Goal: Transaction & Acquisition: Subscribe to service/newsletter

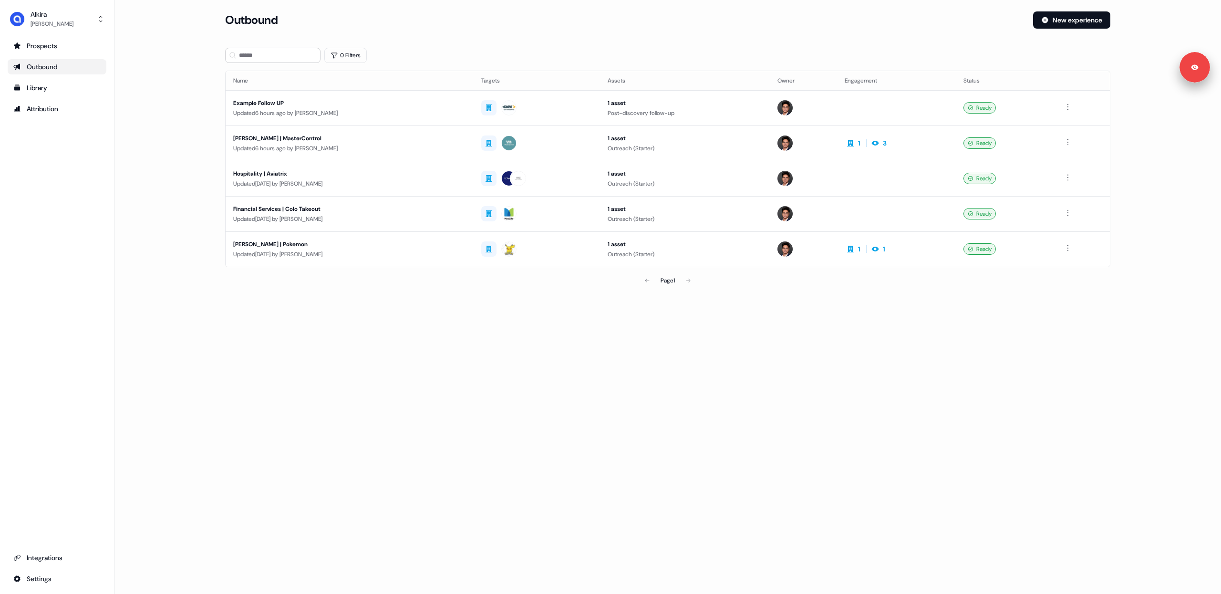
click at [175, 128] on main "Loading... Outbound New experience 0 Filters Name Targets Assets Owner Engageme…" at bounding box center [667, 163] width 1106 height 305
click at [186, 161] on main "Loading... Outbound New experience 0 Filters Name Targets Assets Owner Engageme…" at bounding box center [667, 163] width 1106 height 305
click at [395, 137] on div "[PERSON_NAME] | MasterControl" at bounding box center [349, 139] width 233 height 10
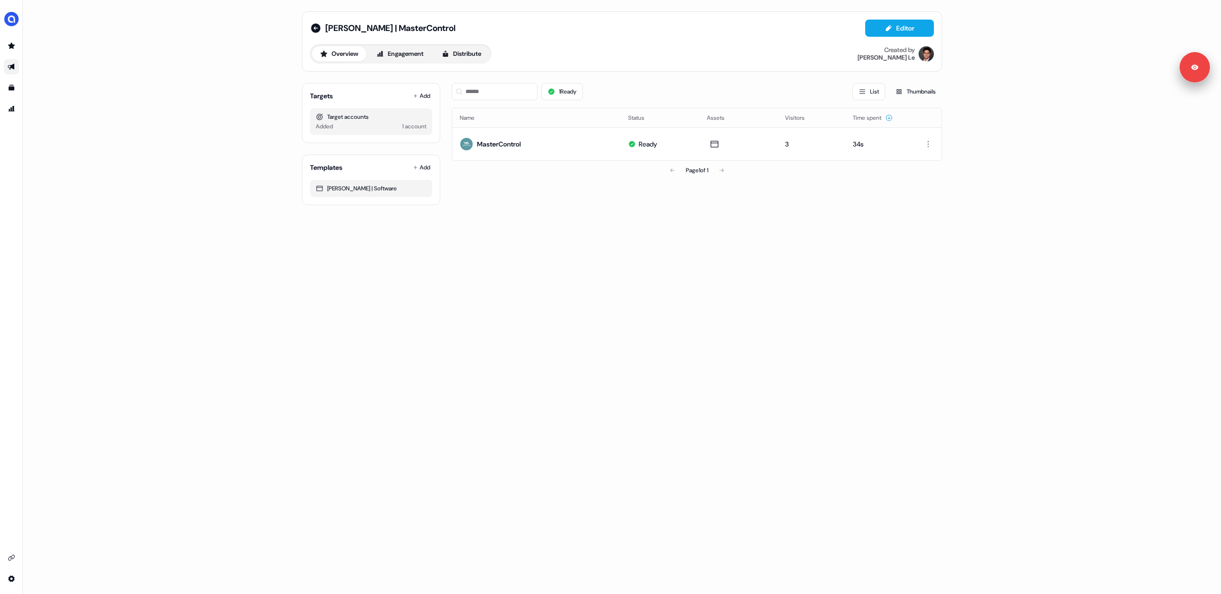
click at [527, 309] on div "[PERSON_NAME] | MasterControl Editor Overview Engagement Distribute Created by …" at bounding box center [622, 297] width 1198 height 594
click at [314, 28] on icon at bounding box center [315, 27] width 11 height 11
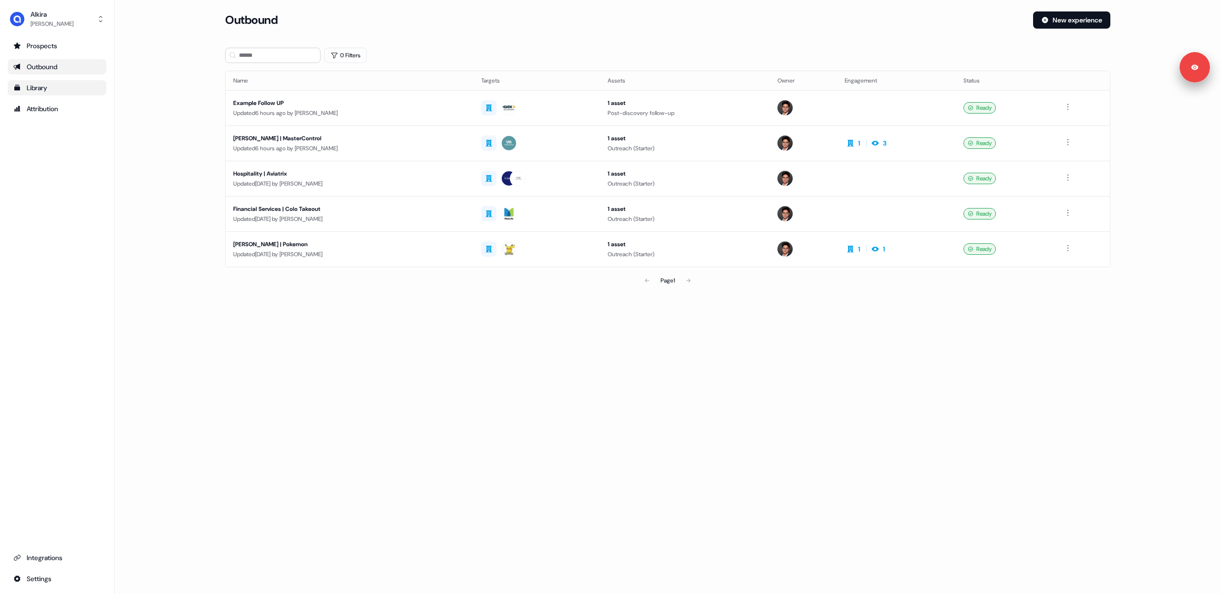
click at [33, 85] on div "Library" at bounding box center [56, 88] width 87 height 10
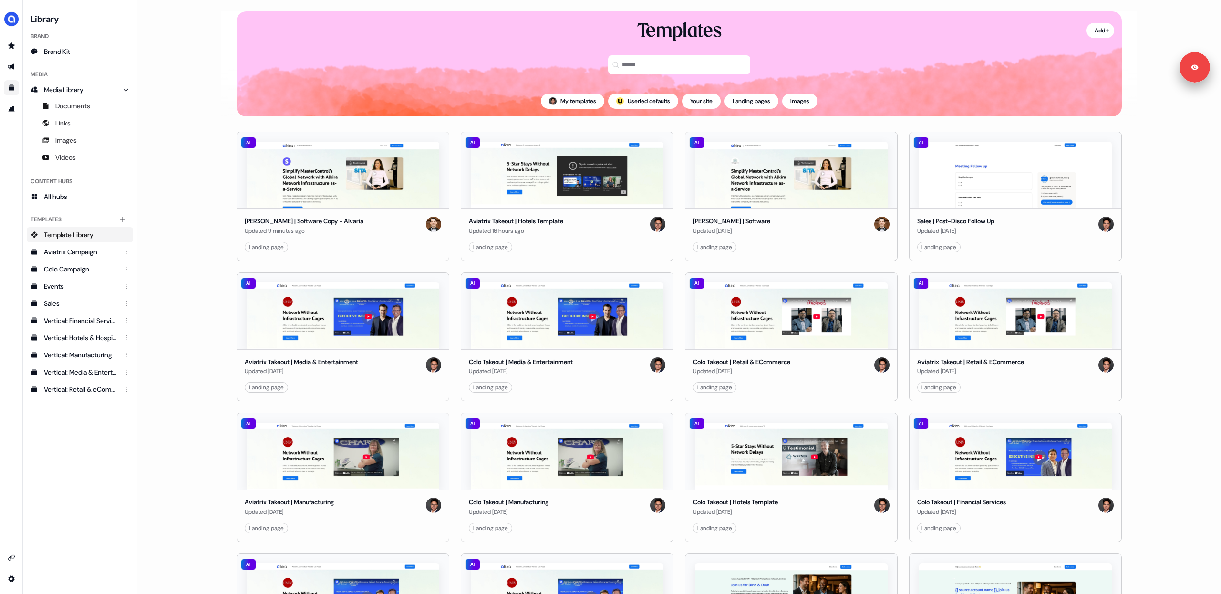
click at [192, 203] on main "Loading... Add Templates My templates ; Userled defaults Your site Landing page…" at bounding box center [678, 297] width 1083 height 594
click at [12, 66] on icon "Go to outbound experience" at bounding box center [11, 67] width 7 height 6
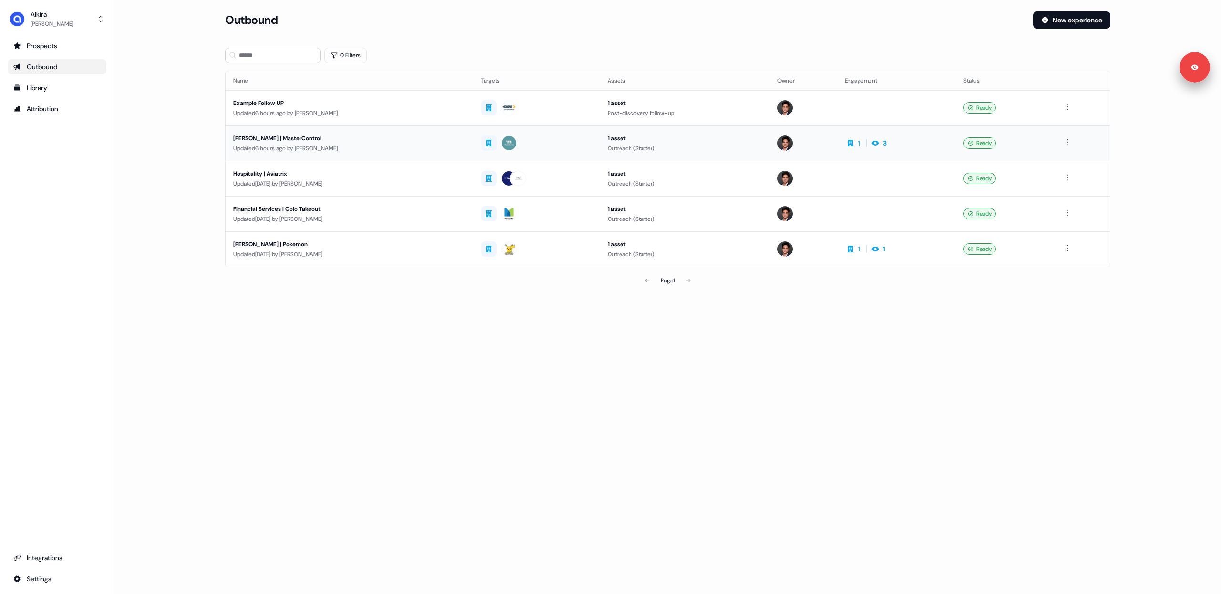
click at [400, 147] on div "Updated 6 hours ago by [PERSON_NAME]" at bounding box center [349, 149] width 233 height 10
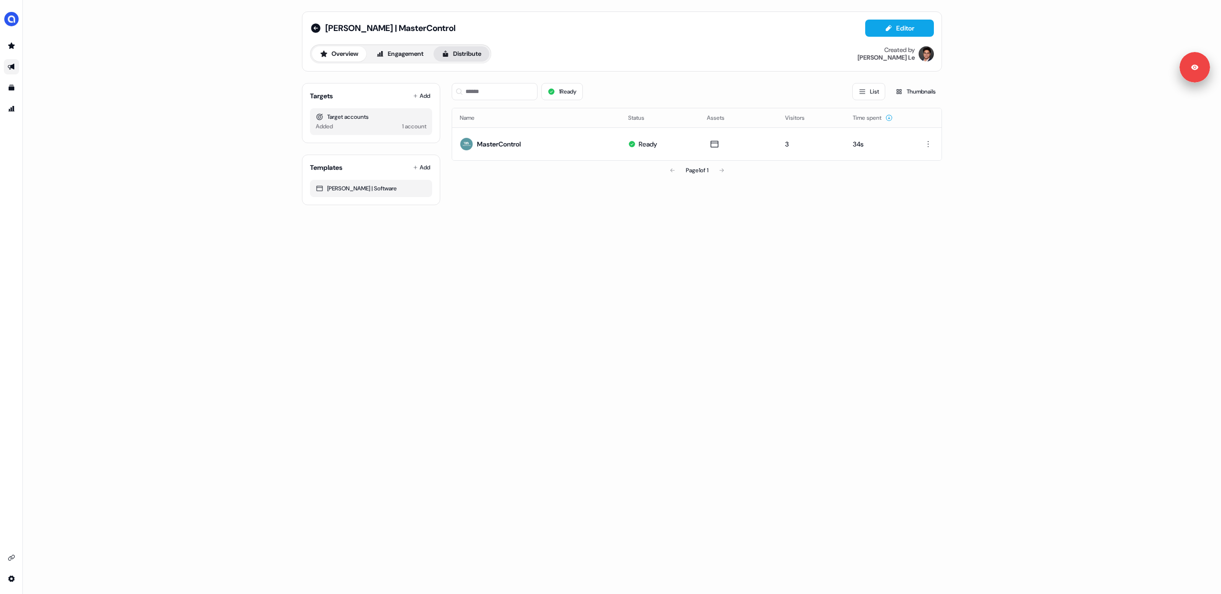
click at [459, 56] on button "Distribute" at bounding box center [461, 53] width 56 height 15
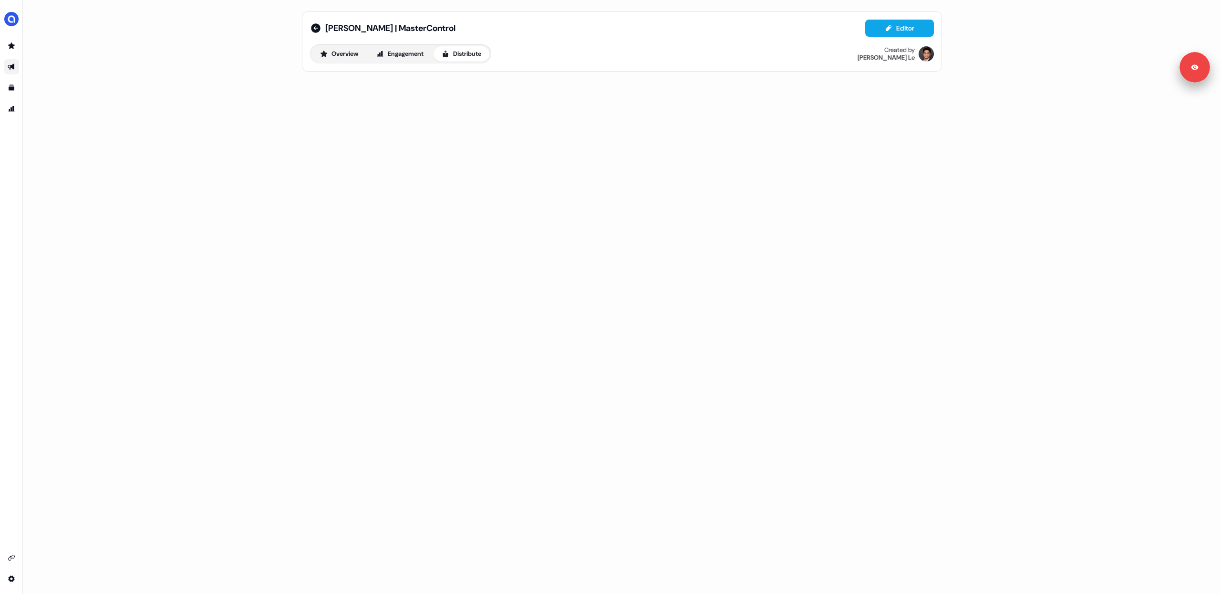
click at [469, 55] on button "Distribute" at bounding box center [461, 53] width 56 height 15
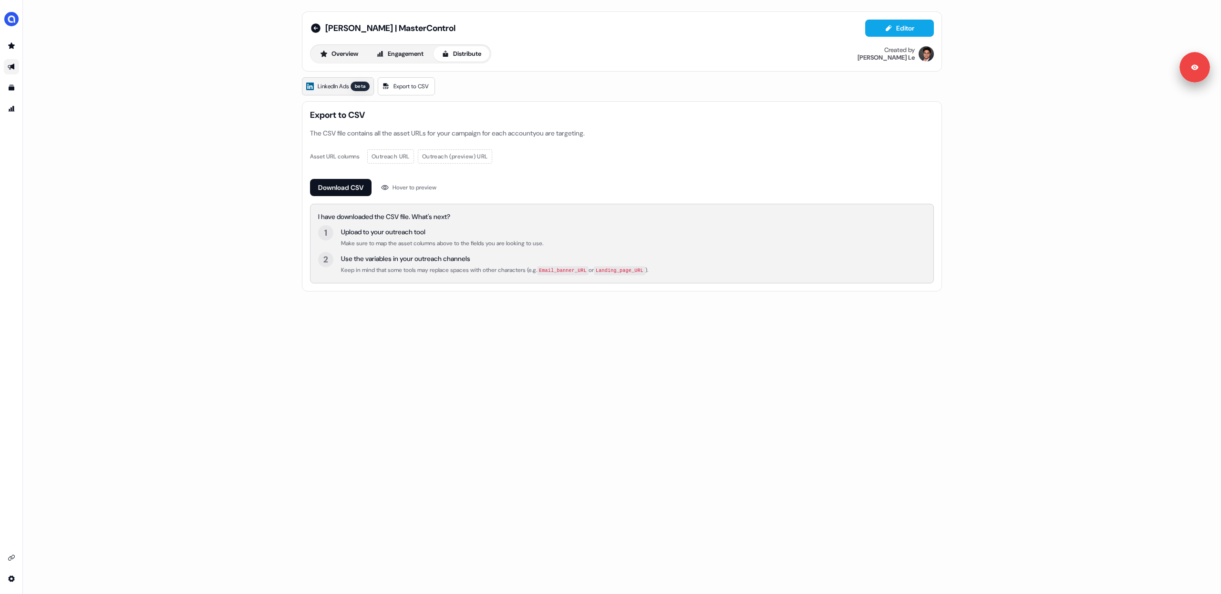
click at [334, 87] on span "LinkedIn Ads" at bounding box center [333, 87] width 31 height 10
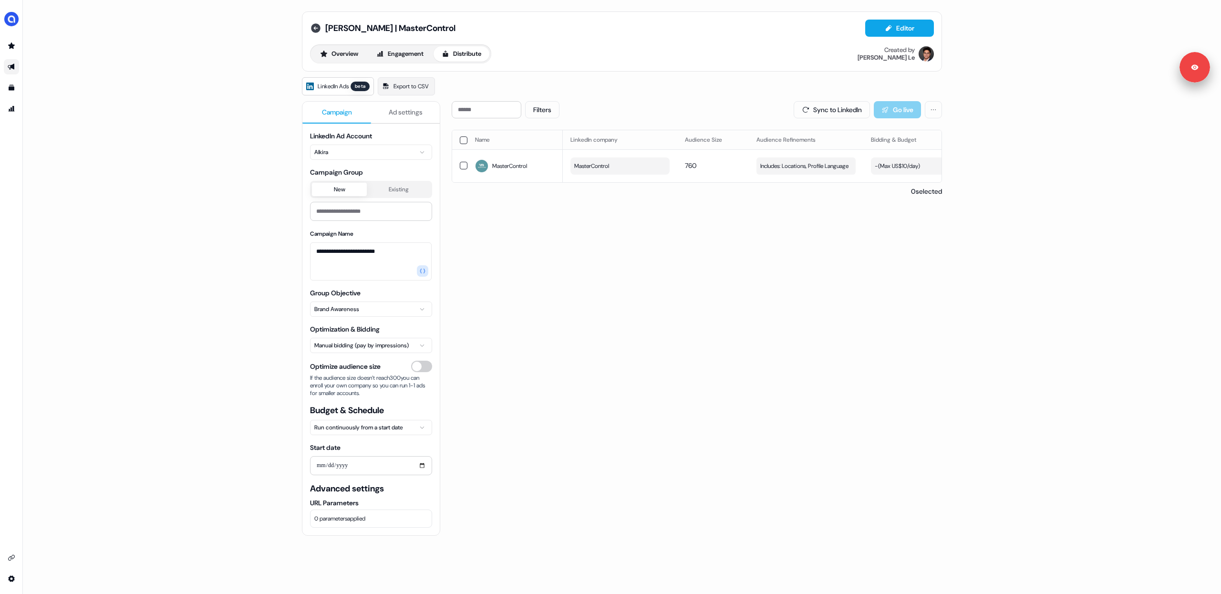
click at [317, 28] on icon at bounding box center [316, 28] width 10 height 10
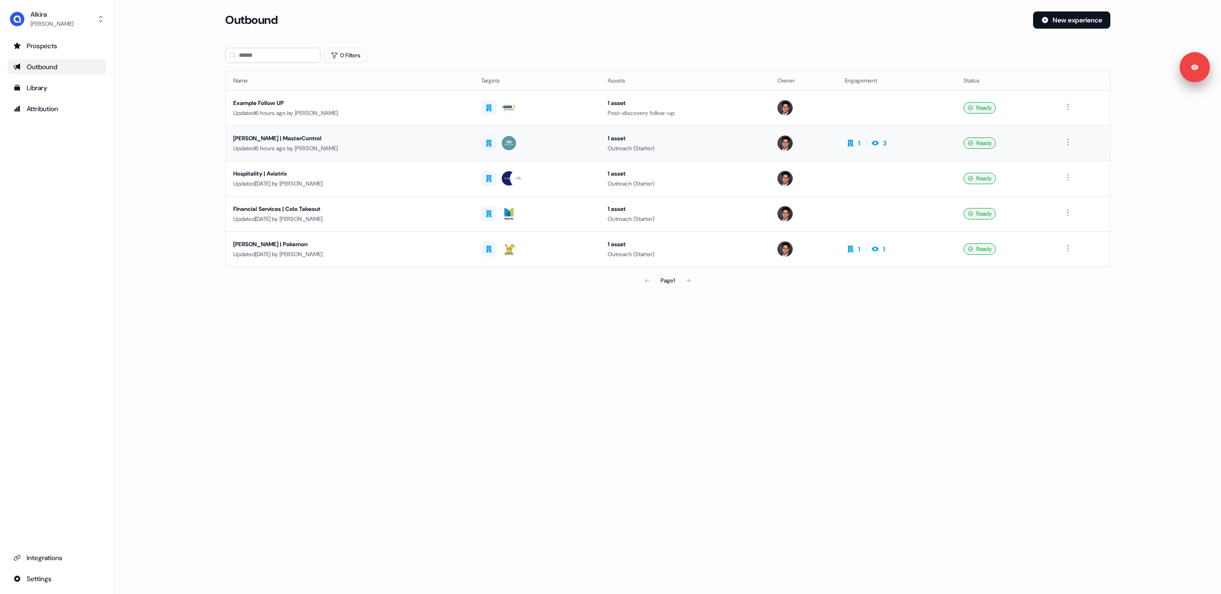
click at [446, 138] on div "[PERSON_NAME] | MasterControl" at bounding box center [349, 139] width 233 height 10
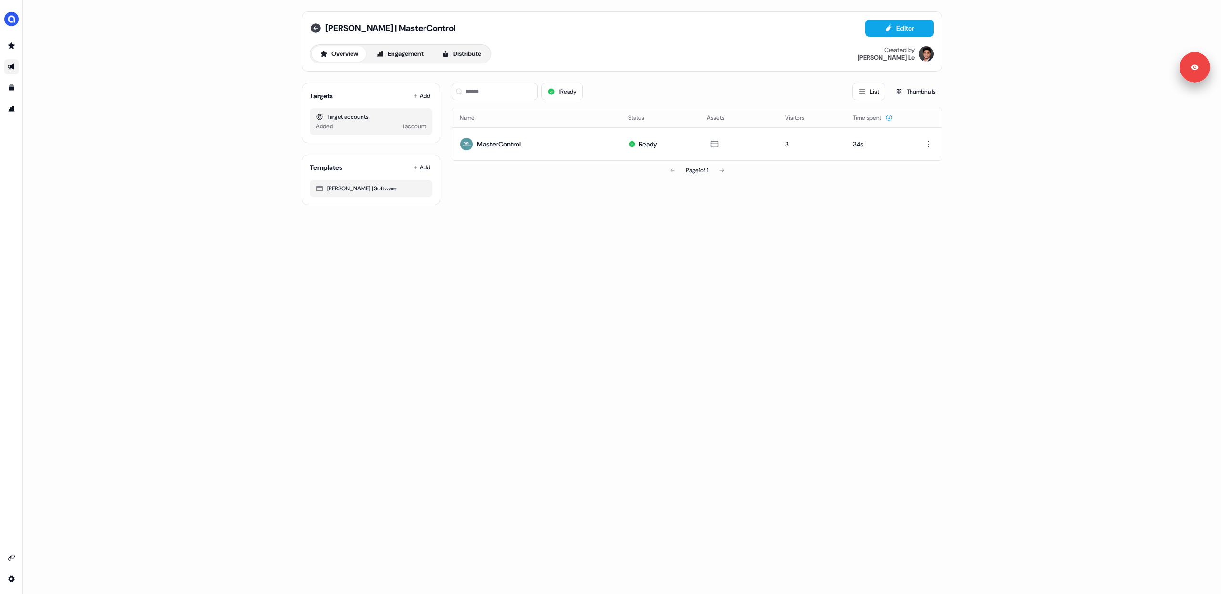
click at [316, 30] on icon at bounding box center [316, 28] width 10 height 10
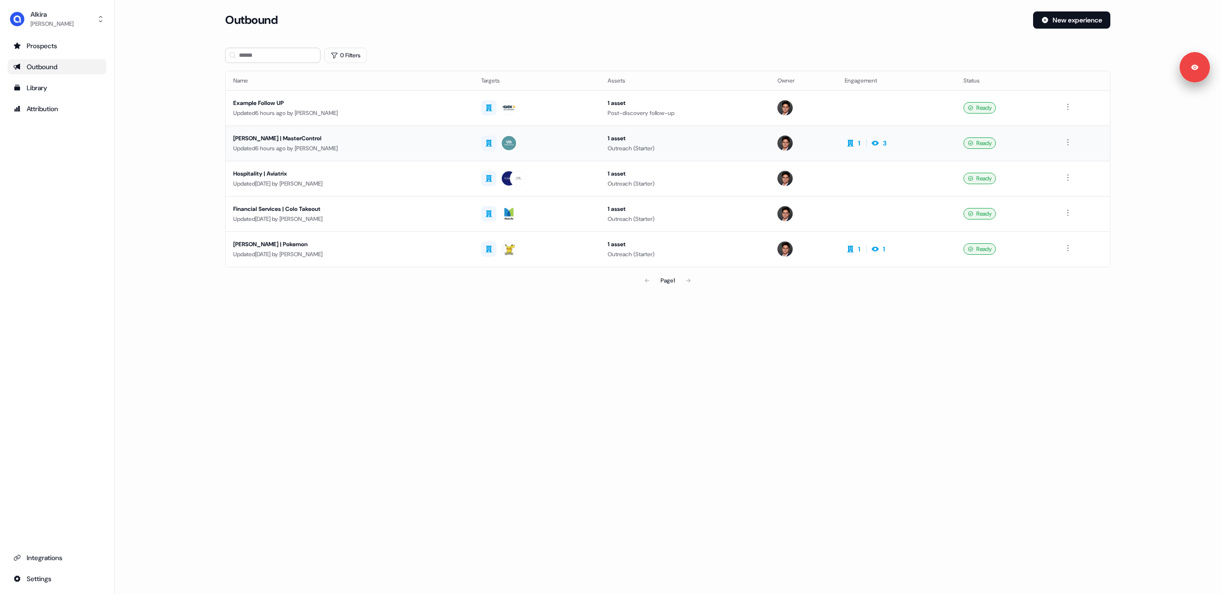
click at [384, 146] on div "Updated 6 hours ago by [PERSON_NAME]" at bounding box center [349, 149] width 233 height 10
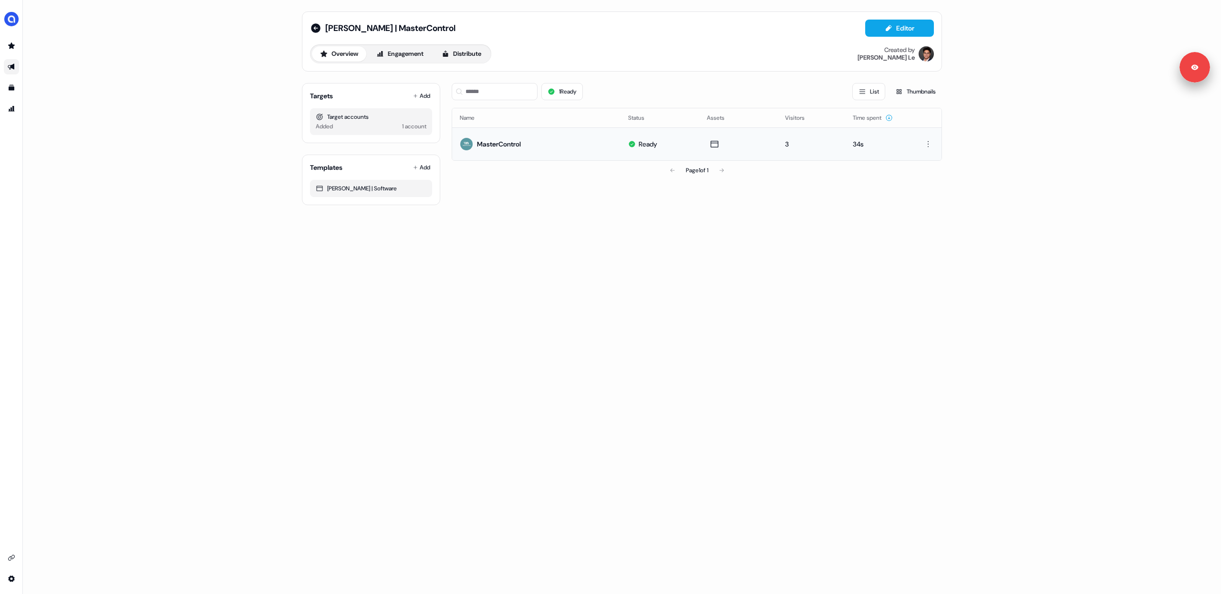
drag, startPoint x: 783, startPoint y: 146, endPoint x: 839, endPoint y: 147, distance: 55.8
click at [824, 146] on div "3" at bounding box center [811, 144] width 52 height 10
click at [747, 123] on link "Preview" at bounding box center [749, 122] width 39 height 12
click at [677, 121] on button "Share" at bounding box center [674, 122] width 32 height 12
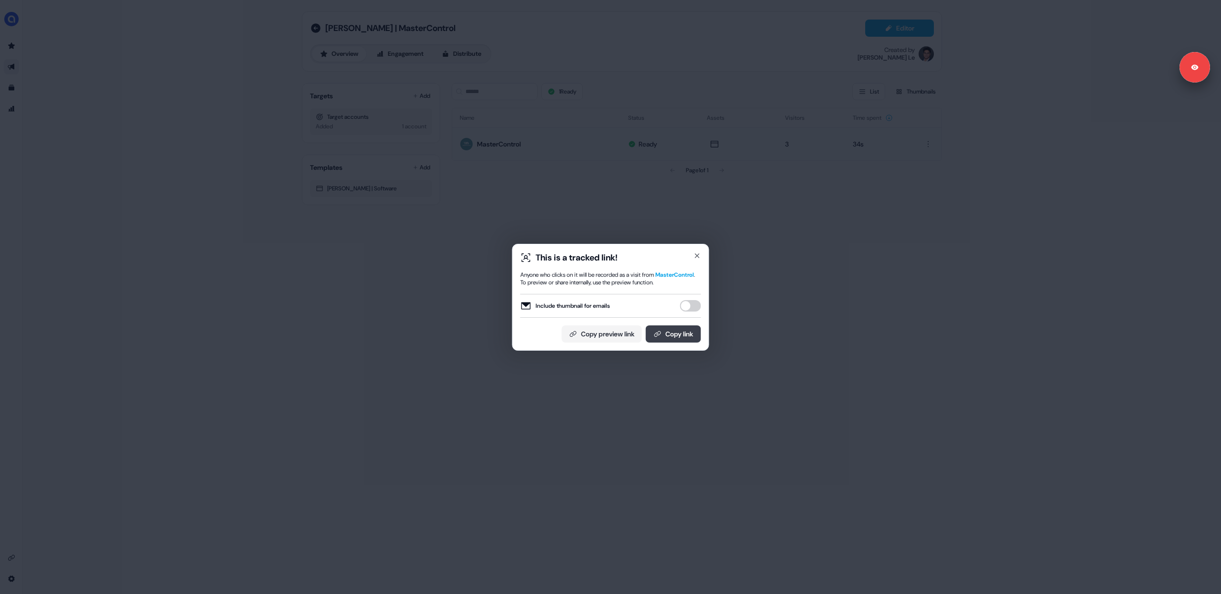
click at [669, 339] on button "Copy link" at bounding box center [673, 333] width 55 height 17
click at [698, 252] on icon "button" at bounding box center [697, 256] width 8 height 8
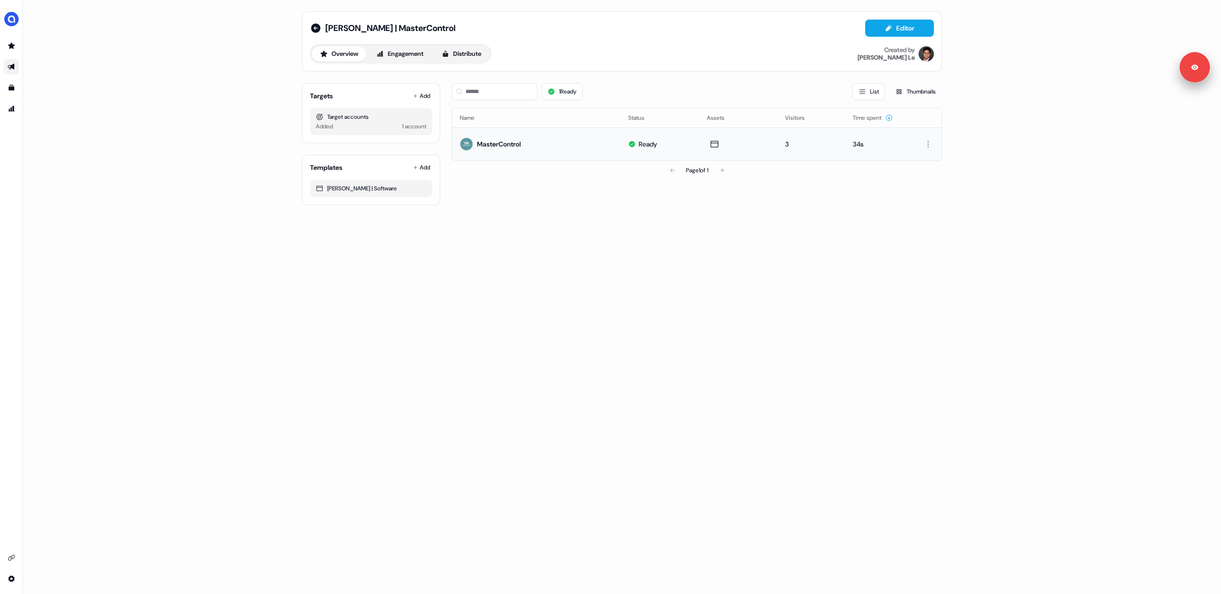
drag, startPoint x: 703, startPoint y: 250, endPoint x: 801, endPoint y: 189, distance: 115.6
click at [703, 250] on div "[PERSON_NAME] | MasterControl Editor Overview Engagement Distribute Created by …" at bounding box center [622, 297] width 1198 height 594
click at [902, 32] on button "Editor" at bounding box center [899, 28] width 69 height 17
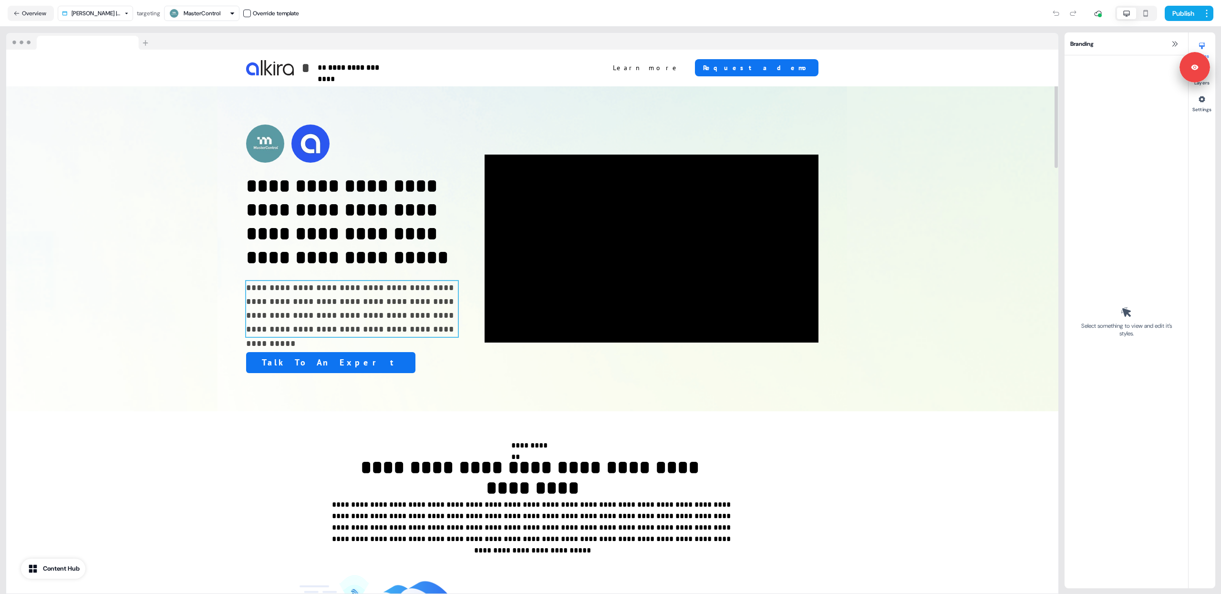
click at [371, 334] on p "**********" at bounding box center [352, 309] width 212 height 56
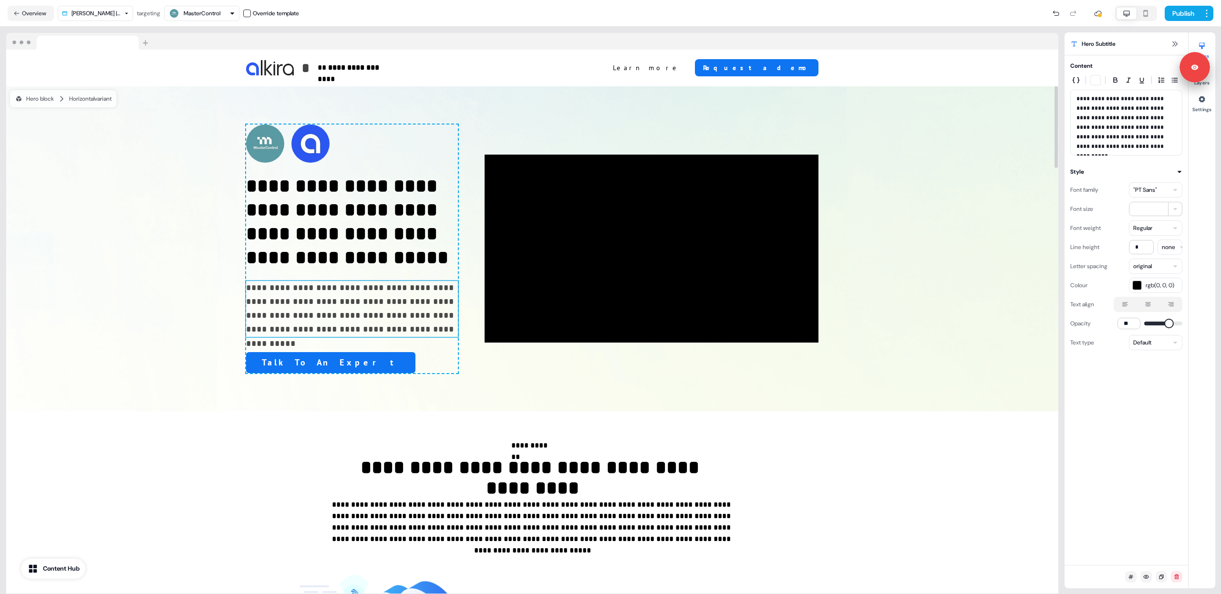
click at [379, 333] on p "**********" at bounding box center [352, 309] width 212 height 56
click at [381, 330] on p "**********" at bounding box center [352, 309] width 212 height 56
click at [380, 329] on p "**********" at bounding box center [352, 309] width 212 height 56
click at [380, 330] on p "**********" at bounding box center [352, 309] width 212 height 56
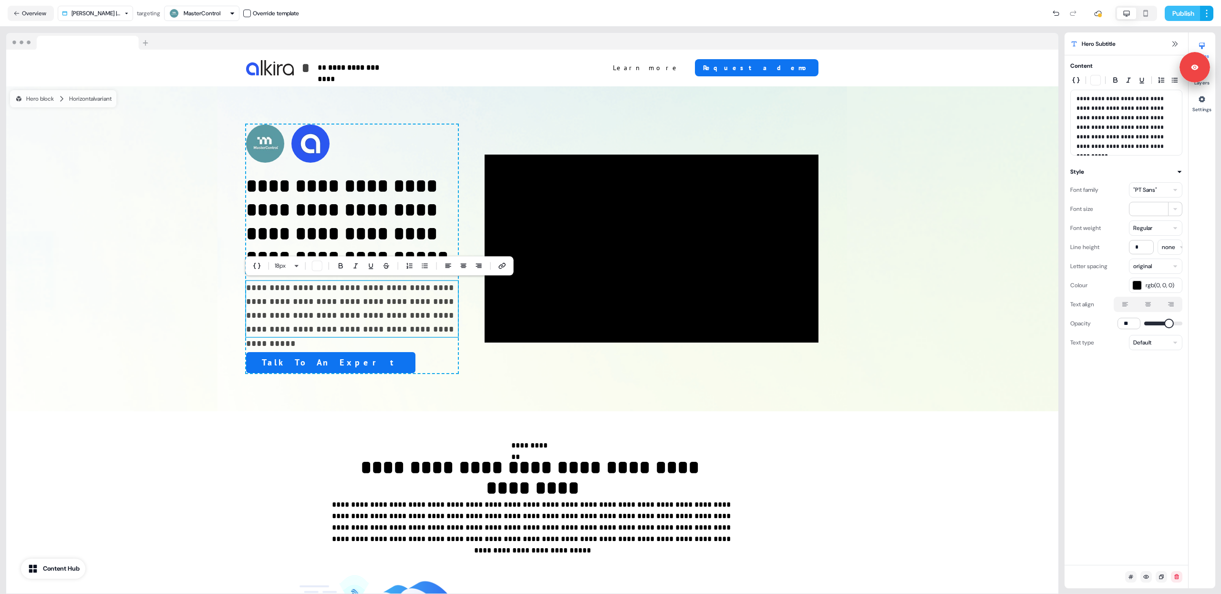
click at [1178, 15] on button "Publish" at bounding box center [1181, 13] width 35 height 15
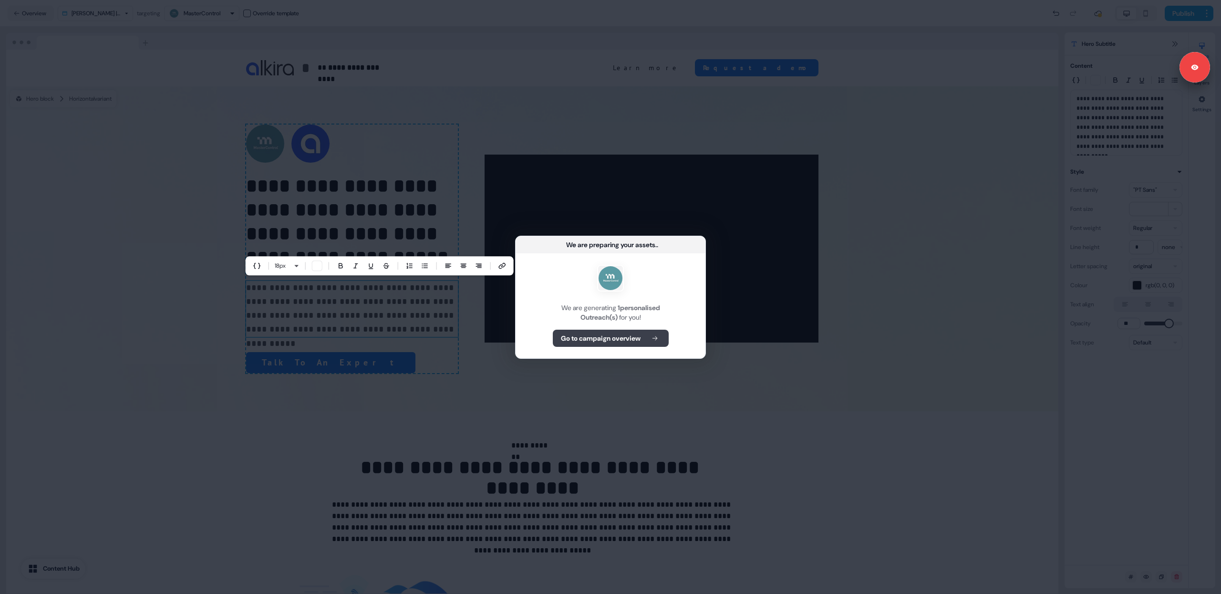
click at [584, 336] on b "Go to campaign overview" at bounding box center [601, 338] width 80 height 10
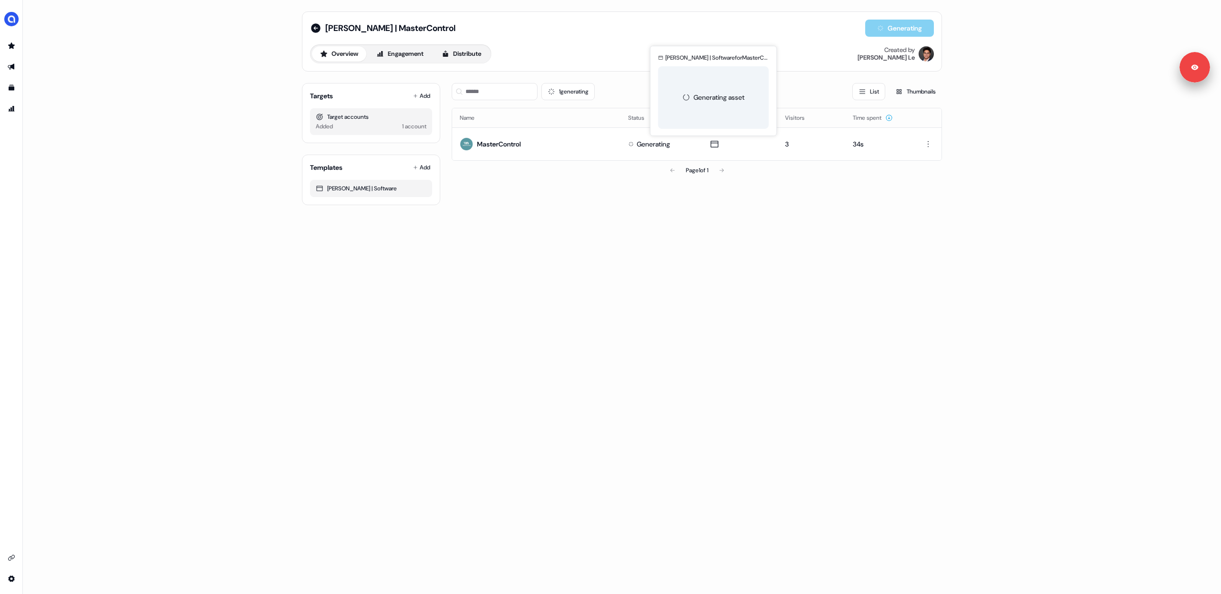
click at [707, 210] on div "Carlos Ask | MasterControl Generating Overview Engagement Distribute Created by…" at bounding box center [621, 108] width 663 height 216
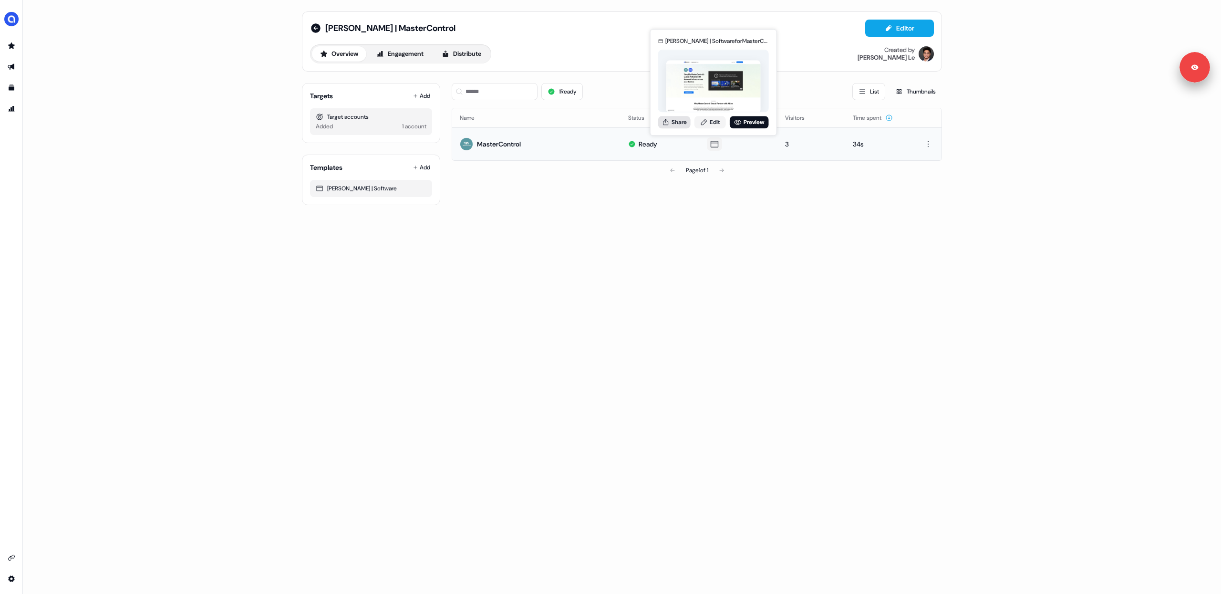
click at [680, 122] on button "Share" at bounding box center [674, 122] width 32 height 12
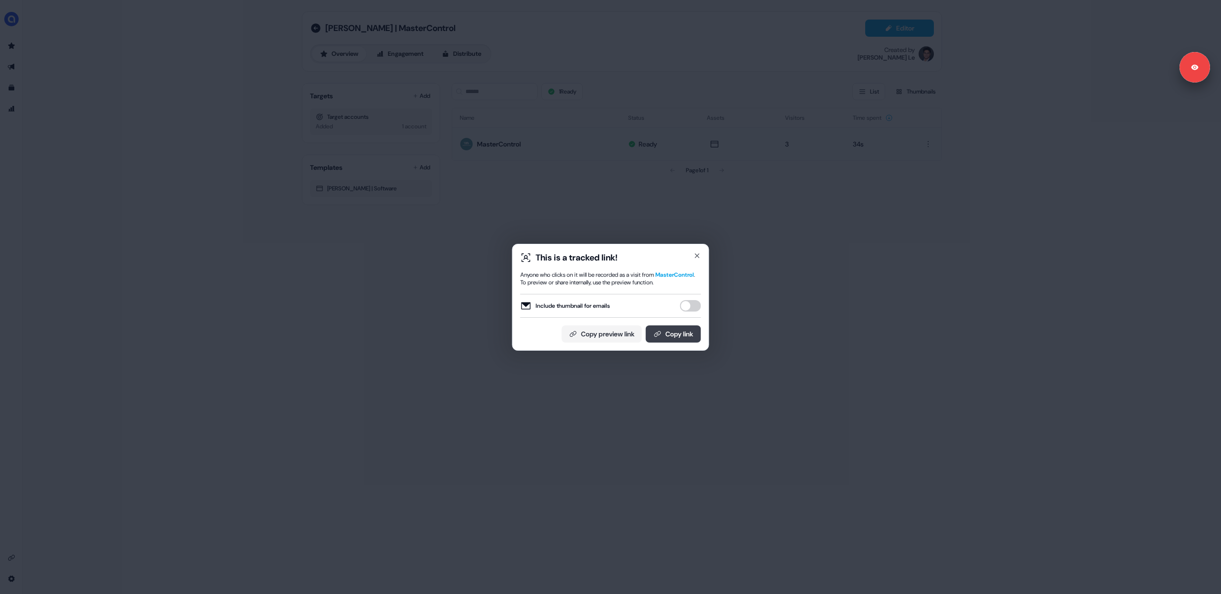
click at [669, 335] on button "Copy link" at bounding box center [673, 333] width 55 height 17
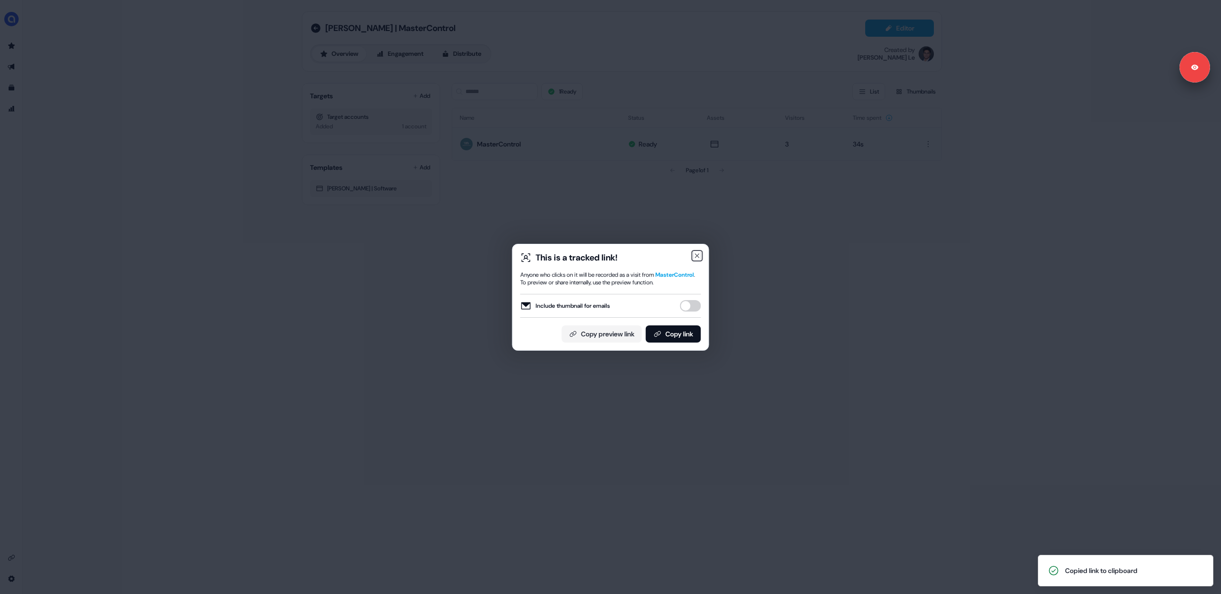
click at [693, 252] on icon "button" at bounding box center [697, 256] width 8 height 8
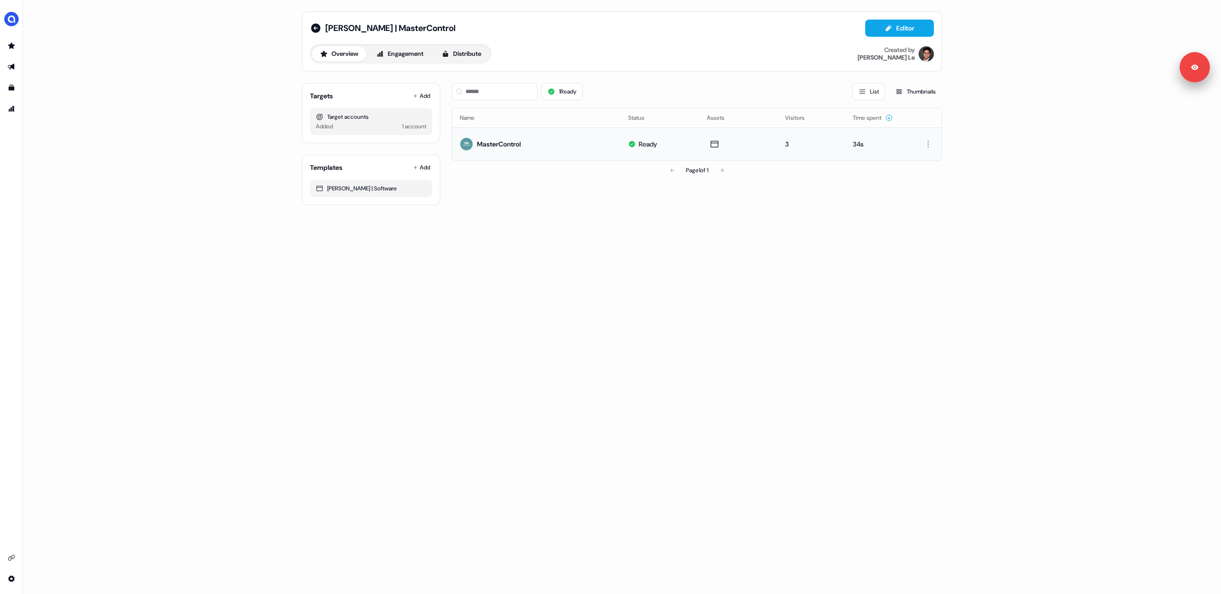
click at [598, 270] on div "[PERSON_NAME] | MasterControl Editor Overview Engagement Distribute Created by …" at bounding box center [622, 297] width 1198 height 594
click at [227, 217] on div "[PERSON_NAME] | MasterControl Editor Overview Engagement Distribute Created by …" at bounding box center [622, 297] width 1198 height 594
drag, startPoint x: 679, startPoint y: 187, endPoint x: 686, endPoint y: 169, distance: 19.0
click at [678, 187] on div "1 Ready List Thumbnails Name Status Assets Visitors Time spent MasterControl Re…" at bounding box center [697, 140] width 490 height 130
click at [680, 121] on button "Share" at bounding box center [674, 122] width 32 height 12
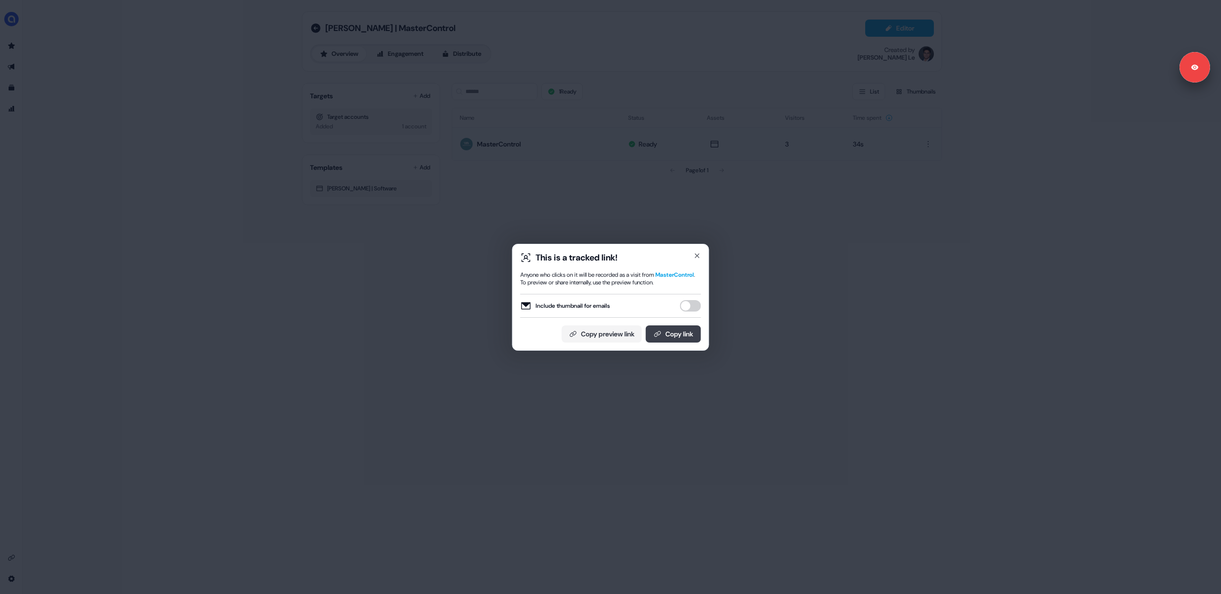
click at [678, 336] on button "Copy link" at bounding box center [673, 333] width 55 height 17
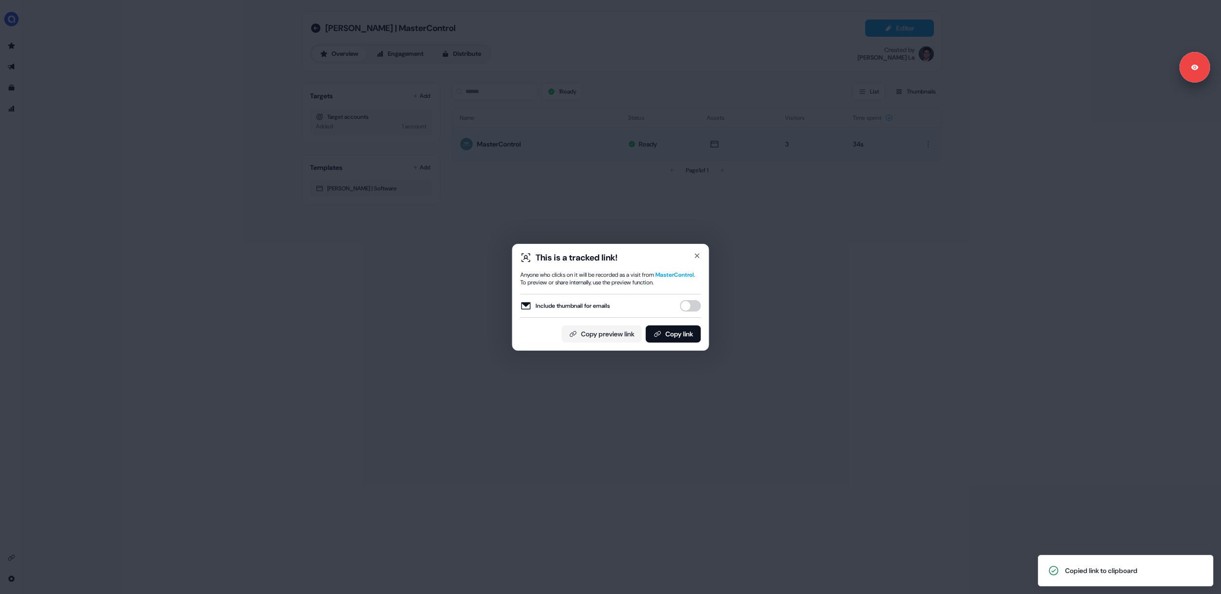
drag, startPoint x: 473, startPoint y: 296, endPoint x: 468, endPoint y: 294, distance: 5.6
click at [468, 295] on div "This is a tracked link! Anyone who clicks on it will be recorded as a visit fro…" at bounding box center [610, 297] width 1221 height 594
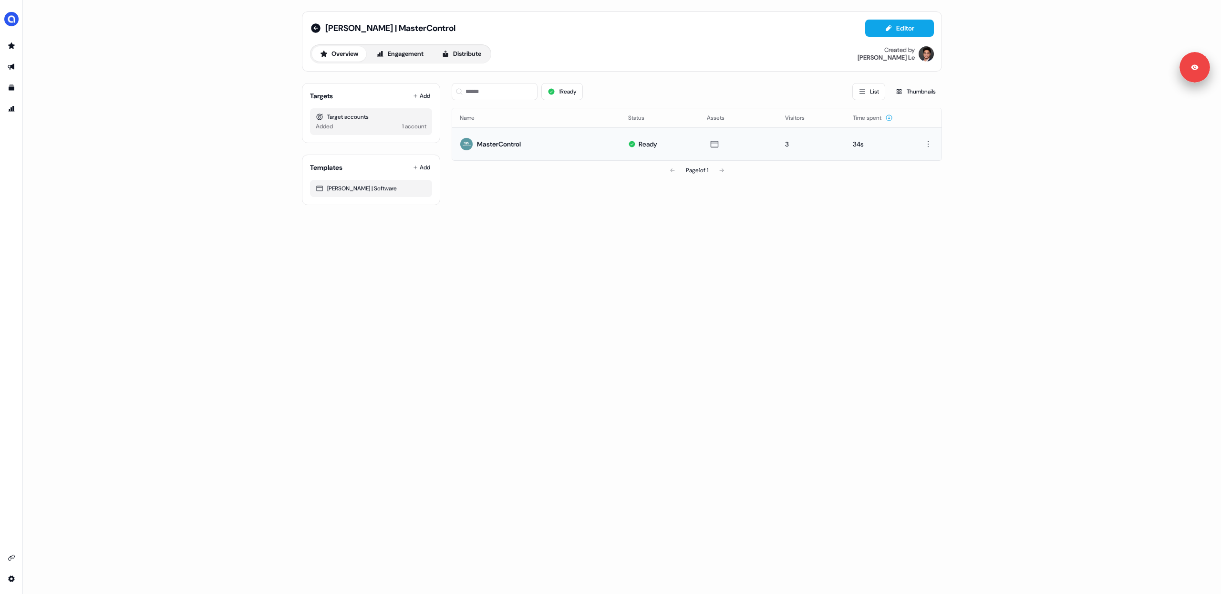
click at [148, 386] on div "[PERSON_NAME] | MasterControl Editor Overview Engagement Distribute Created by …" at bounding box center [622, 297] width 1198 height 594
click at [10, 69] on icon "Go to outbound experience" at bounding box center [11, 67] width 7 height 6
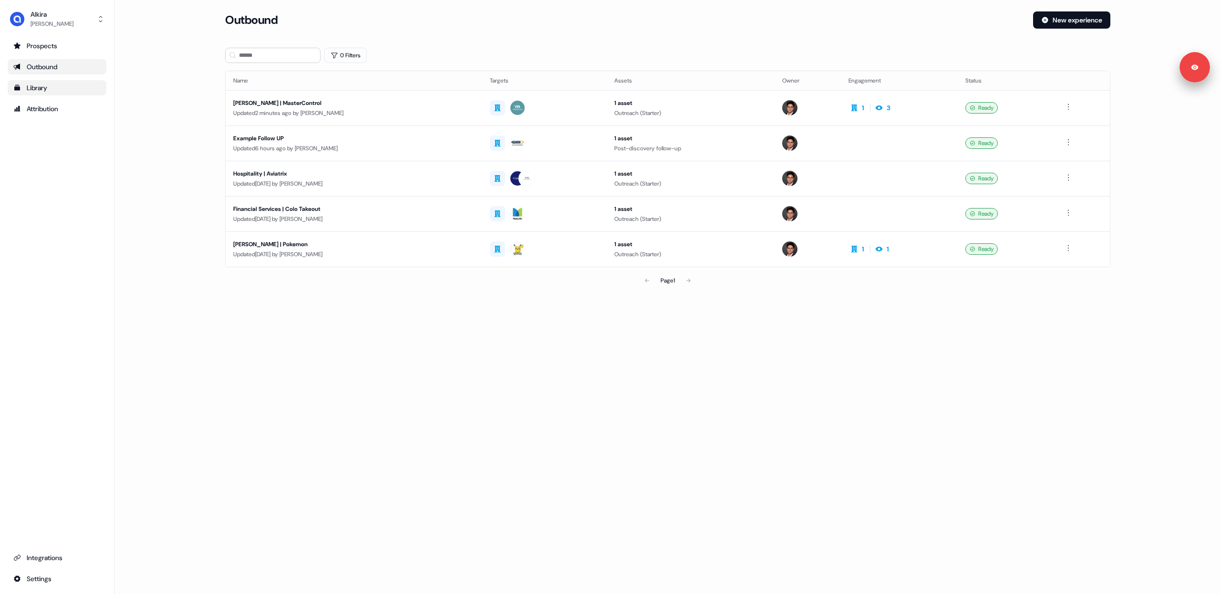
click at [50, 88] on div "Library" at bounding box center [56, 88] width 87 height 10
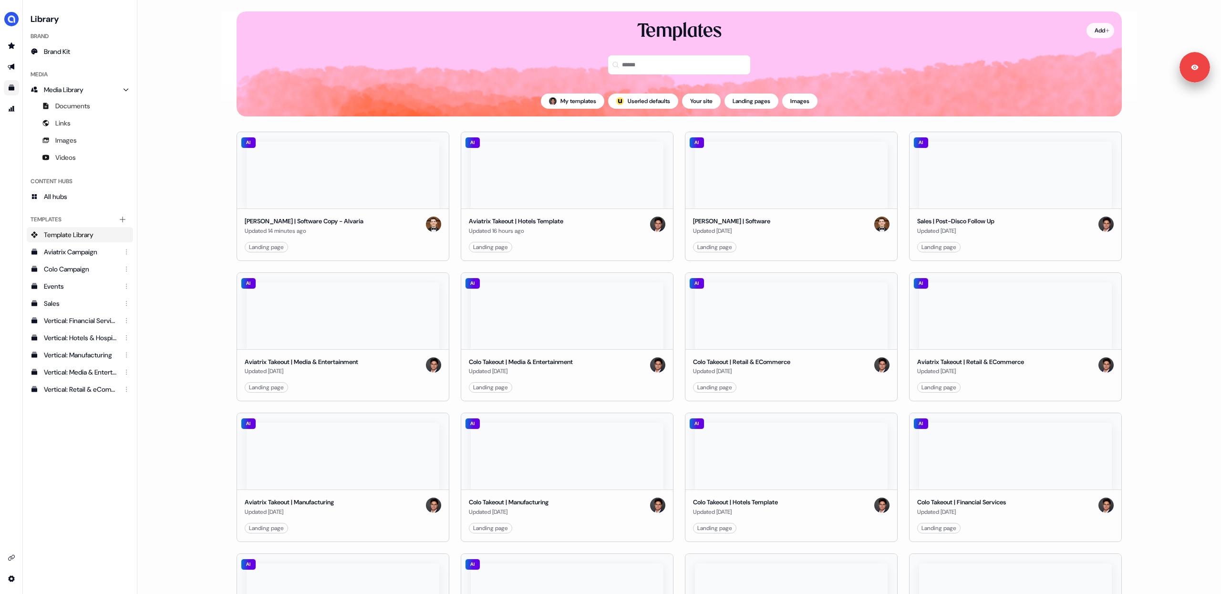
click at [1097, 31] on html "Signed in as Hugh Le Sign out For the best experience switch devices to a bigge…" at bounding box center [610, 297] width 1221 height 594
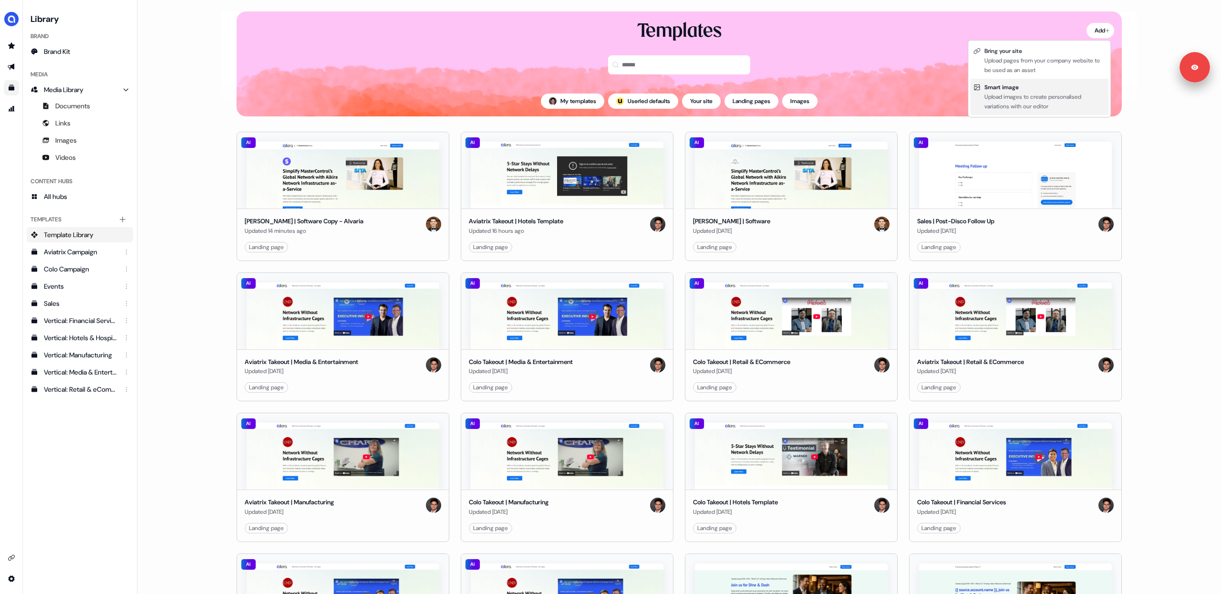
click at [1024, 96] on div "Upload images to create personalised variations with our editor" at bounding box center [1044, 101] width 121 height 19
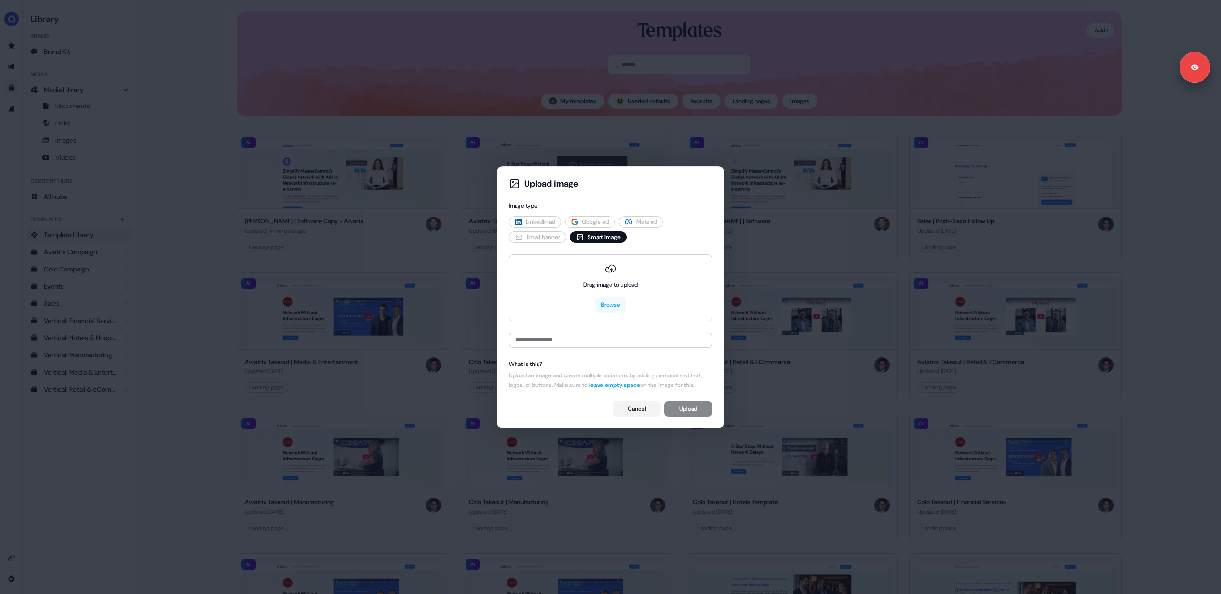
click at [532, 219] on span "LinkedIn ad" at bounding box center [540, 222] width 30 height 10
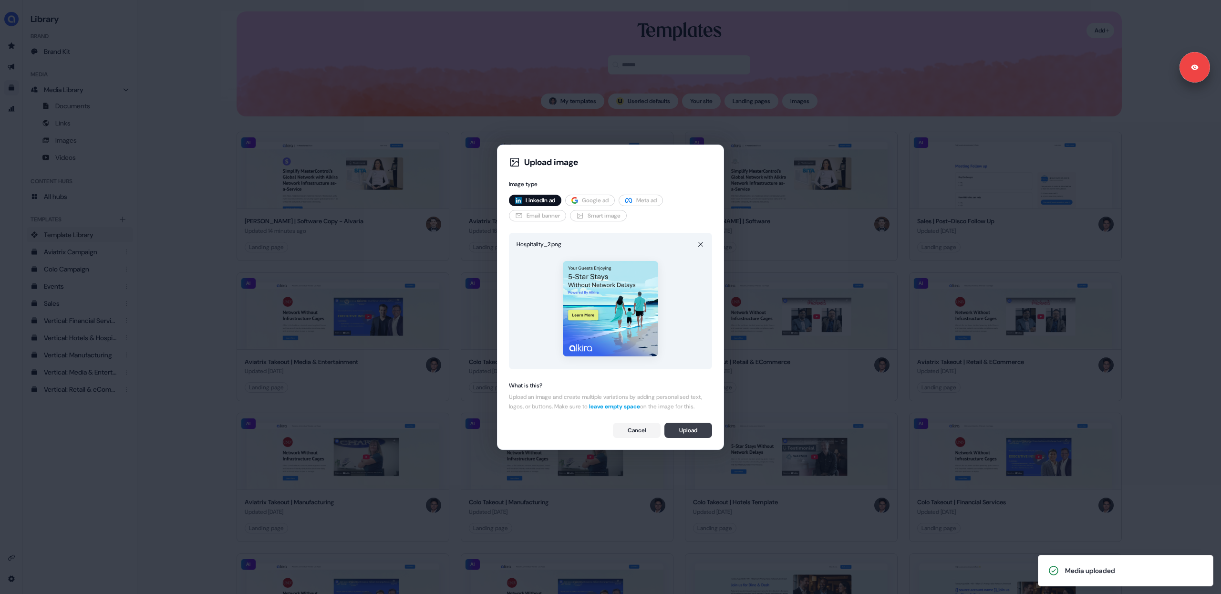
click at [689, 436] on button "Upload" at bounding box center [688, 429] width 48 height 15
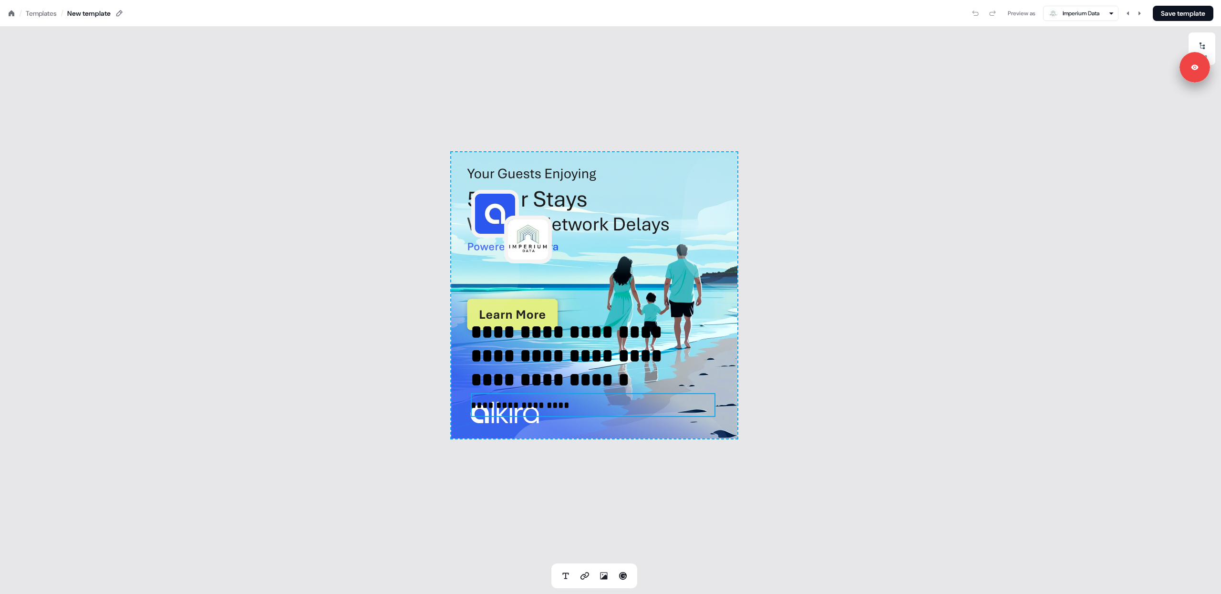
click at [557, 406] on p "**********" at bounding box center [593, 405] width 245 height 24
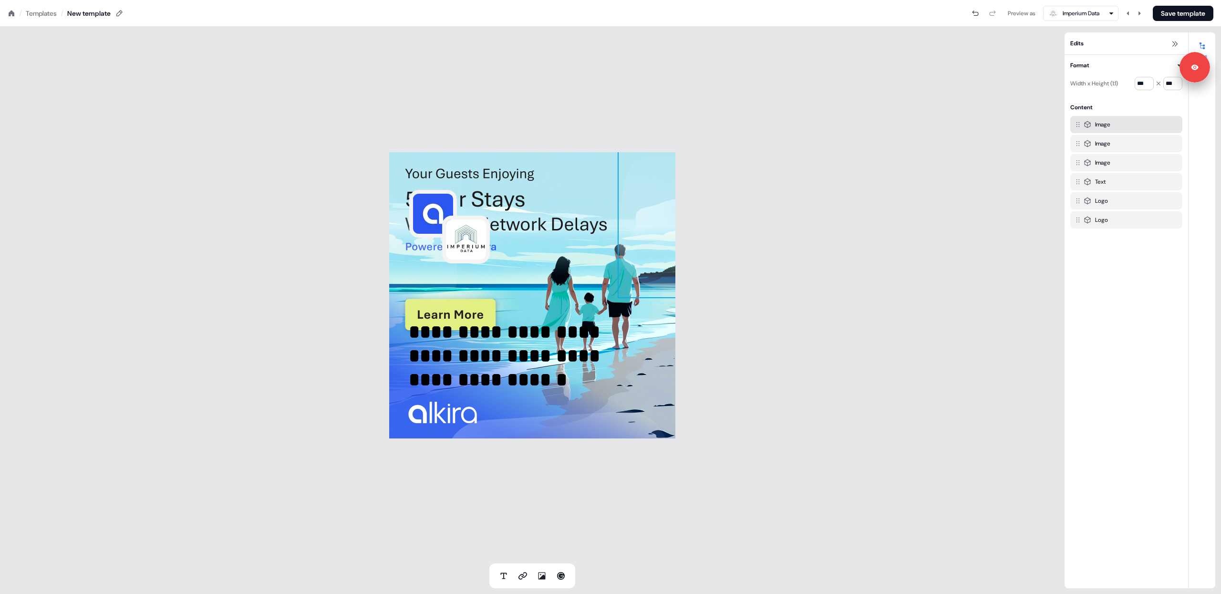
drag, startPoint x: 659, startPoint y: 285, endPoint x: 654, endPoint y: 284, distance: 4.8
click at [659, 285] on img at bounding box center [713, 222] width 191 height 152
click at [517, 428] on img at bounding box center [557, 469] width 226 height 117
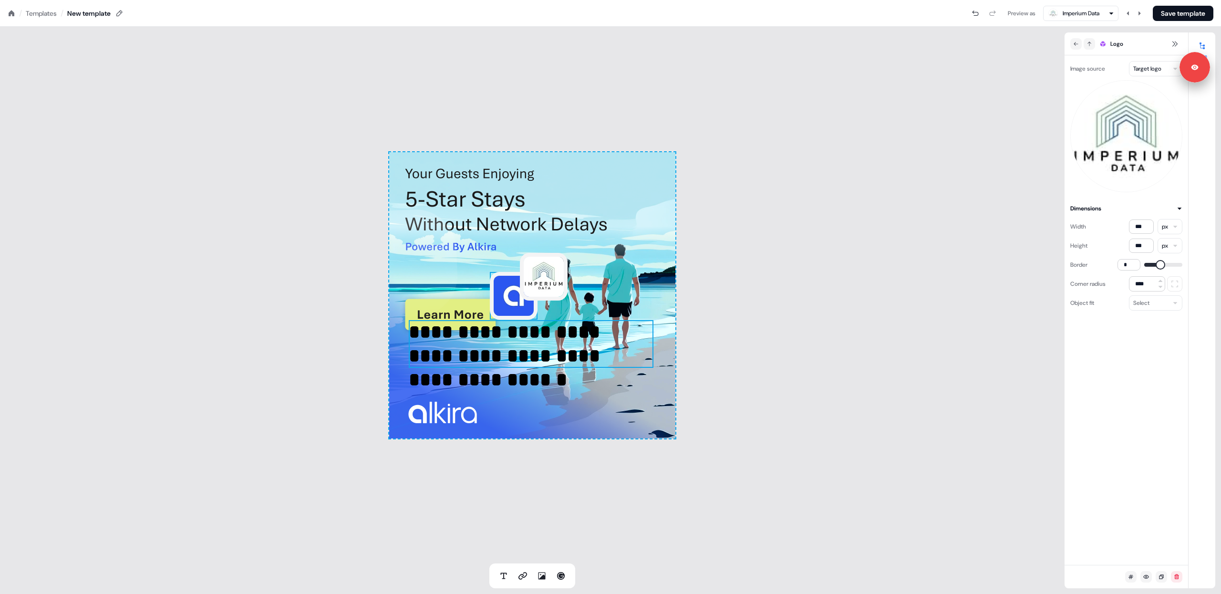
drag, startPoint x: 502, startPoint y: 335, endPoint x: 494, endPoint y: 325, distance: 13.2
click at [501, 335] on p "**********" at bounding box center [531, 344] width 245 height 48
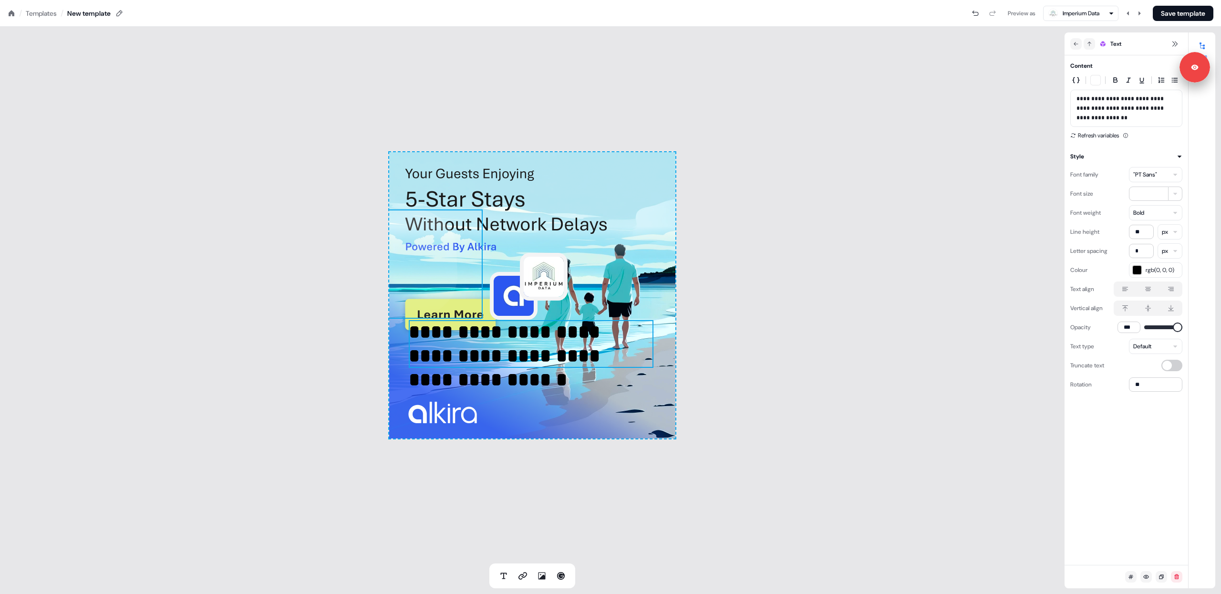
click at [465, 271] on img at bounding box center [387, 263] width 191 height 109
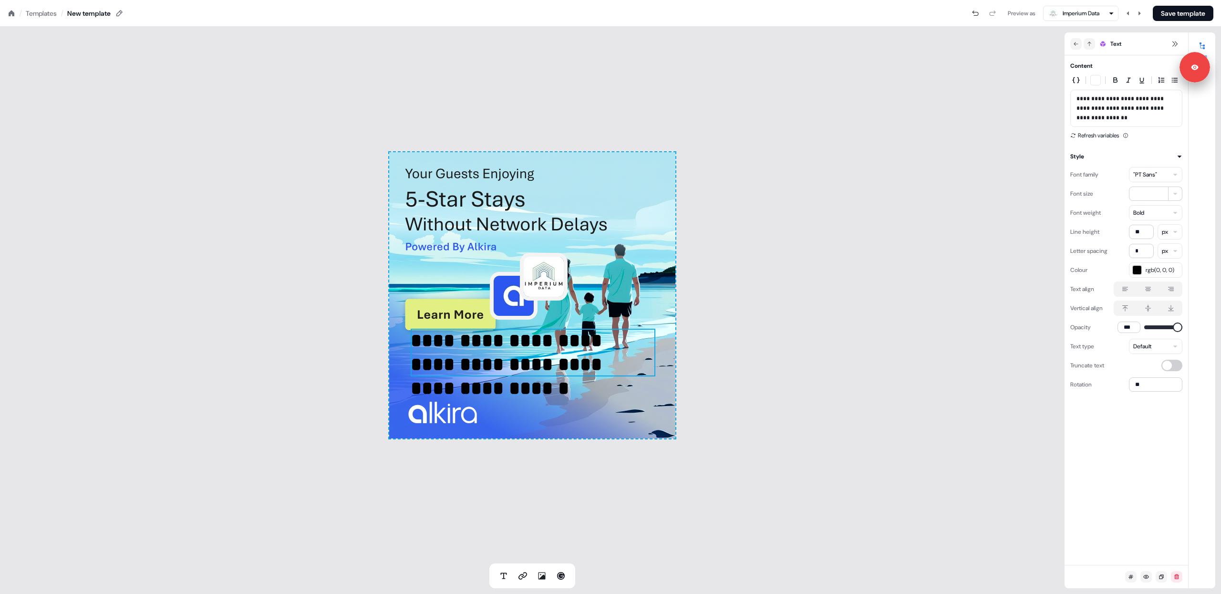
click at [566, 363] on p "**********" at bounding box center [533, 353] width 245 height 48
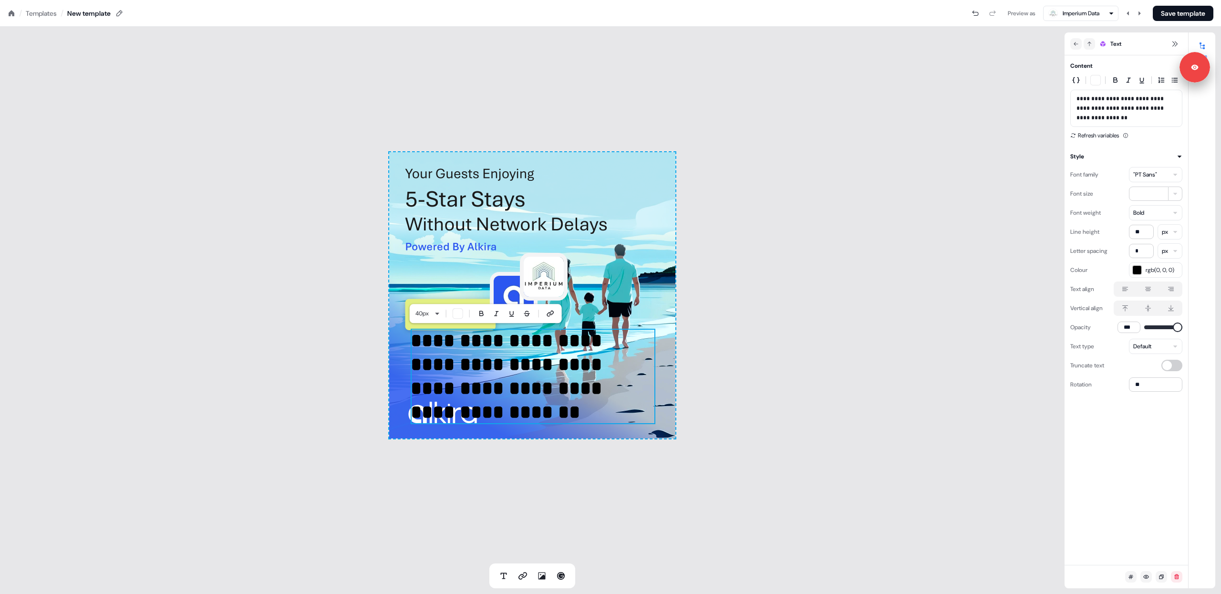
click at [524, 367] on p "**********" at bounding box center [533, 376] width 245 height 95
drag, startPoint x: 345, startPoint y: 338, endPoint x: 382, endPoint y: 355, distance: 41.4
click at [345, 338] on div "**********" at bounding box center [532, 295] width 1064 height 536
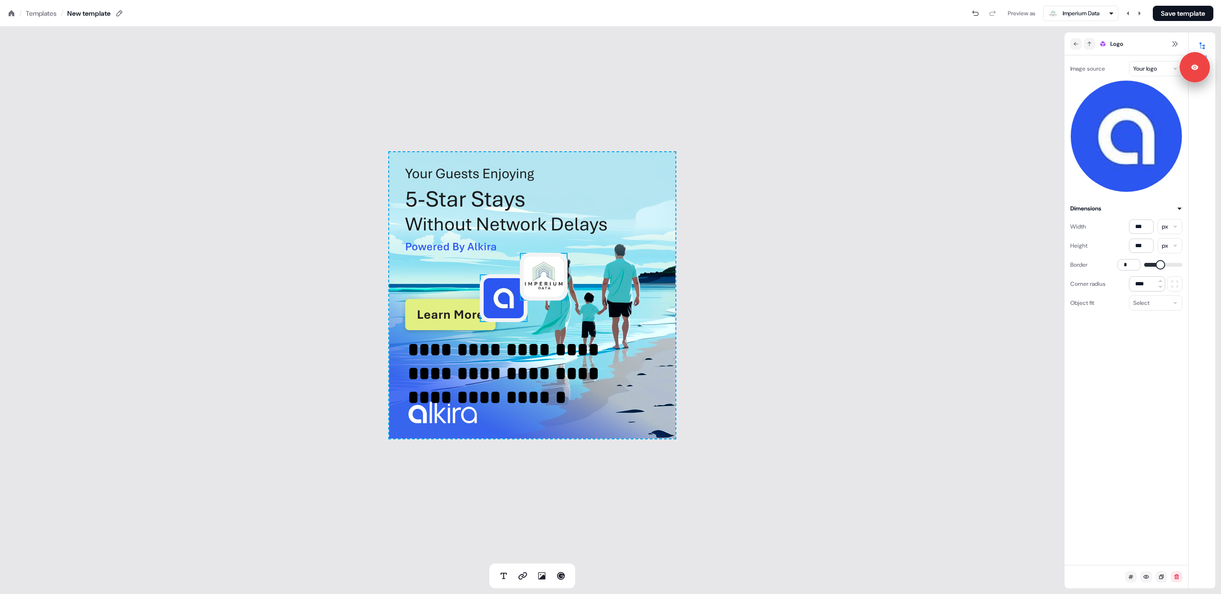
drag, startPoint x: 540, startPoint y: 277, endPoint x: 502, endPoint y: 290, distance: 39.8
click at [539, 277] on img at bounding box center [544, 277] width 48 height 48
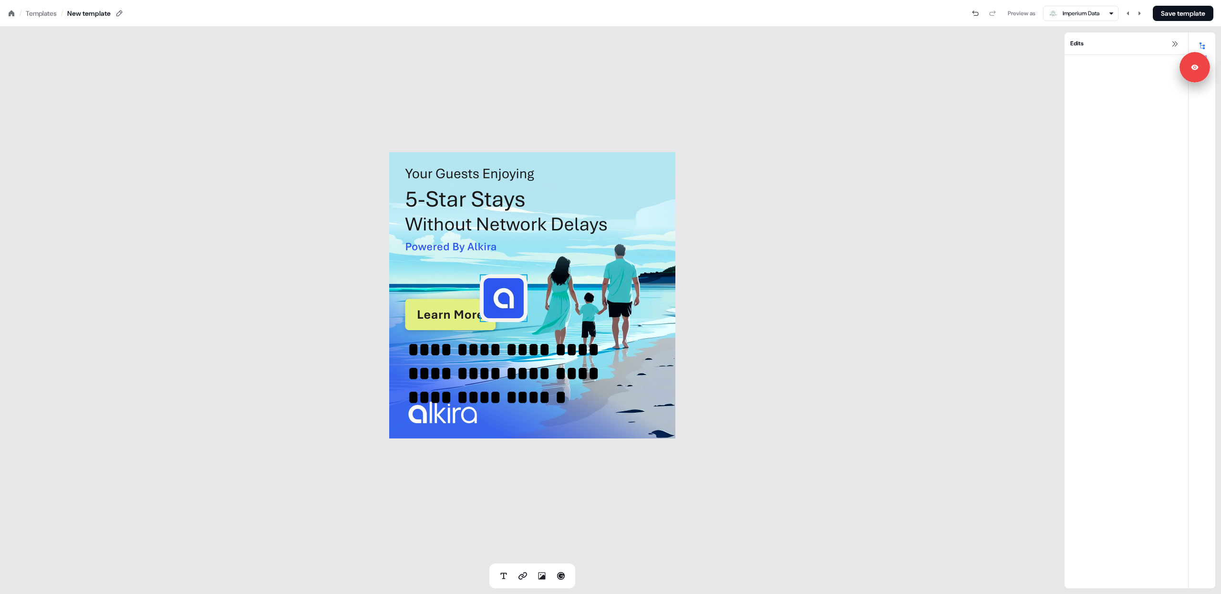
click at [498, 297] on img at bounding box center [504, 298] width 48 height 48
click at [45, 14] on div "Templates" at bounding box center [41, 14] width 31 height 10
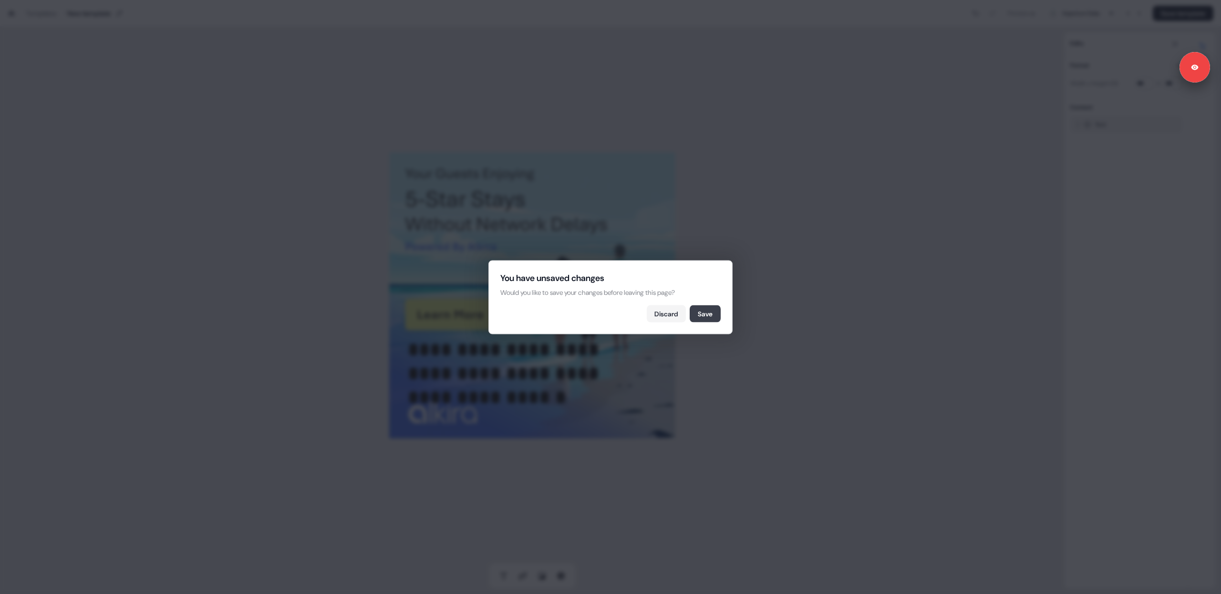
click at [702, 311] on button "Save" at bounding box center [705, 313] width 31 height 17
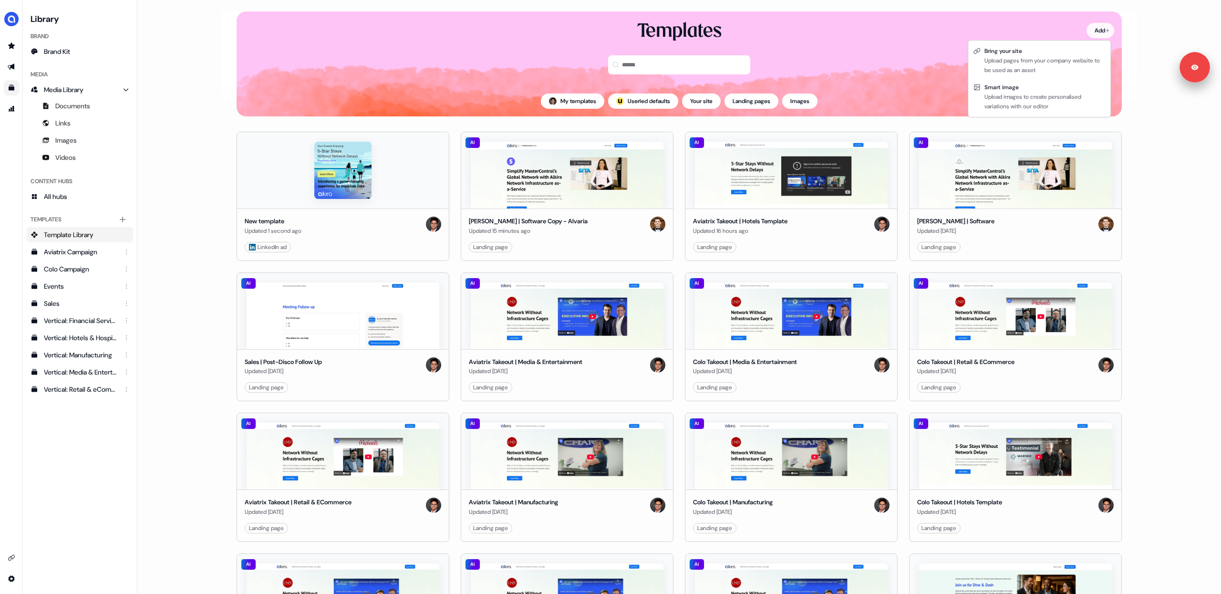
click at [1098, 26] on html "Signed in as [PERSON_NAME] Sign out For the best experience switch devices to a…" at bounding box center [610, 297] width 1221 height 594
click at [1044, 101] on div "Upload images to create personalised variations with our editor" at bounding box center [1044, 101] width 121 height 19
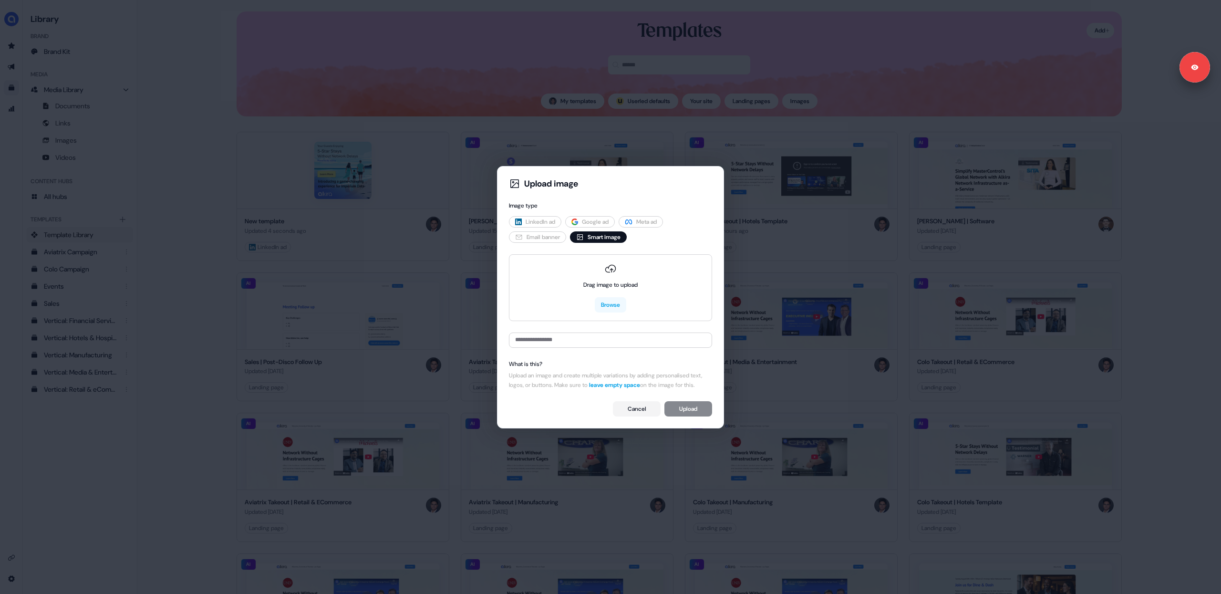
click at [548, 217] on span "LinkedIn ad" at bounding box center [540, 222] width 30 height 10
click at [607, 299] on button "Browse" at bounding box center [610, 304] width 31 height 15
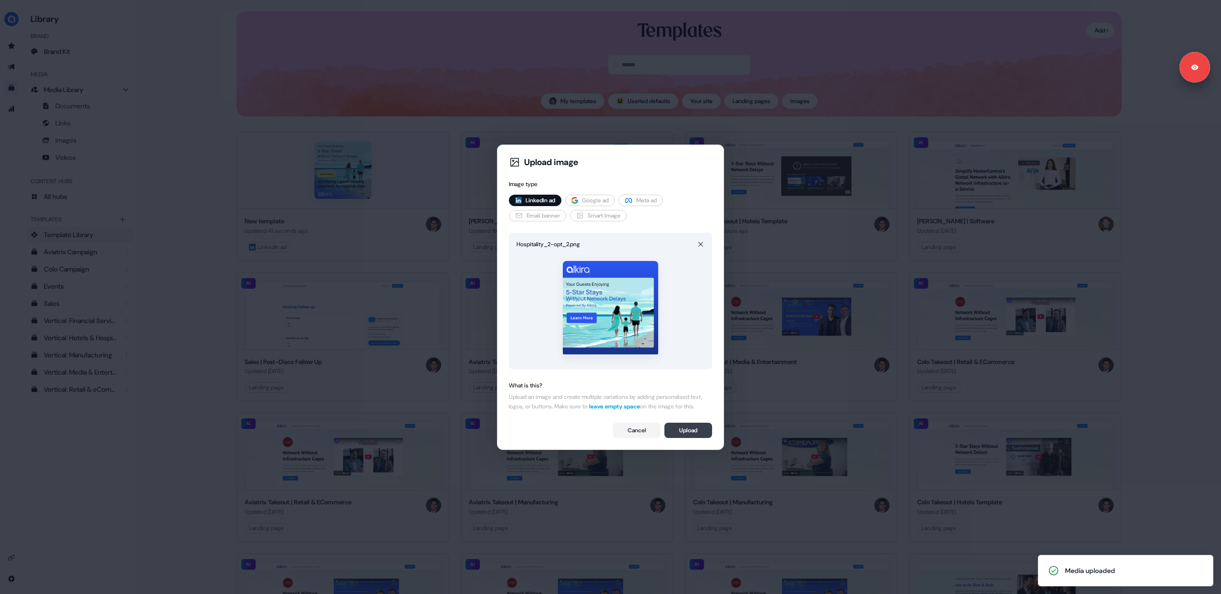
click at [685, 436] on button "Upload" at bounding box center [688, 429] width 48 height 15
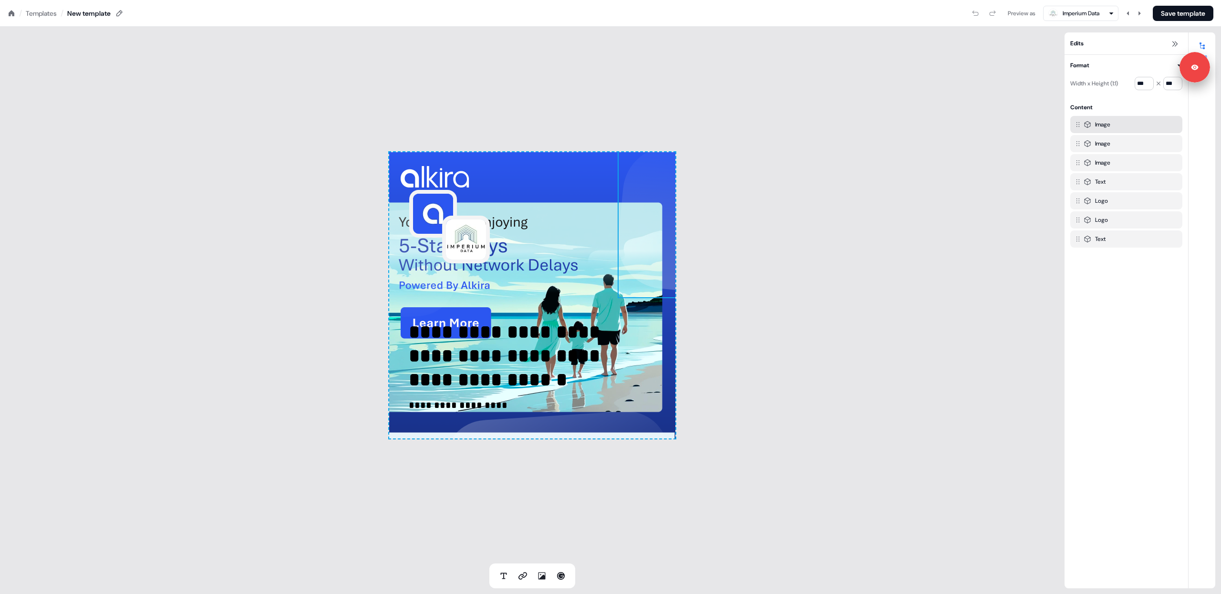
drag, startPoint x: 656, startPoint y: 258, endPoint x: 628, endPoint y: 278, distance: 34.0
click at [656, 258] on img at bounding box center [713, 222] width 191 height 152
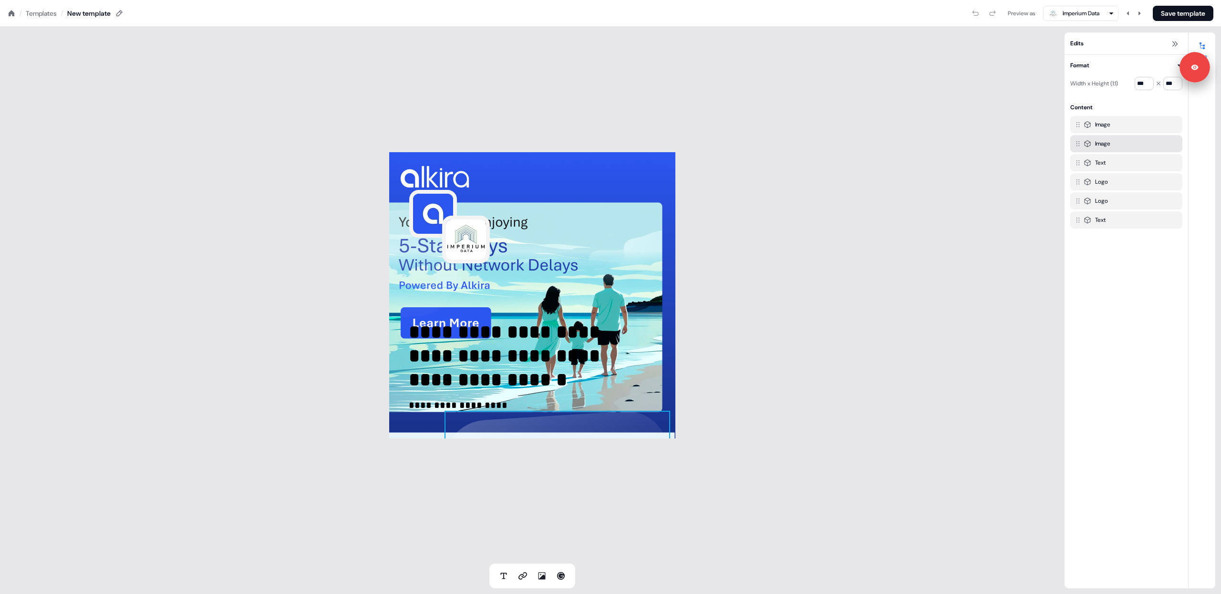
click at [488, 429] on img at bounding box center [557, 469] width 226 height 117
click at [402, 302] on img at bounding box center [387, 263] width 191 height 109
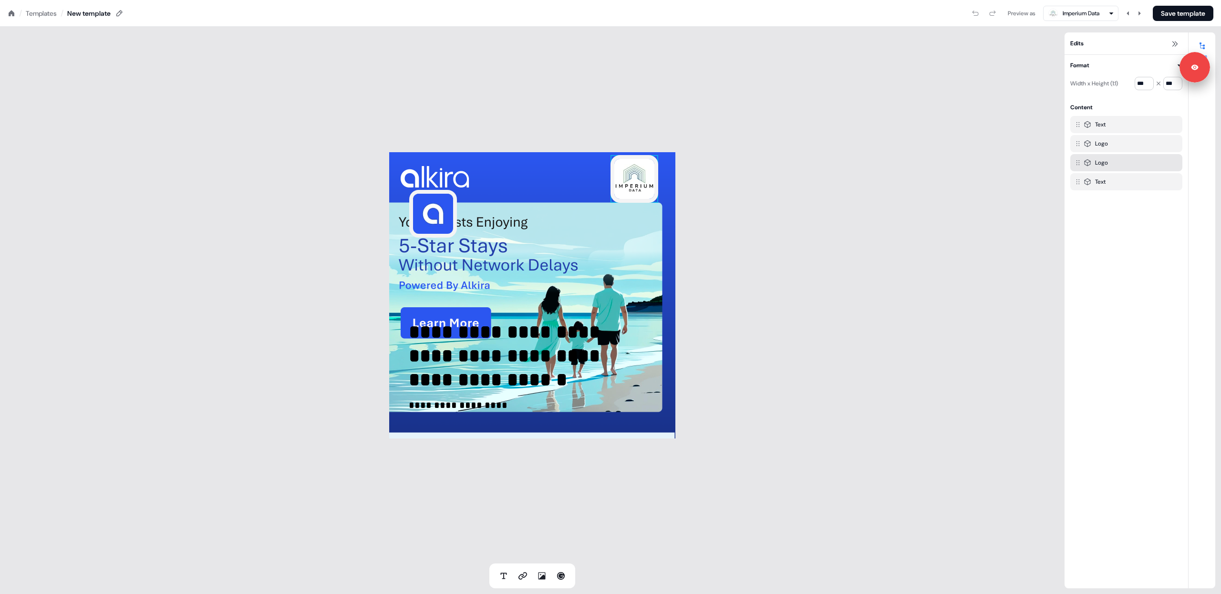
drag, startPoint x: 457, startPoint y: 244, endPoint x: 463, endPoint y: 242, distance: 6.2
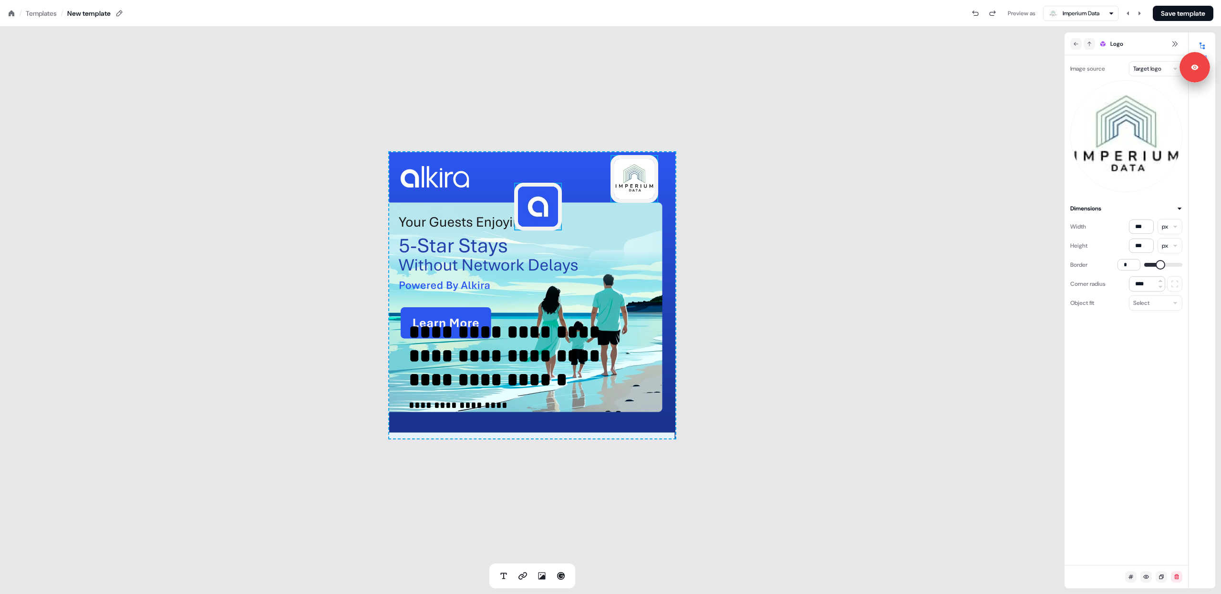
click at [535, 204] on img at bounding box center [538, 207] width 48 height 48
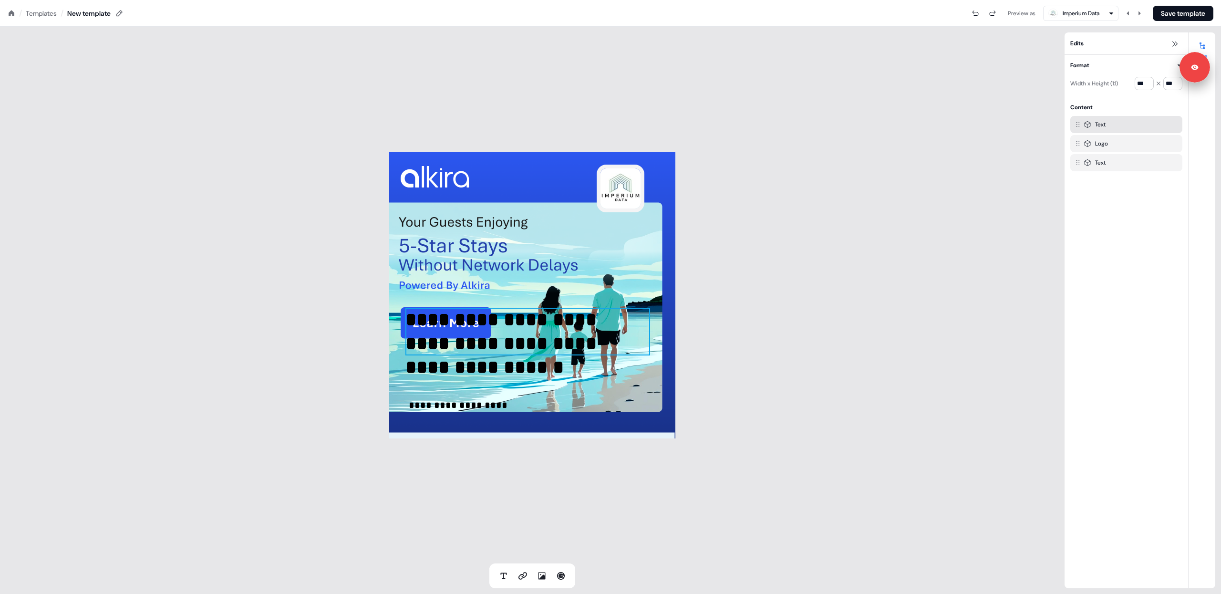
click at [520, 342] on p "**********" at bounding box center [527, 332] width 245 height 48
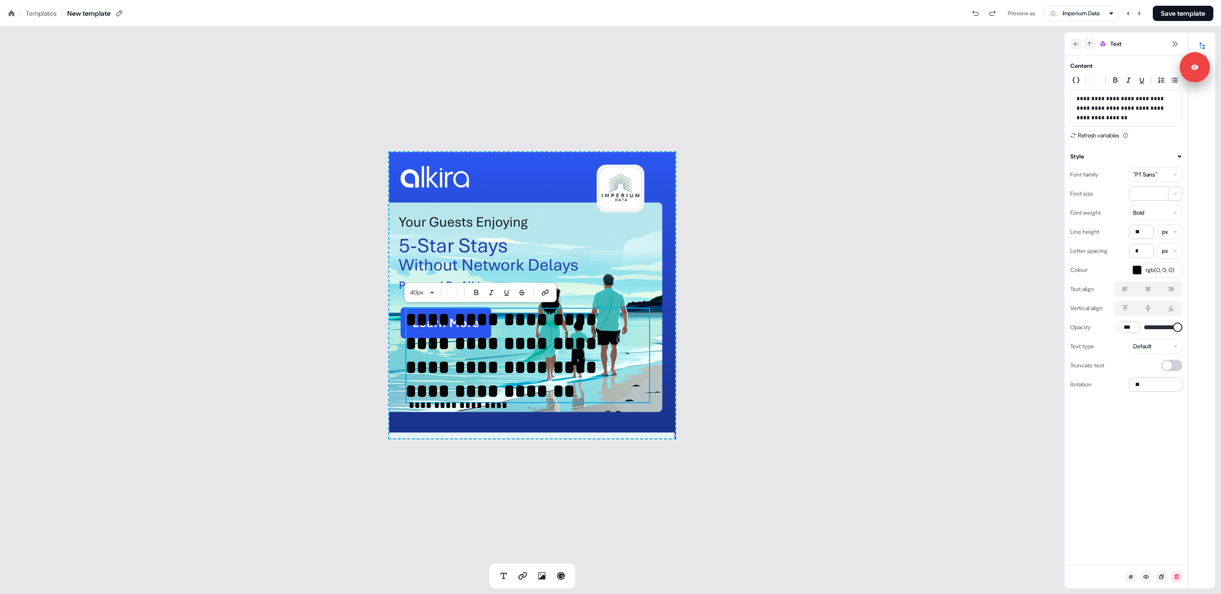
click at [520, 348] on p "**********" at bounding box center [527, 355] width 245 height 95
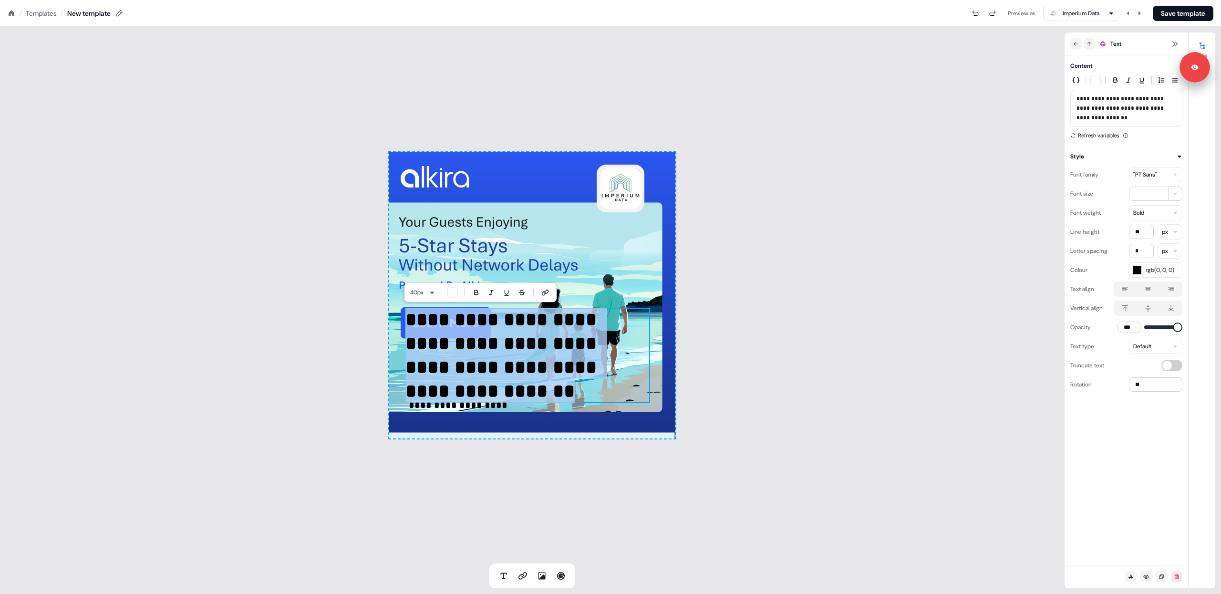
click at [521, 347] on p "**********" at bounding box center [527, 355] width 245 height 95
click at [520, 346] on p "**********" at bounding box center [527, 355] width 245 height 95
drag, startPoint x: 520, startPoint y: 346, endPoint x: 406, endPoint y: 314, distance: 118.7
click at [406, 314] on div "**********" at bounding box center [527, 355] width 245 height 95
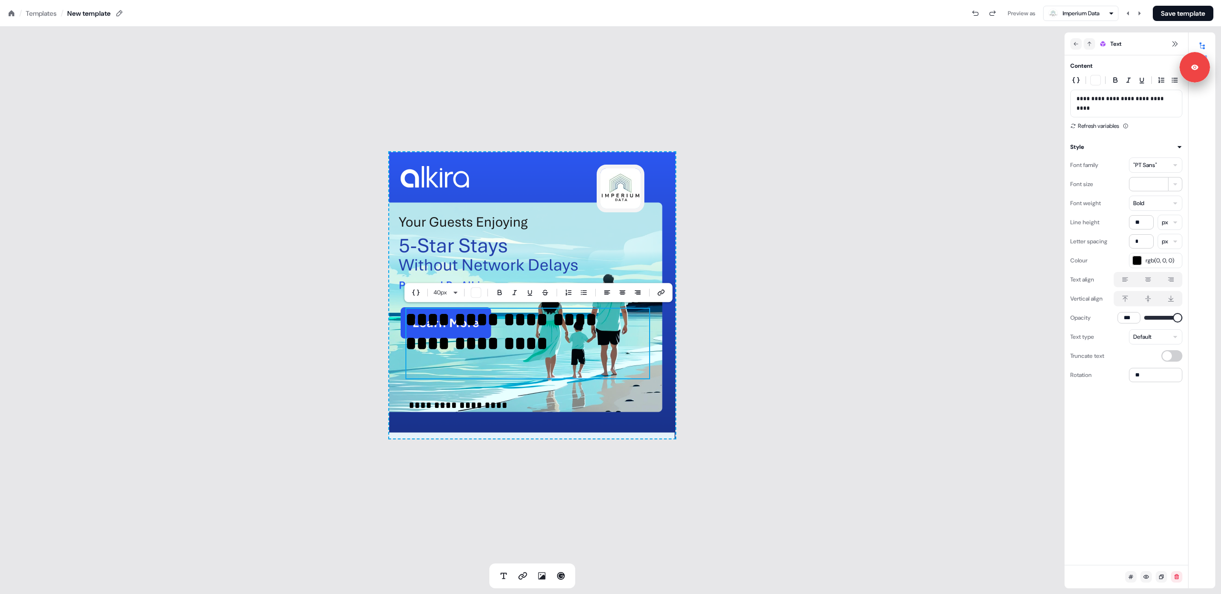
drag, startPoint x: 355, startPoint y: 329, endPoint x: 393, endPoint y: 332, distance: 37.8
click at [355, 329] on div "**********" at bounding box center [532, 295] width 1064 height 536
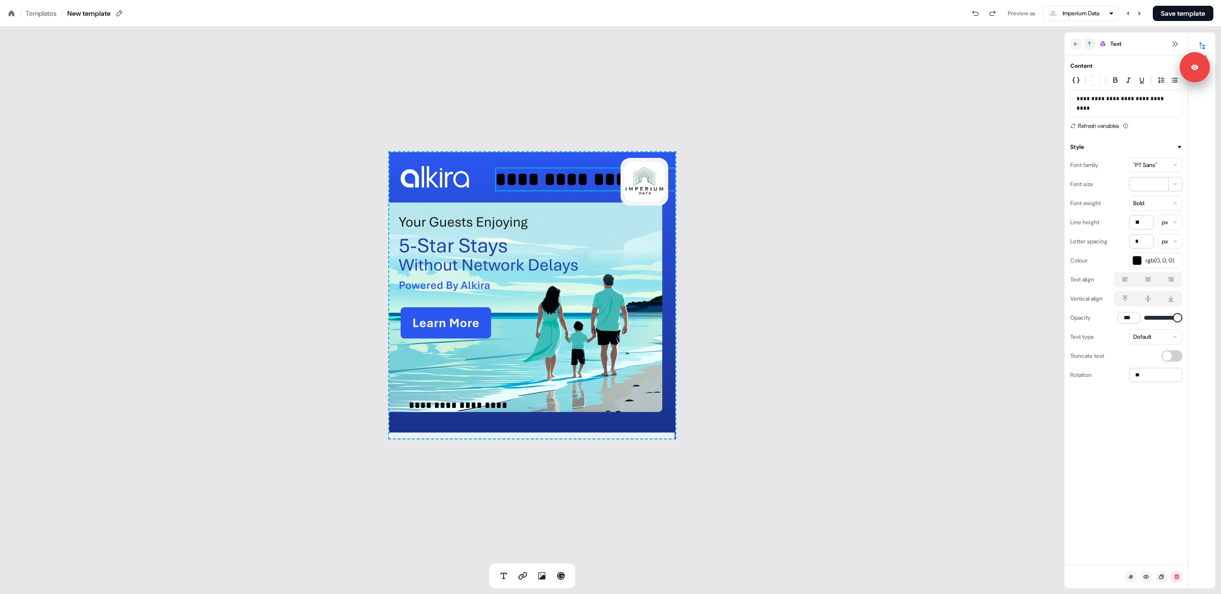
click at [795, 251] on div "**********" at bounding box center [532, 295] width 1064 height 536
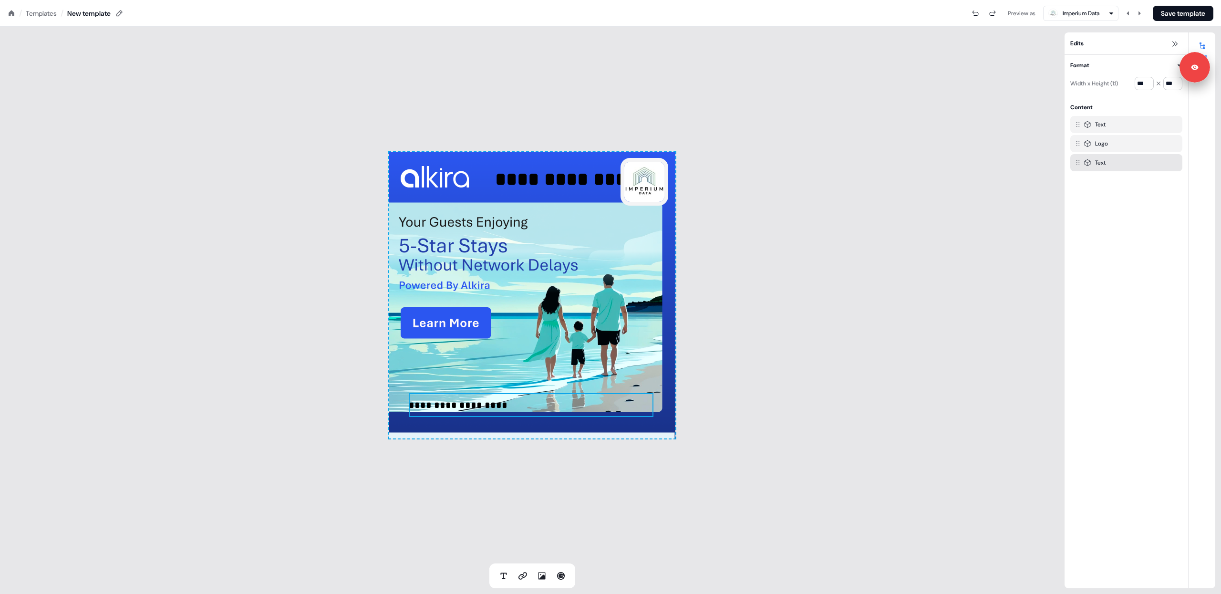
click at [460, 409] on p "**********" at bounding box center [531, 405] width 245 height 24
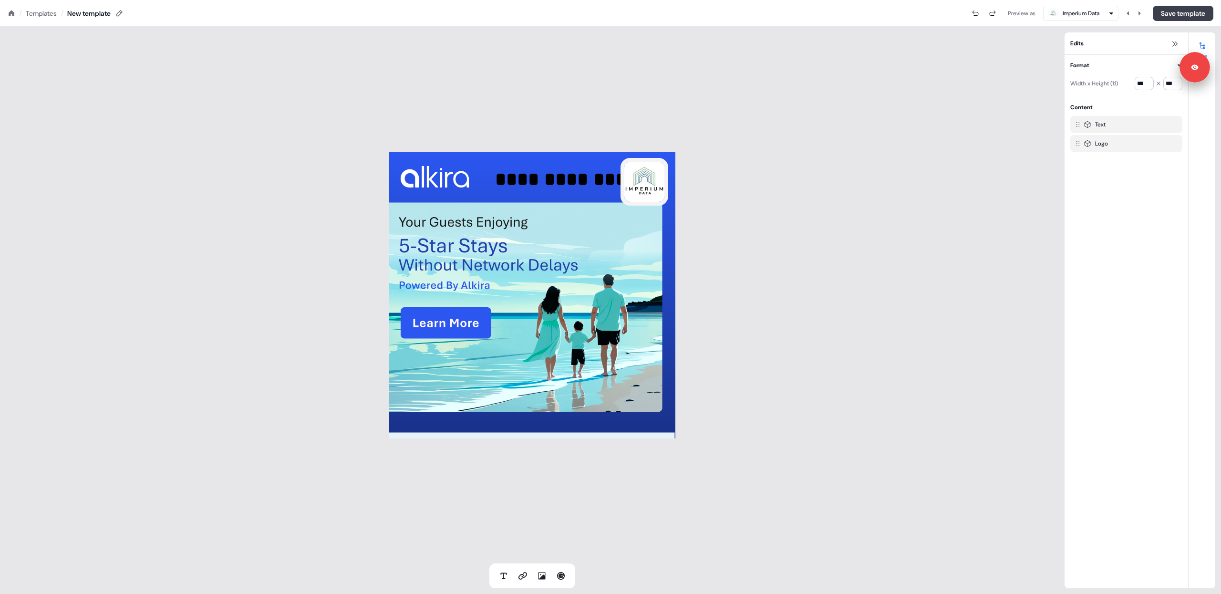
click at [1161, 18] on button "Save template" at bounding box center [1183, 13] width 61 height 15
click at [289, 256] on div "**********" at bounding box center [532, 295] width 1064 height 536
click at [10, 11] on icon at bounding box center [12, 13] width 6 height 6
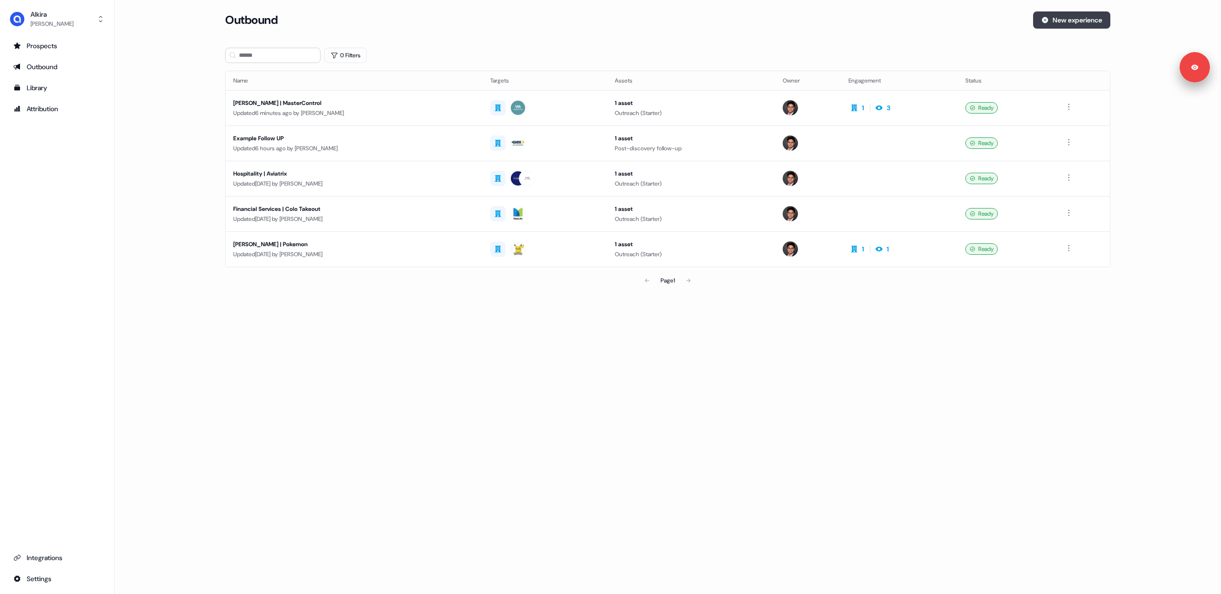
click at [1074, 21] on button "New experience" at bounding box center [1071, 19] width 77 height 17
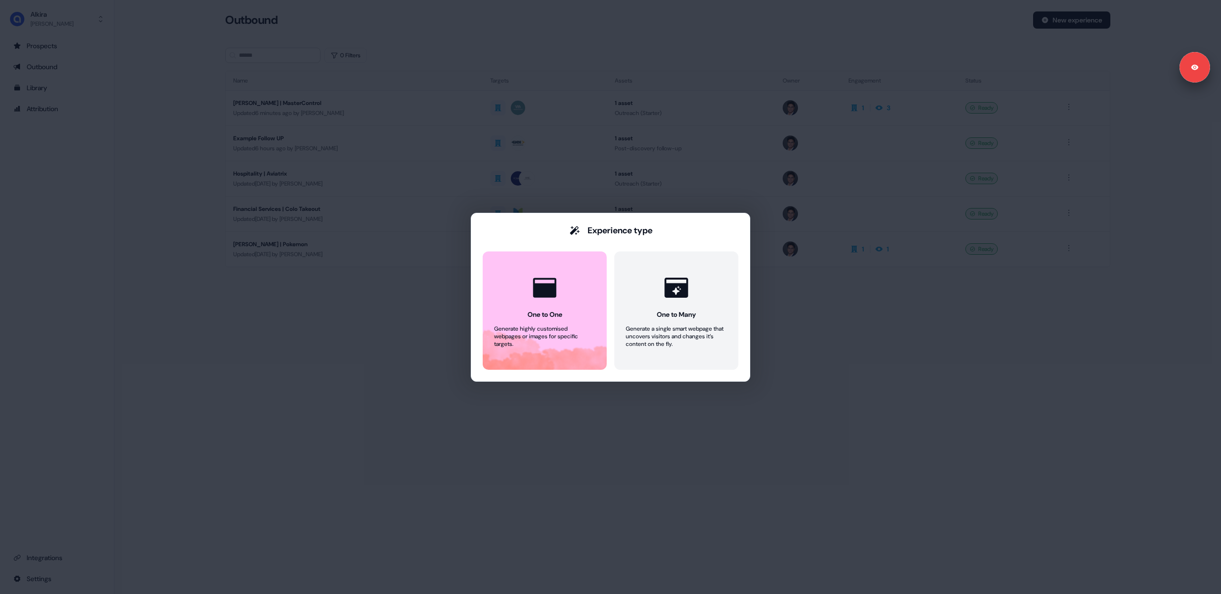
click at [745, 421] on div "Experience type One to One Generate highly customised webpages or images for sp…" at bounding box center [610, 297] width 1221 height 594
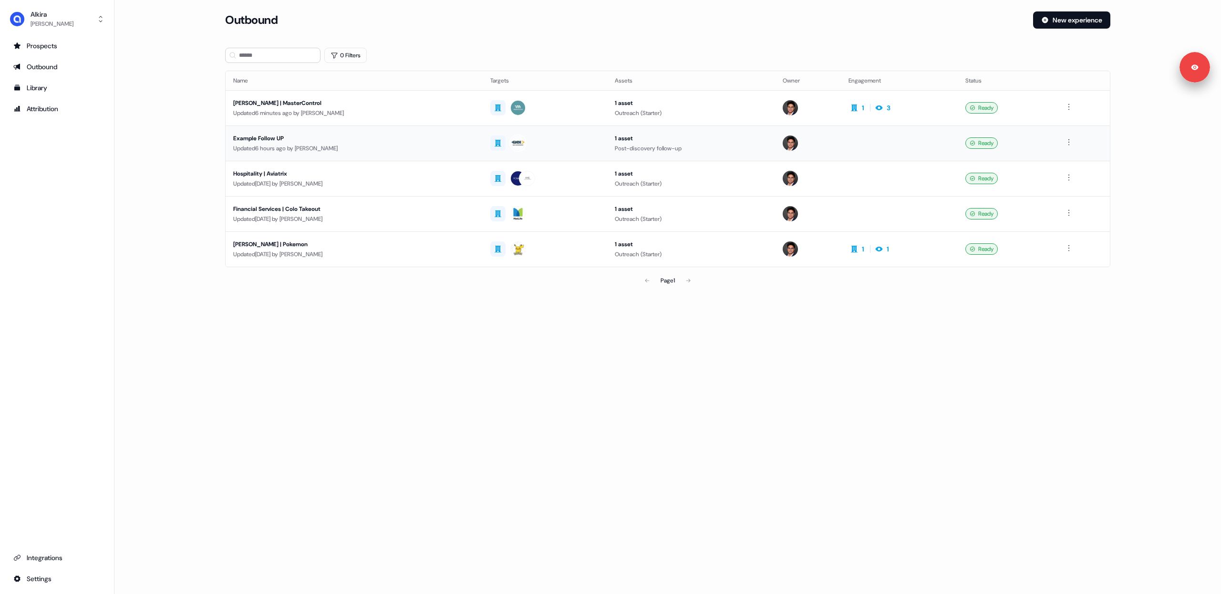
click at [371, 144] on div "Updated 6 hours ago by [PERSON_NAME]" at bounding box center [354, 149] width 242 height 10
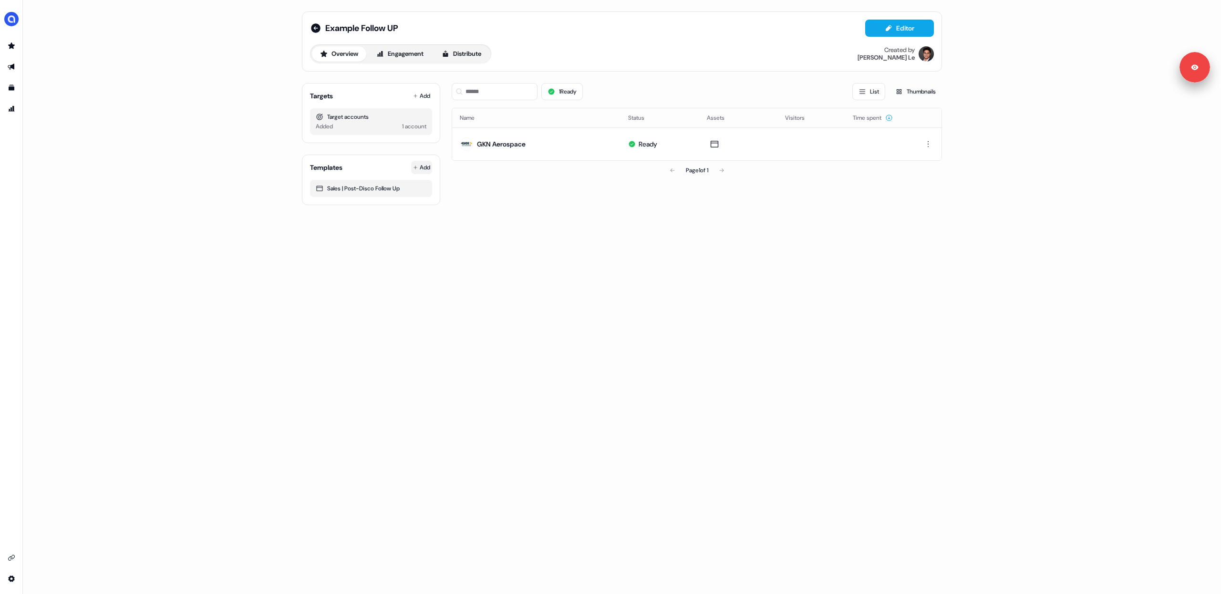
click at [423, 169] on html "Signed in as [PERSON_NAME] Sign out For the best experience switch devices to a…" at bounding box center [610, 297] width 1221 height 594
click at [389, 187] on span "From Template library" at bounding box center [393, 187] width 58 height 8
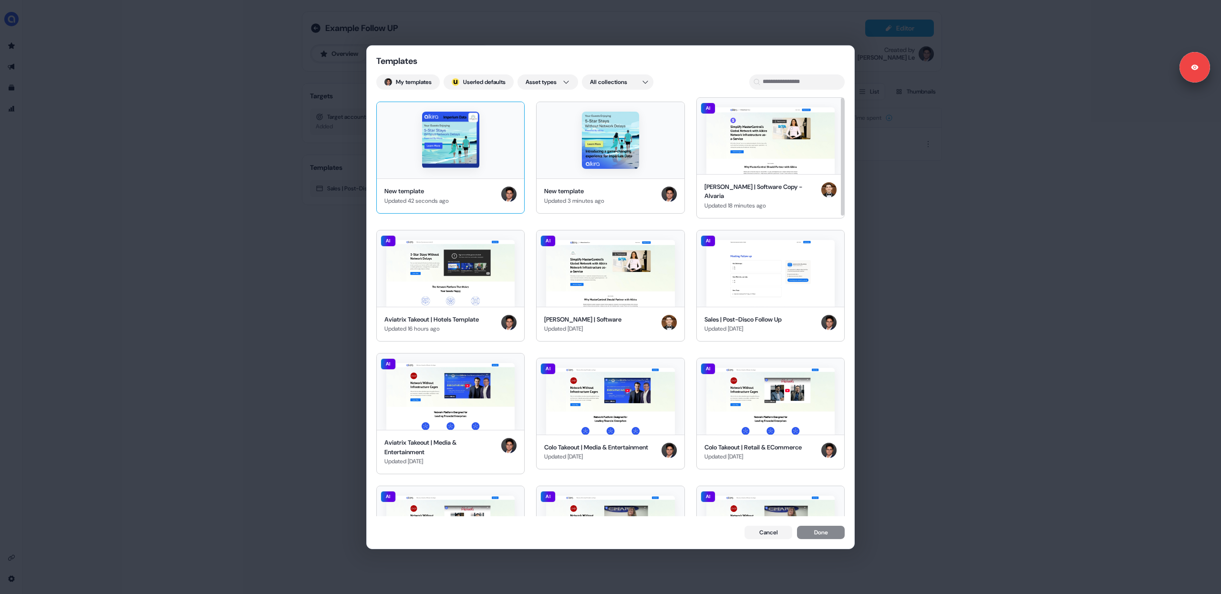
click at [470, 139] on img at bounding box center [450, 140] width 57 height 57
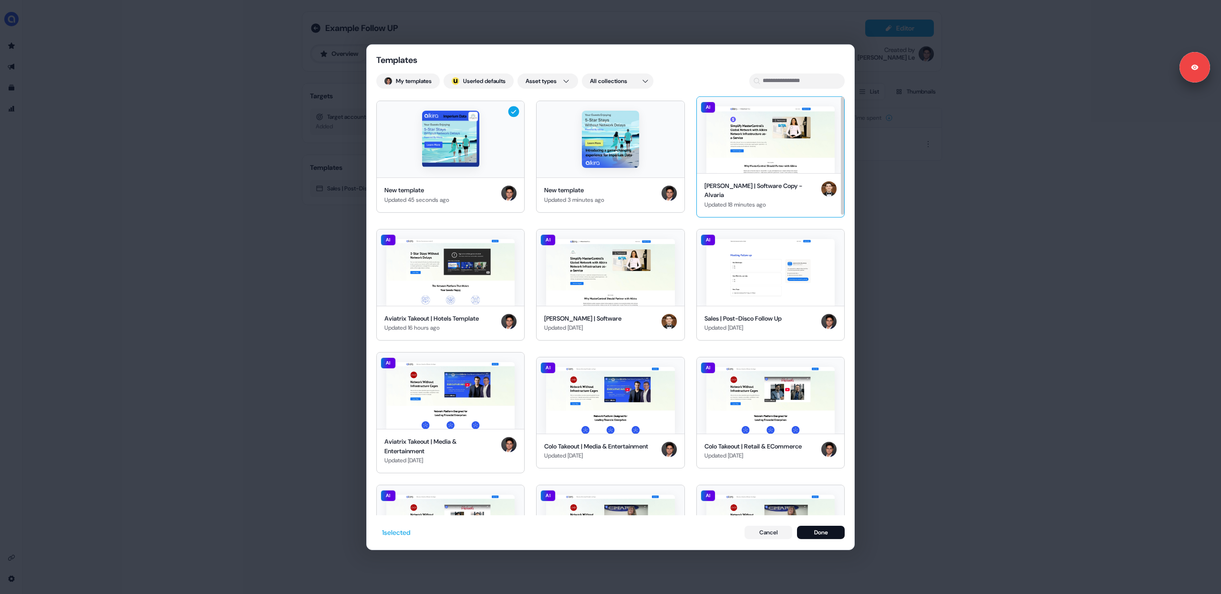
click at [781, 149] on img at bounding box center [770, 139] width 128 height 67
click at [458, 148] on img at bounding box center [450, 139] width 57 height 57
drag, startPoint x: 817, startPoint y: 533, endPoint x: 757, endPoint y: 502, distance: 68.2
click at [817, 533] on button "Done" at bounding box center [821, 531] width 48 height 13
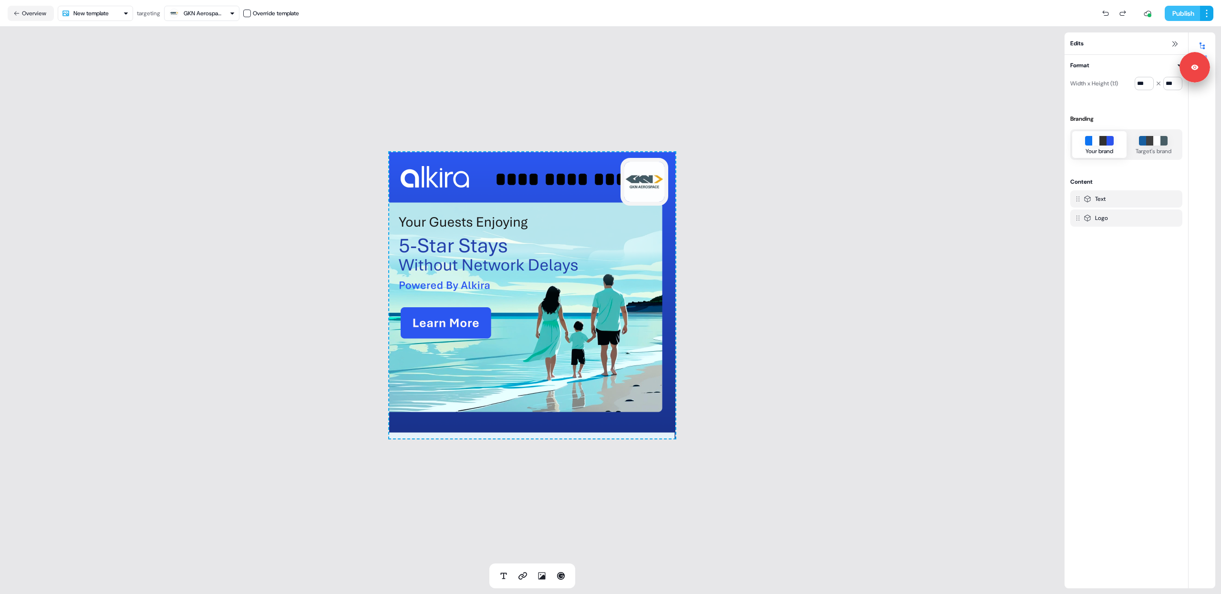
click at [1174, 14] on button "Publish" at bounding box center [1181, 13] width 35 height 15
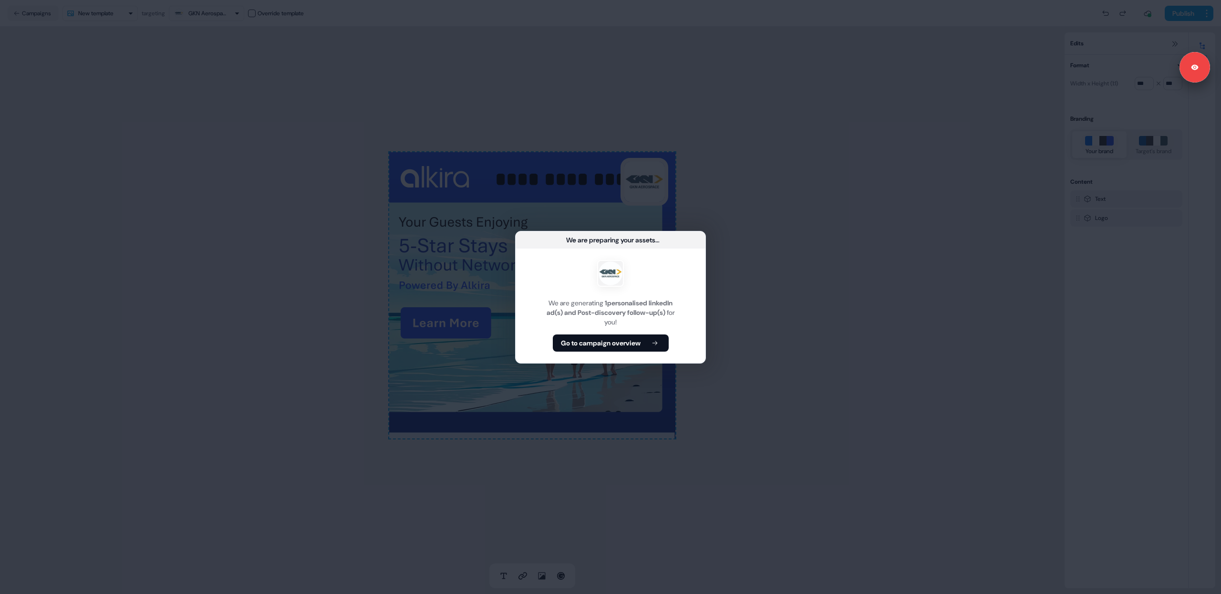
click at [579, 347] on b "Go to campaign overview" at bounding box center [601, 343] width 80 height 10
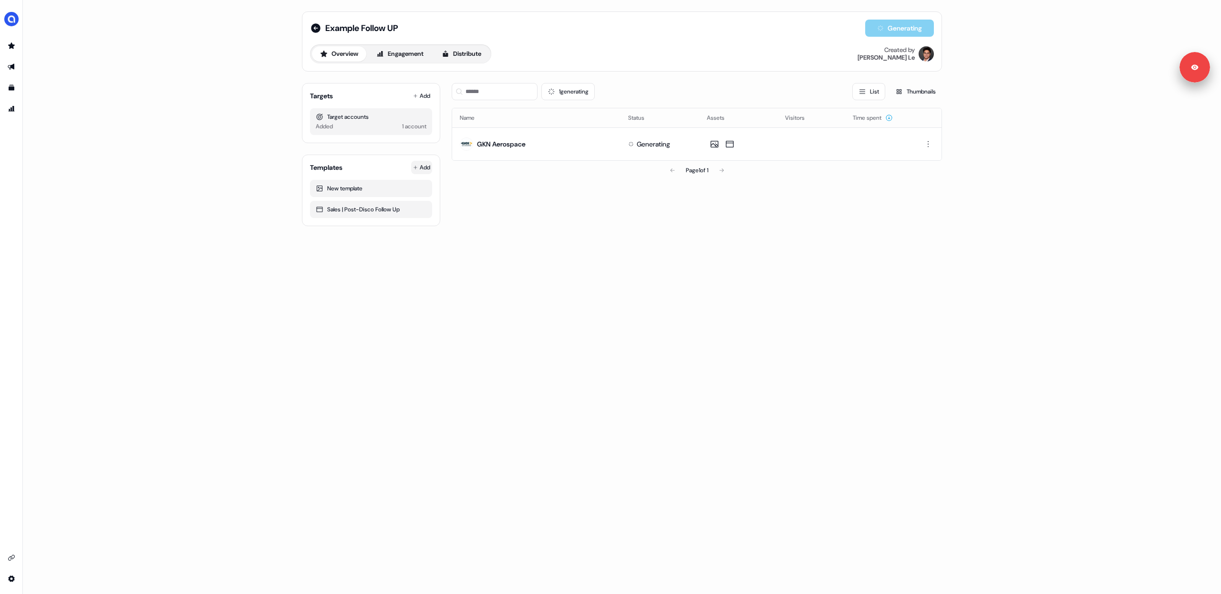
click at [422, 170] on html "Signed in as [PERSON_NAME] Sign out For the best experience switch devices to a…" at bounding box center [610, 297] width 1221 height 594
click at [402, 186] on span "From Template library" at bounding box center [393, 187] width 58 height 8
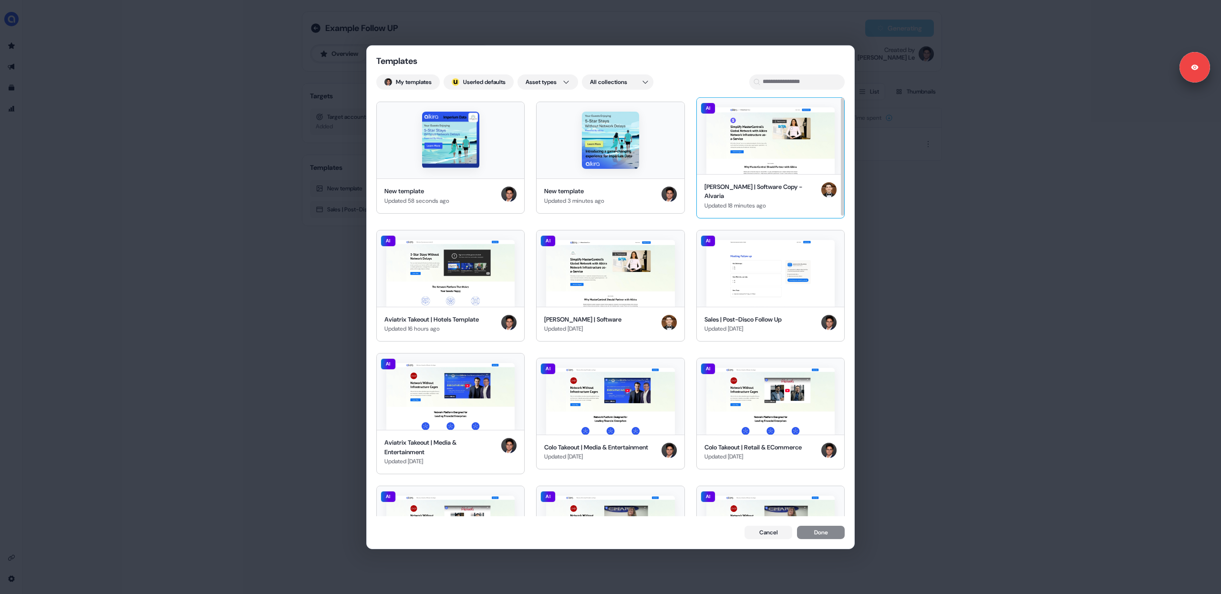
click at [772, 154] on img at bounding box center [770, 140] width 128 height 67
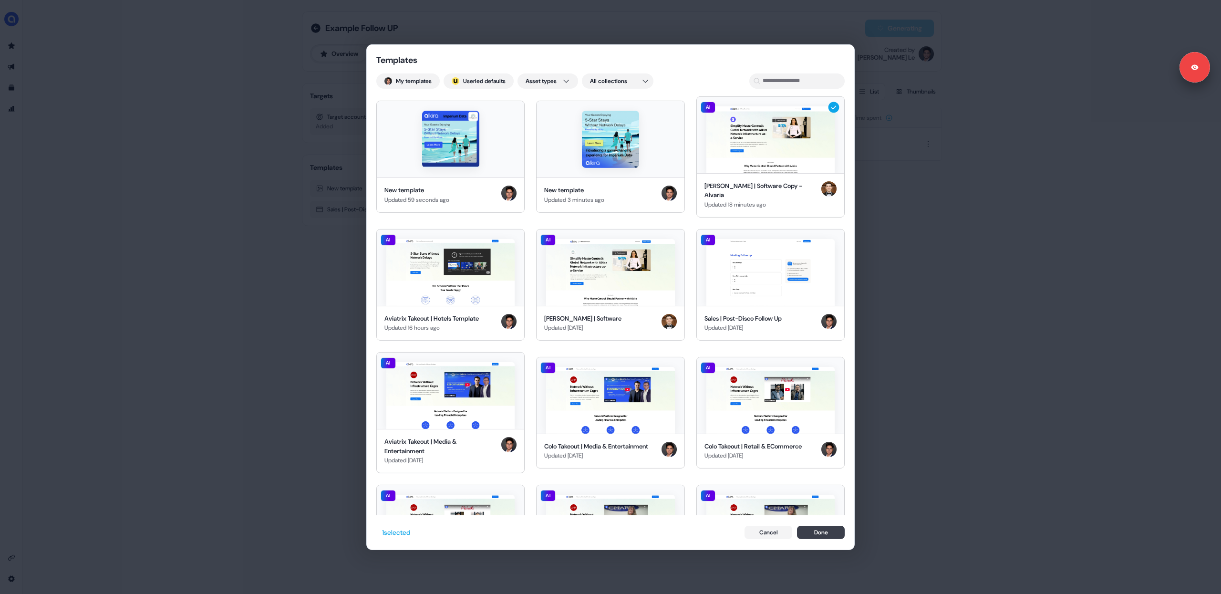
click at [815, 533] on button "Done" at bounding box center [821, 531] width 48 height 13
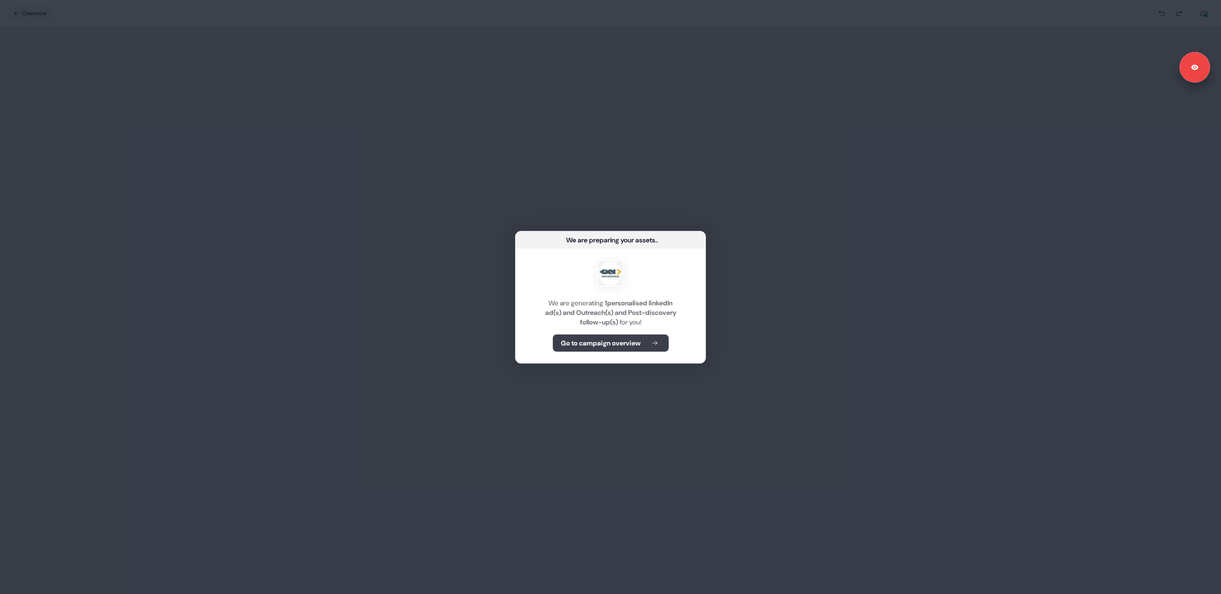
click at [635, 346] on b "Go to campaign overview" at bounding box center [601, 343] width 80 height 10
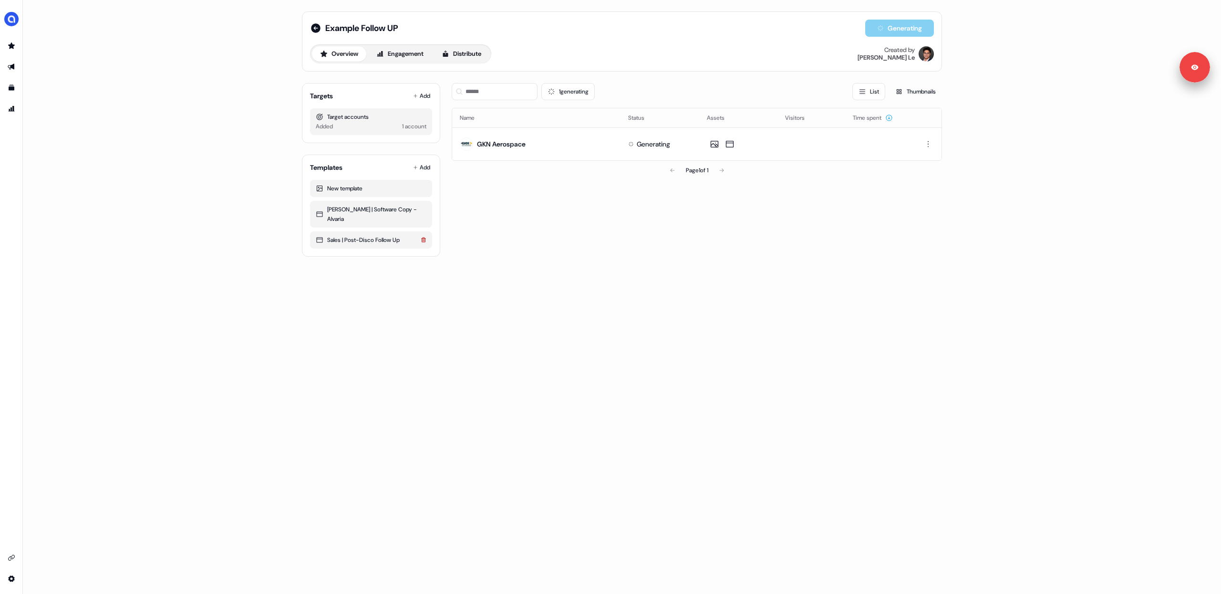
click at [423, 237] on icon at bounding box center [424, 240] width 6 height 6
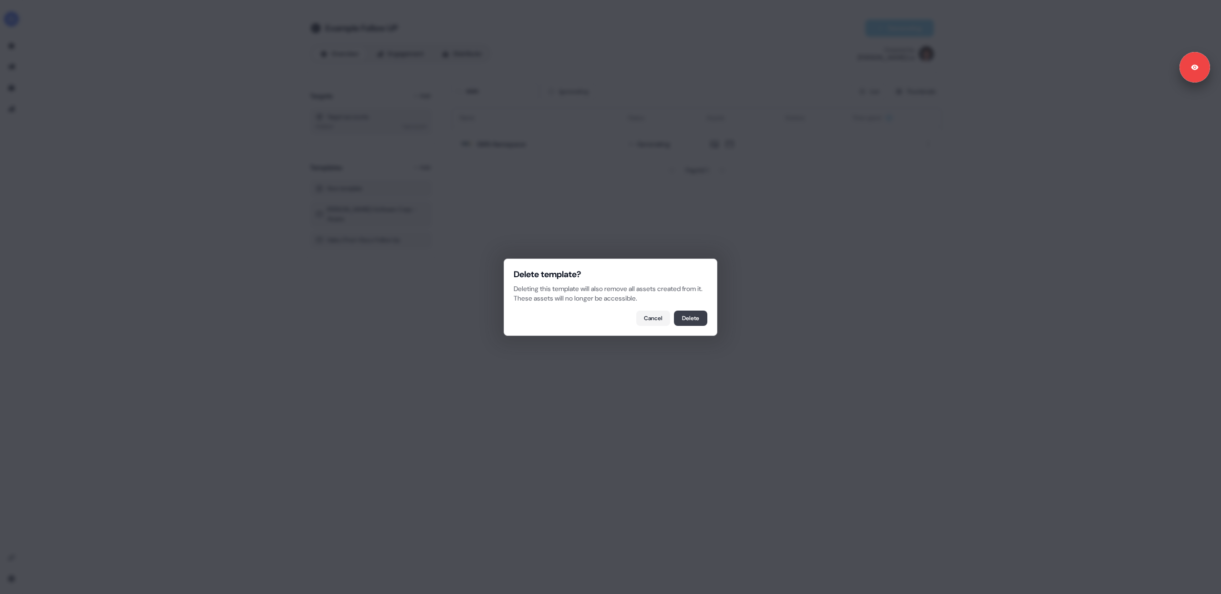
click at [686, 321] on button "Delete" at bounding box center [690, 317] width 33 height 15
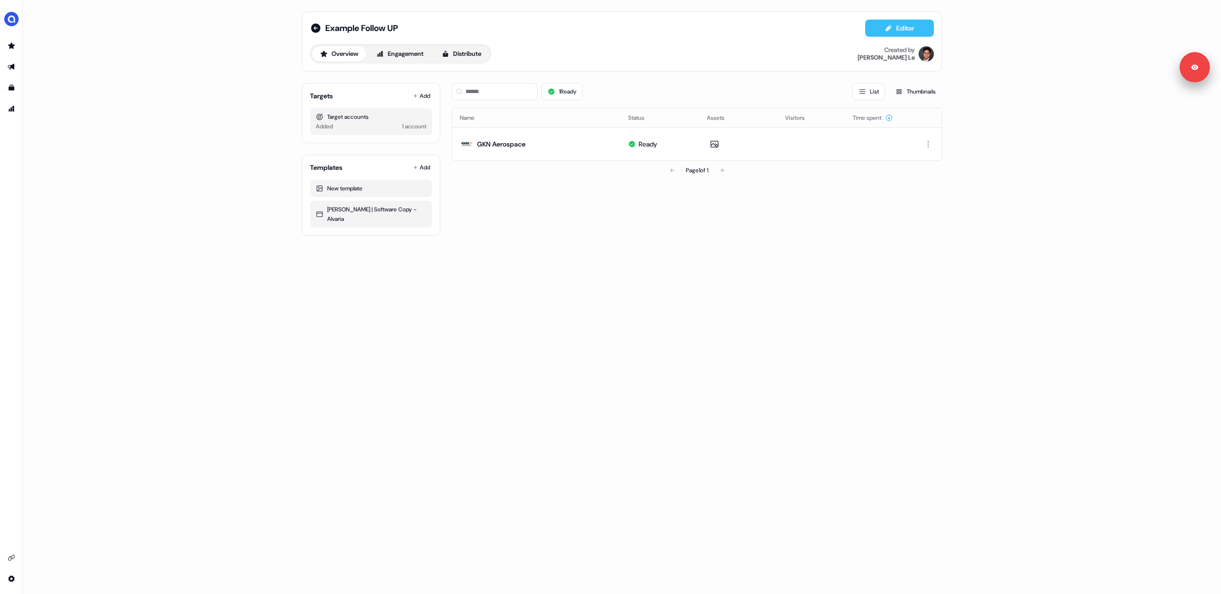
click at [896, 29] on button "Editor" at bounding box center [899, 28] width 69 height 17
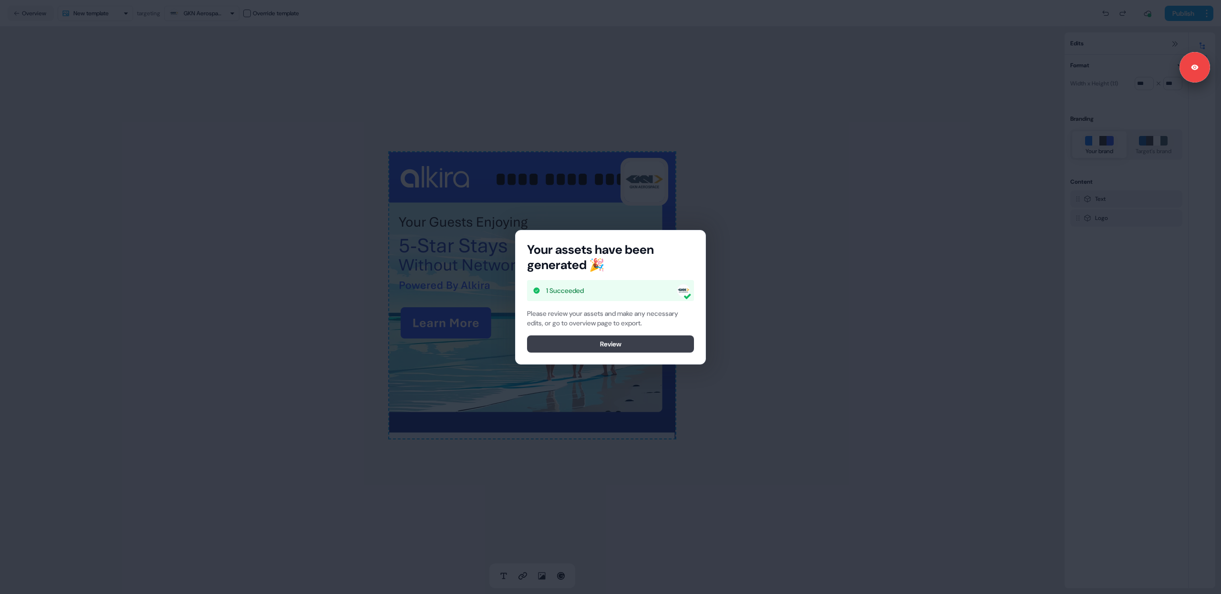
click at [594, 345] on button "Review" at bounding box center [610, 343] width 167 height 17
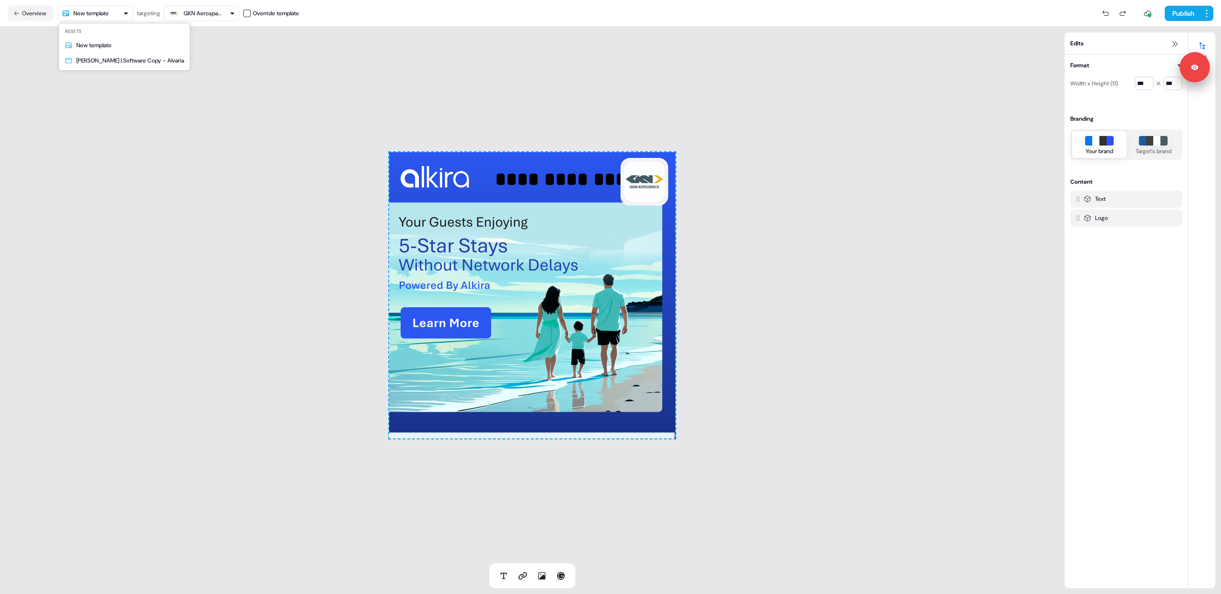
click at [120, 10] on html "**********" at bounding box center [610, 297] width 1221 height 594
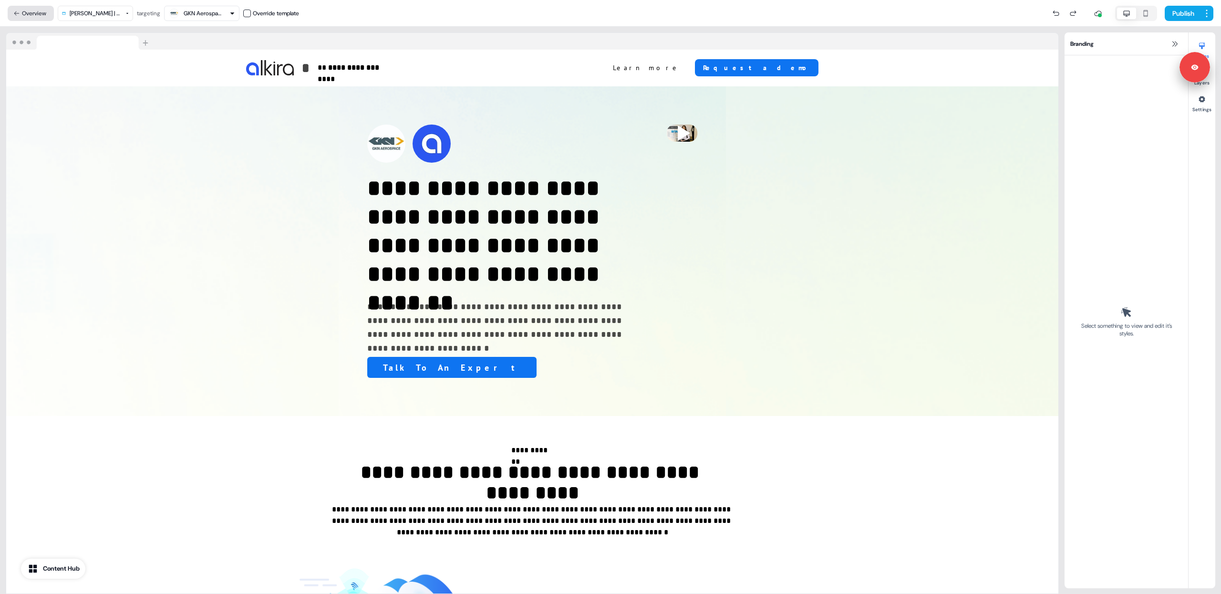
click at [43, 16] on button "Overview" at bounding box center [31, 13] width 46 height 15
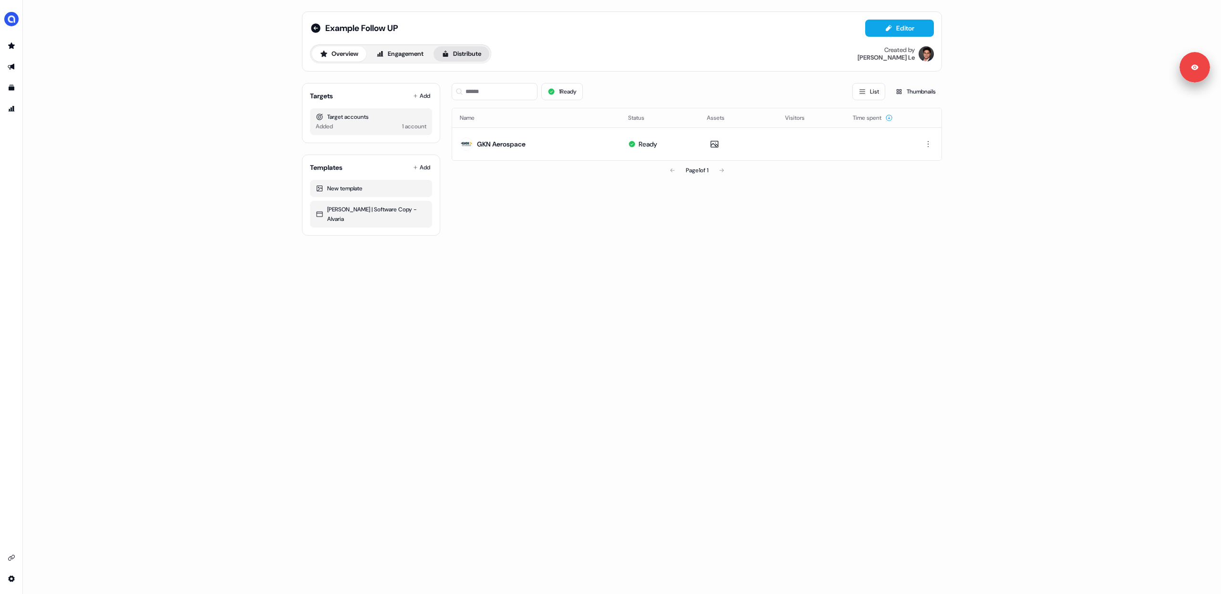
click at [470, 53] on button "Distribute" at bounding box center [461, 53] width 56 height 15
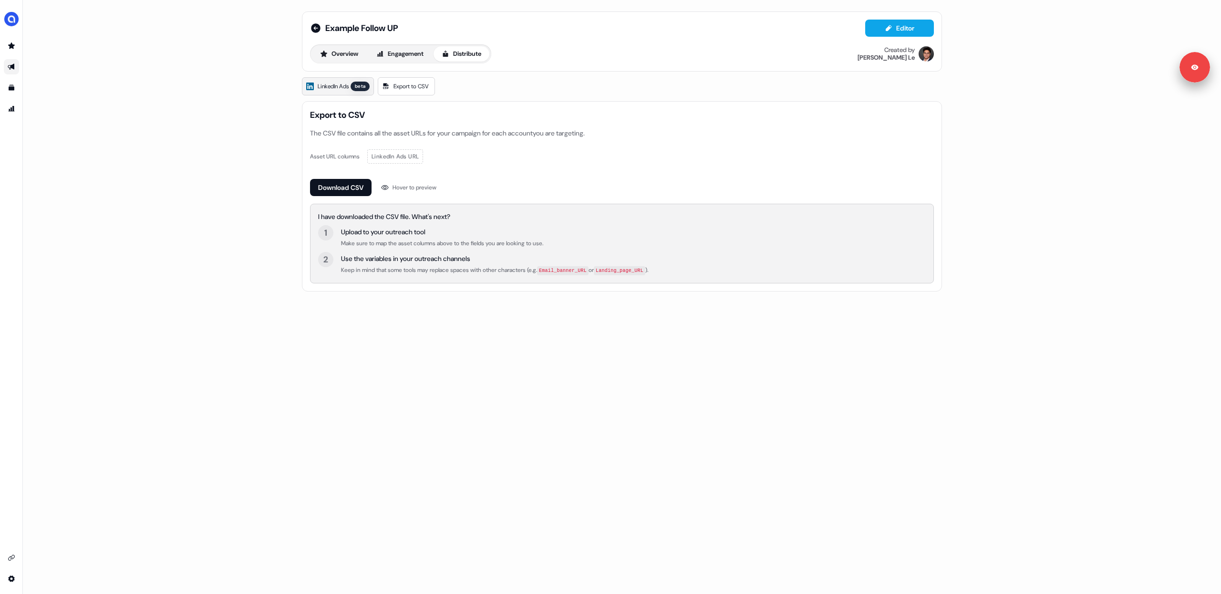
click at [335, 87] on span "LinkedIn Ads" at bounding box center [333, 87] width 31 height 10
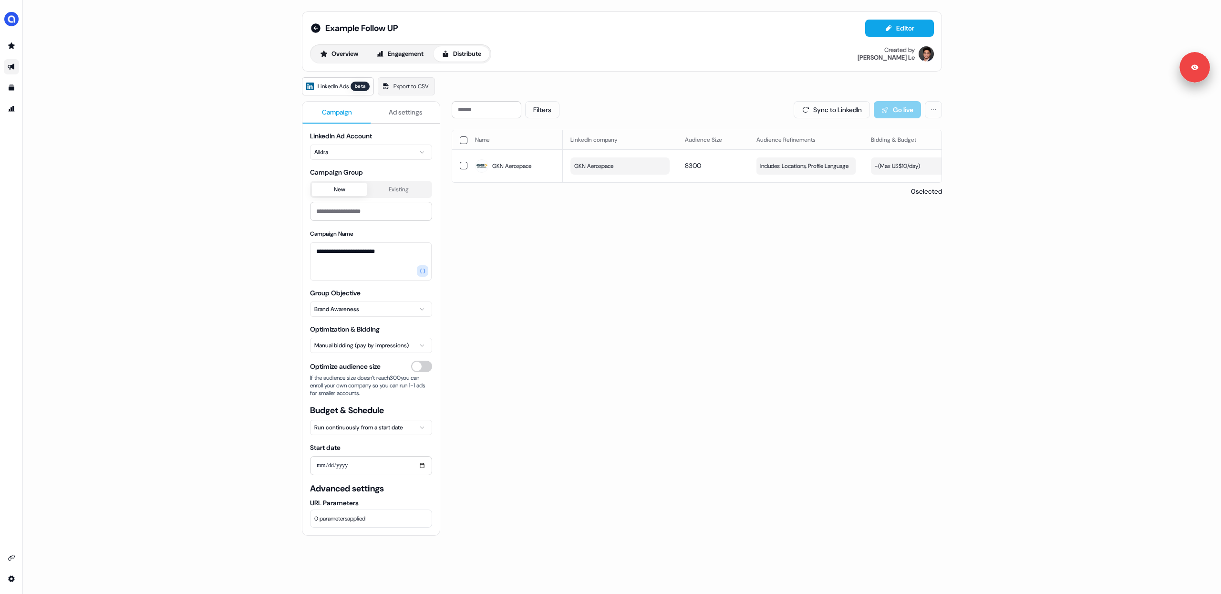
drag, startPoint x: 618, startPoint y: 335, endPoint x: 425, endPoint y: 150, distance: 267.1
click at [615, 334] on div "Filters Sync to LinkedIn Go live Name LinkedIn company Audience Size Audience R…" at bounding box center [697, 389] width 490 height 577
click at [314, 28] on icon at bounding box center [315, 27] width 11 height 11
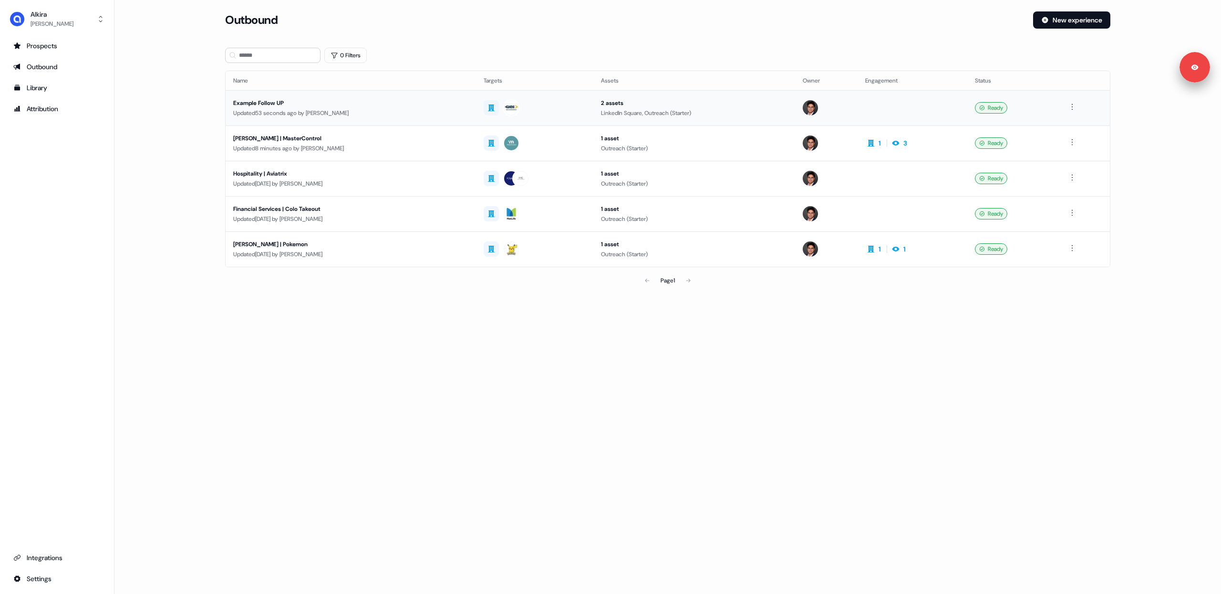
click at [309, 108] on div "Updated 53 seconds ago by [PERSON_NAME]" at bounding box center [350, 113] width 235 height 10
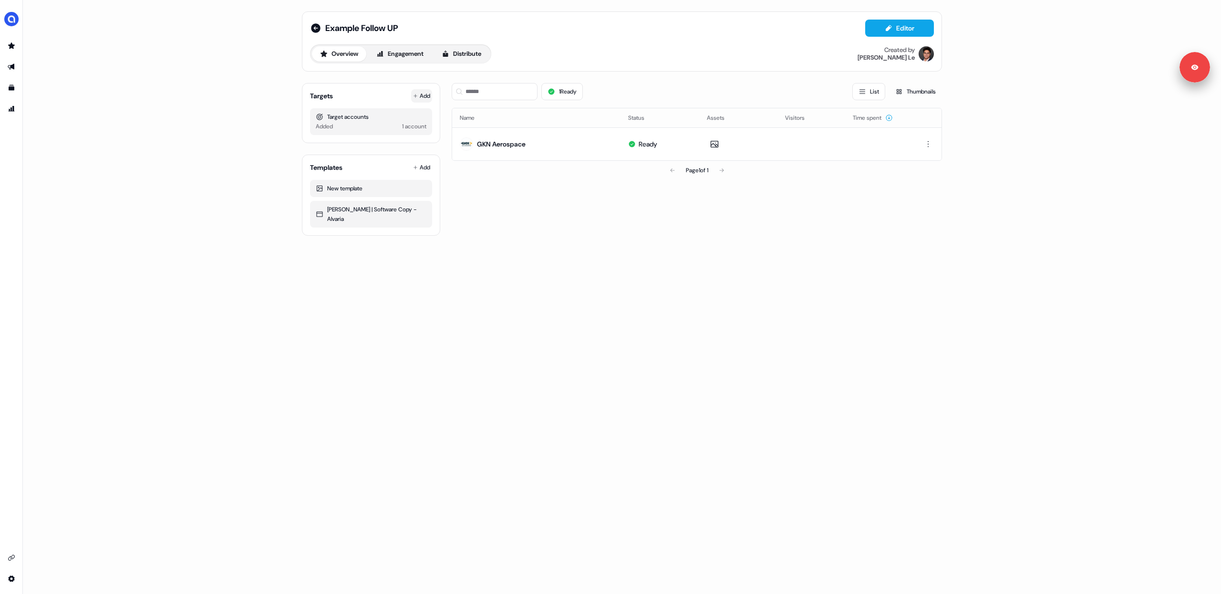
click at [422, 98] on button "Add" at bounding box center [421, 95] width 21 height 13
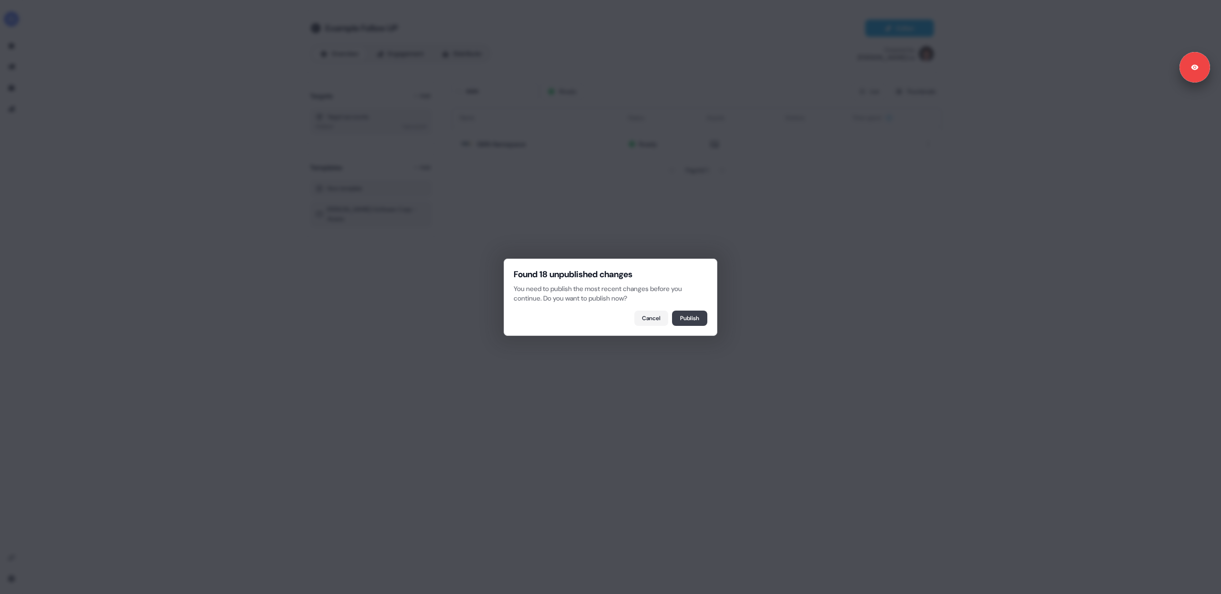
click at [690, 319] on button "Publish" at bounding box center [689, 317] width 35 height 15
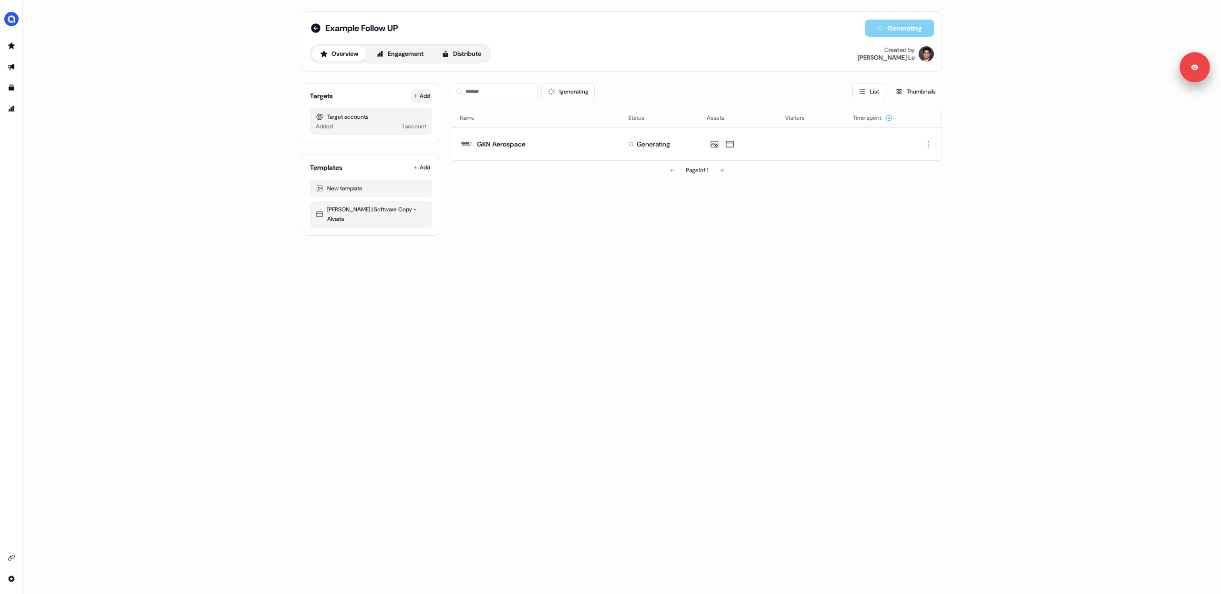
click at [419, 97] on button "Add" at bounding box center [421, 95] width 21 height 13
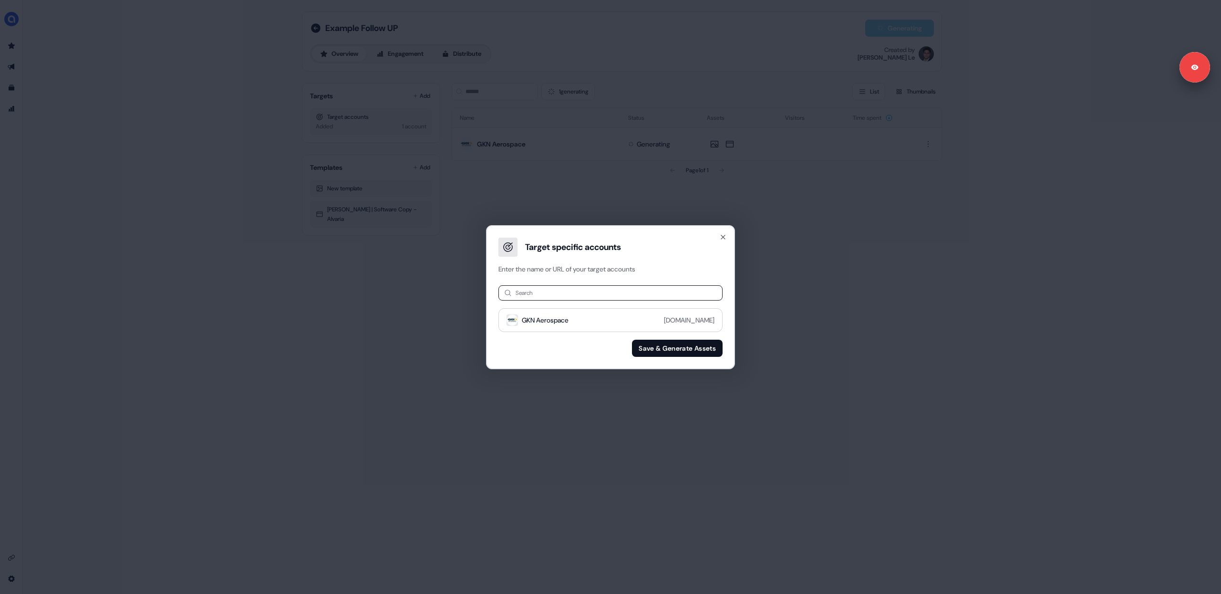
click at [530, 293] on input at bounding box center [610, 292] width 224 height 15
type input "***"
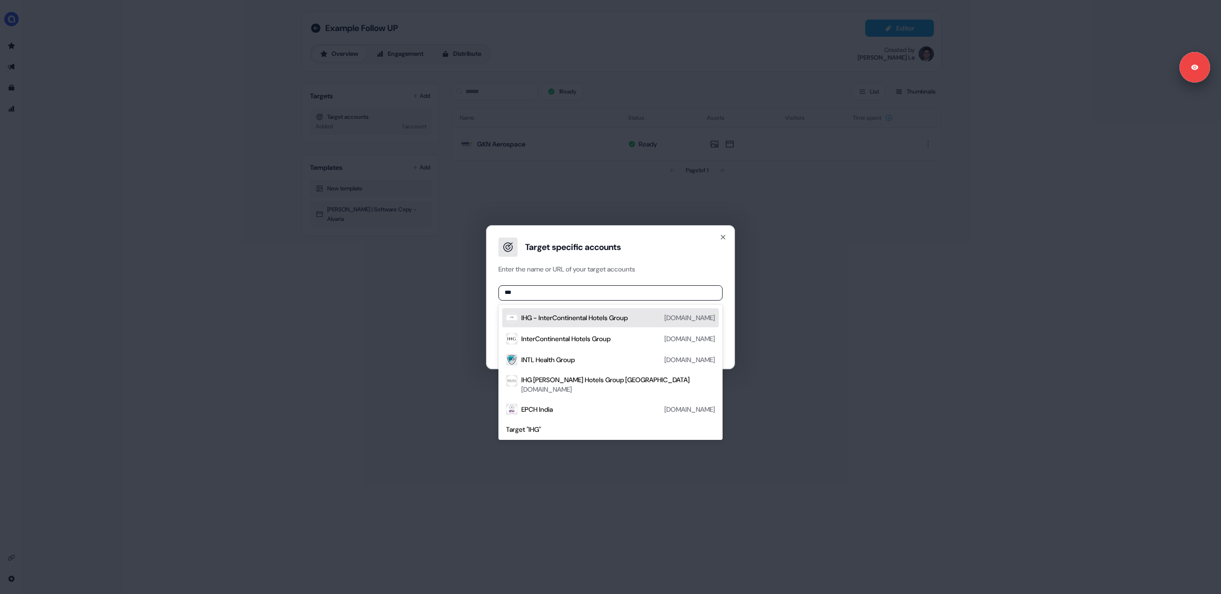
click at [577, 315] on div "IHG - InterContinental Hotels Group" at bounding box center [574, 318] width 106 height 10
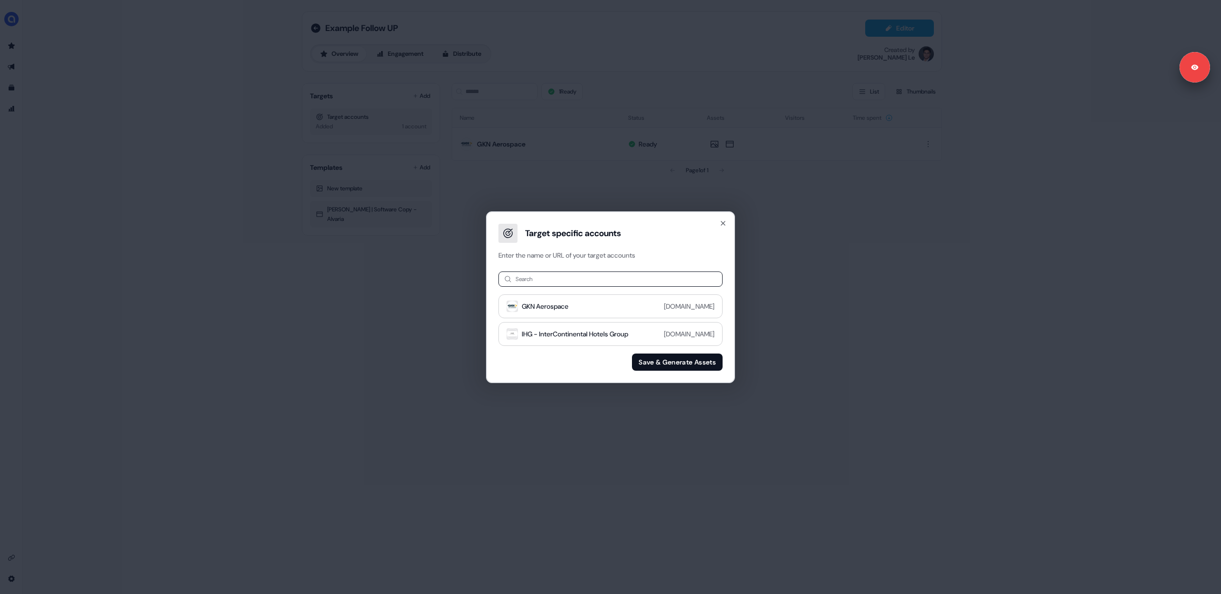
click at [558, 280] on input at bounding box center [610, 278] width 224 height 15
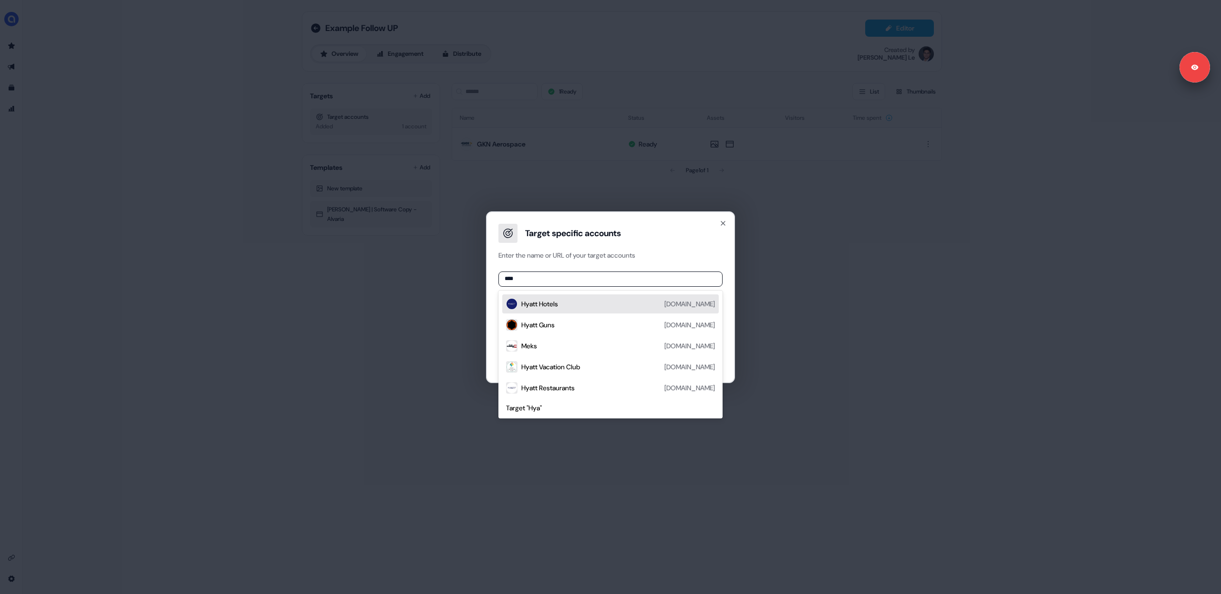
type input "*****"
click at [602, 301] on div "Hyatt Hotels [DOMAIN_NAME]" at bounding box center [618, 303] width 194 height 11
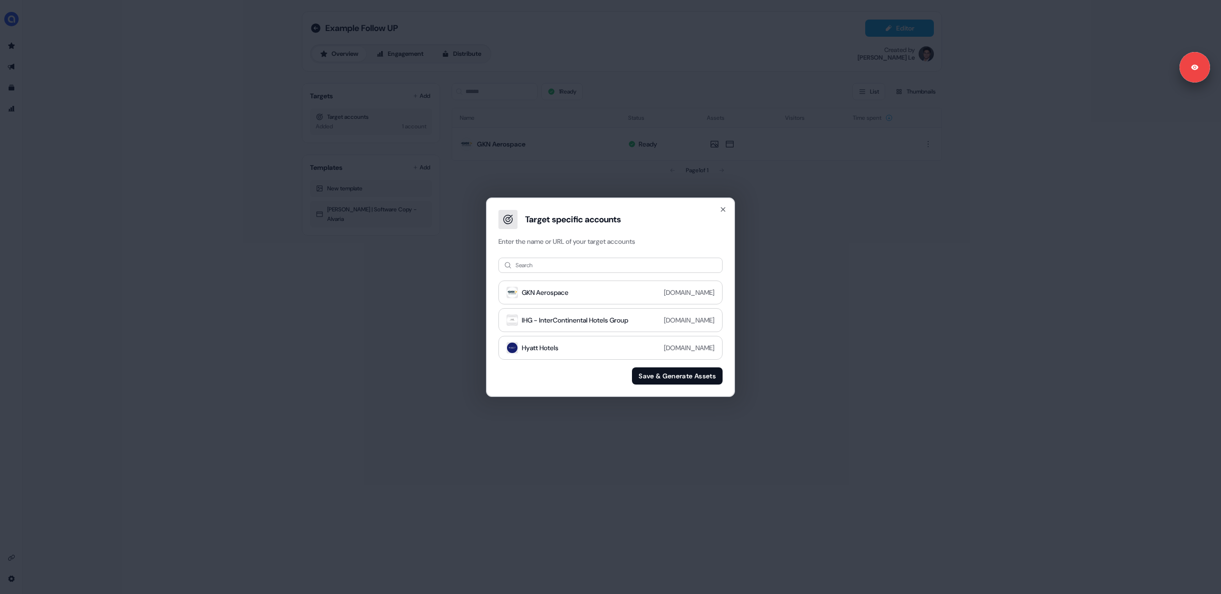
click at [664, 378] on button "Save & Generate Assets" at bounding box center [677, 375] width 91 height 17
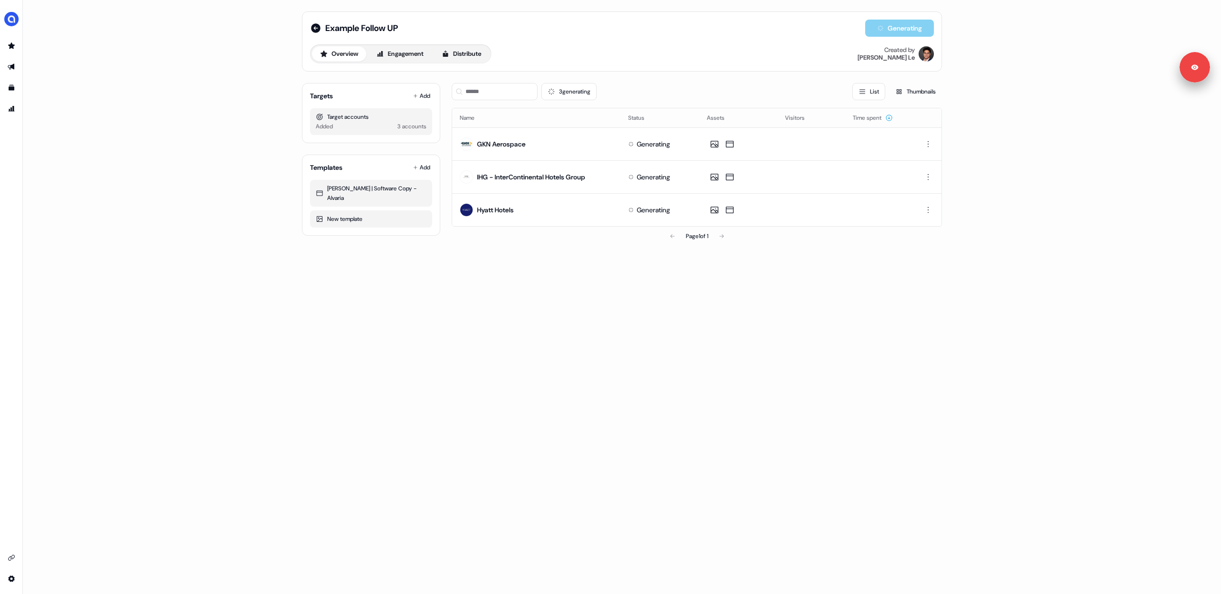
click at [588, 287] on div "Example Follow UP Generating Overview Engagement Distribute Created by [PERSON_…" at bounding box center [622, 297] width 1198 height 594
click at [465, 54] on button "Distribute" at bounding box center [461, 53] width 56 height 15
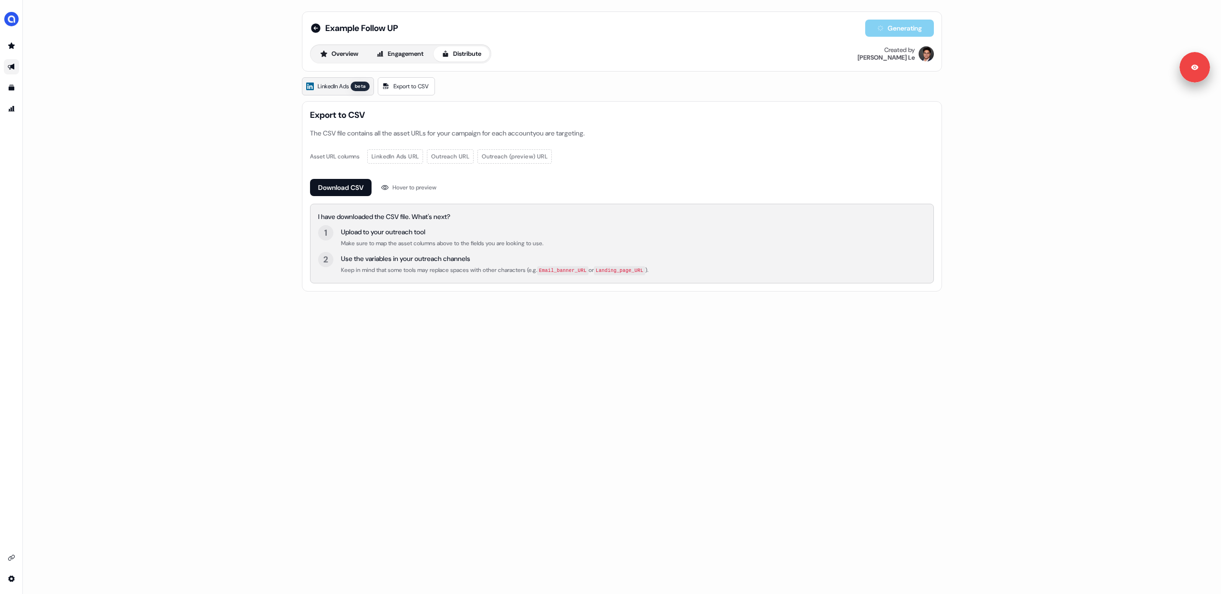
click at [333, 85] on span "LinkedIn Ads" at bounding box center [333, 87] width 31 height 10
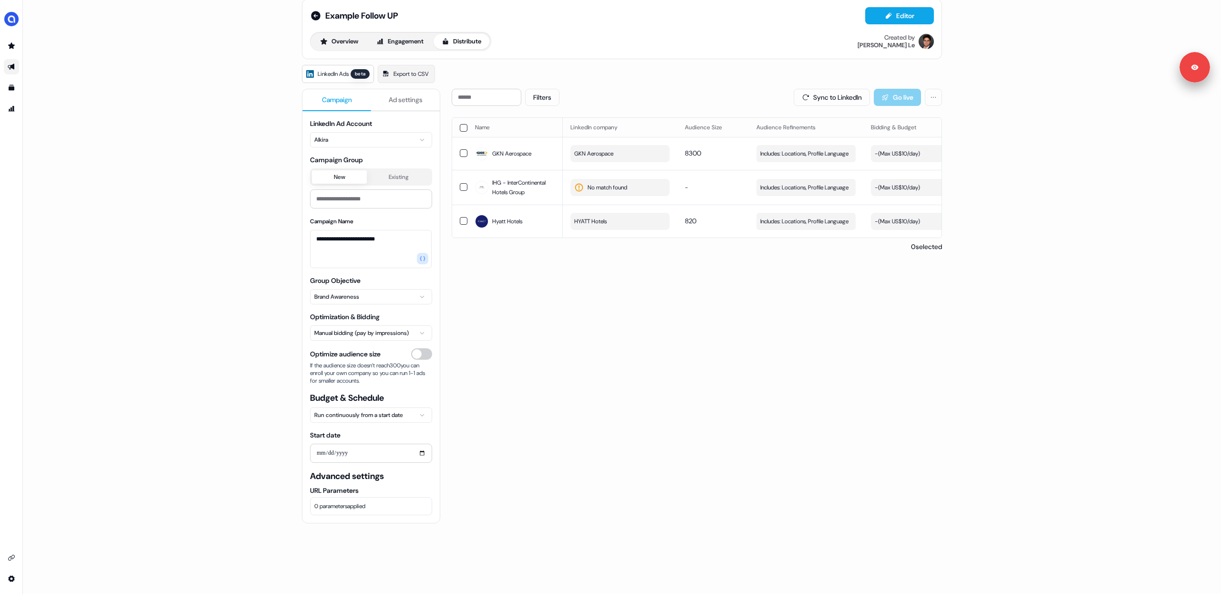
scroll to position [10, 0]
drag, startPoint x: 499, startPoint y: 327, endPoint x: 486, endPoint y: 328, distance: 12.9
click at [499, 327] on div "Filters Sync to LinkedIn Go live Name LinkedIn company Audience Size Audience R…" at bounding box center [697, 379] width 490 height 577
click at [342, 337] on html "**********" at bounding box center [610, 297] width 1221 height 594
drag, startPoint x: 503, startPoint y: 351, endPoint x: 483, endPoint y: 350, distance: 20.5
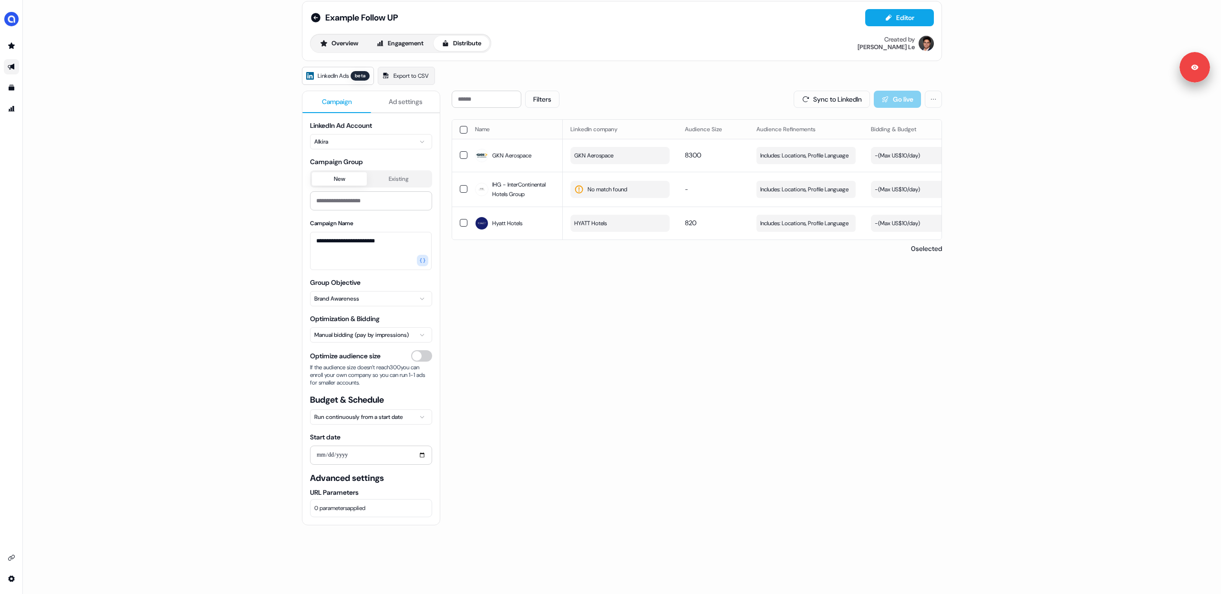
click at [503, 351] on div "Filters Sync to LinkedIn Go live Name LinkedIn company Audience Size Audience R…" at bounding box center [697, 379] width 490 height 577
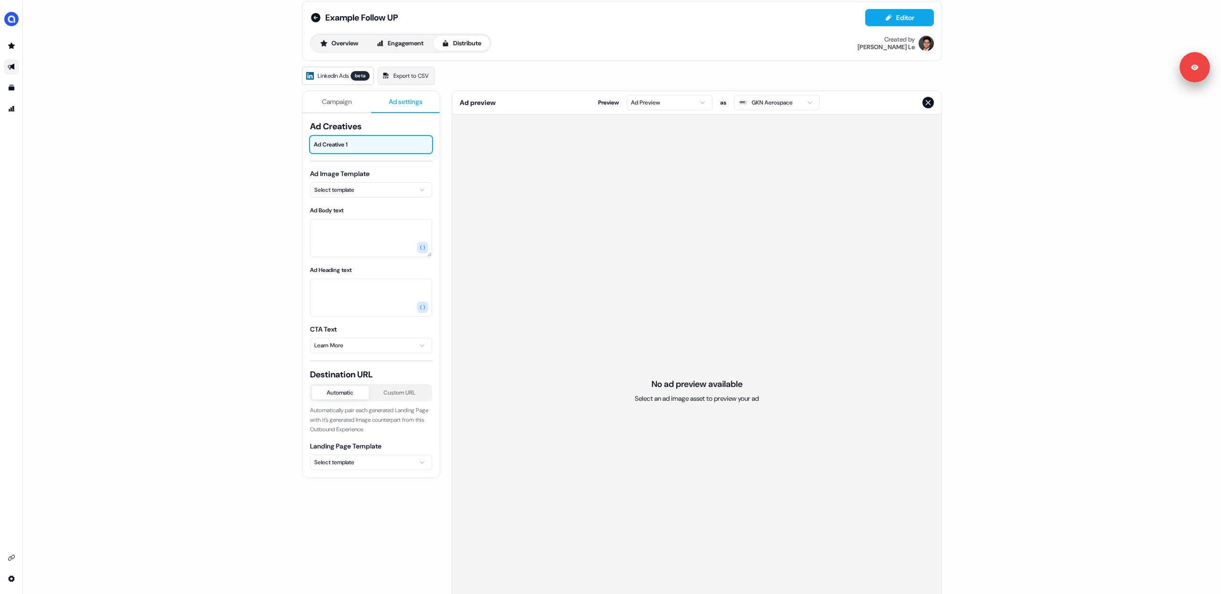
click at [403, 102] on span "Ad settings" at bounding box center [406, 102] width 34 height 10
click at [360, 145] on span "Ad Creative 1" at bounding box center [371, 145] width 114 height 10
click at [365, 189] on html "Signed in as [PERSON_NAME] Sign out For the best experience switch devices to a…" at bounding box center [610, 297] width 1221 height 594
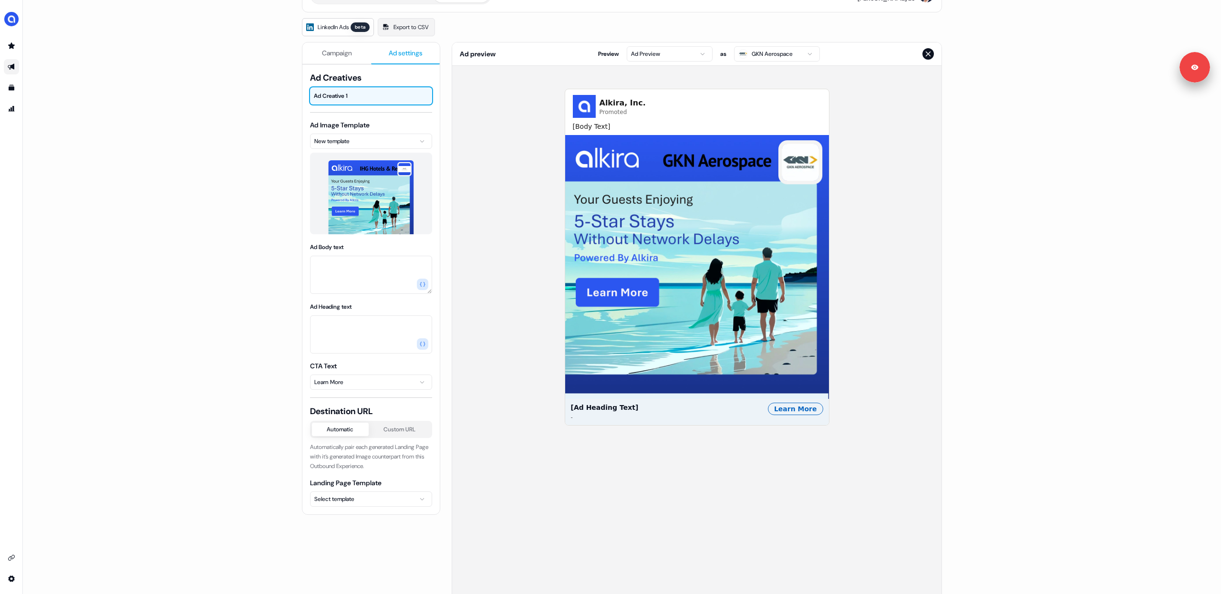
scroll to position [60, 0]
click at [360, 500] on html "Signed in as [PERSON_NAME] Sign out For the best experience switch devices to a…" at bounding box center [610, 297] width 1221 height 594
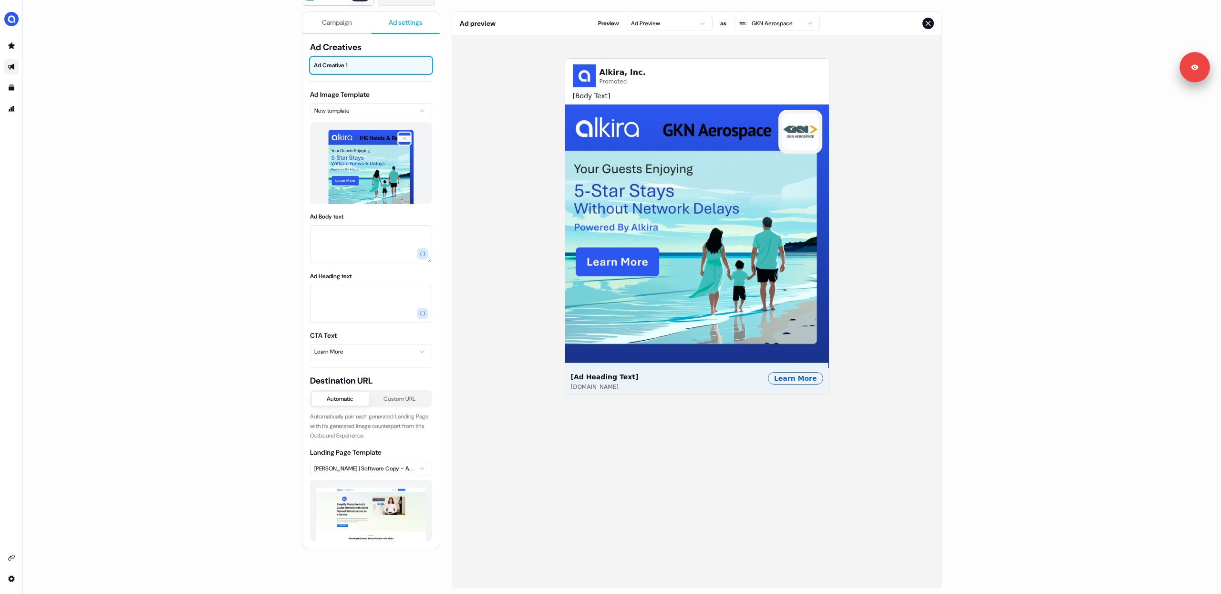
scroll to position [96, 0]
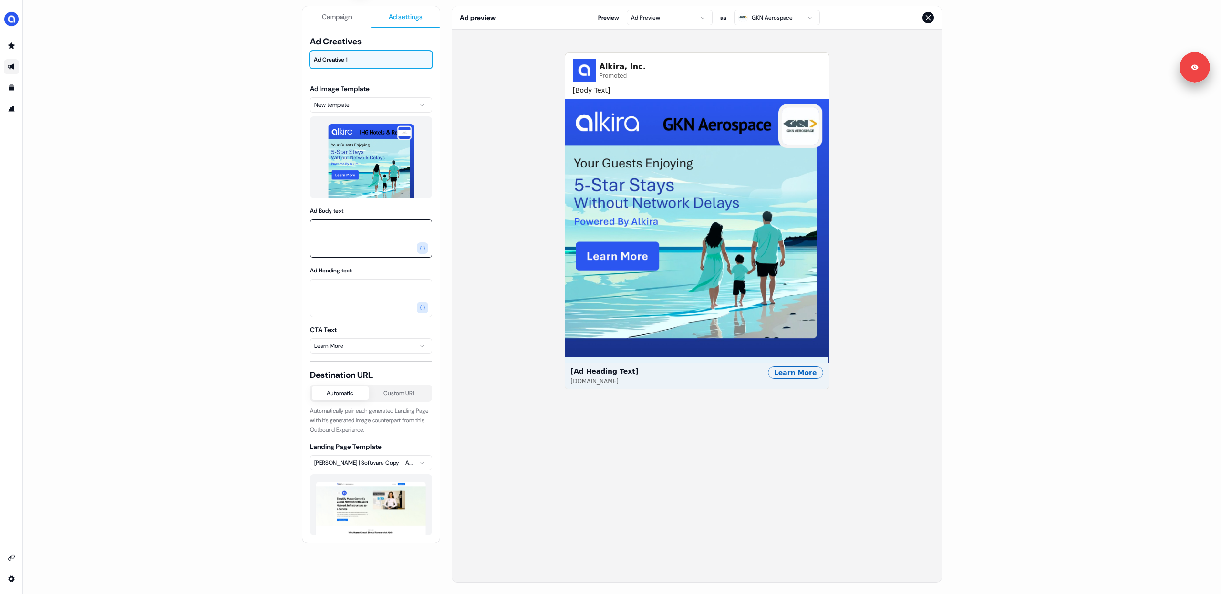
click at [362, 246] on textarea "Ad Body text" at bounding box center [371, 238] width 122 height 38
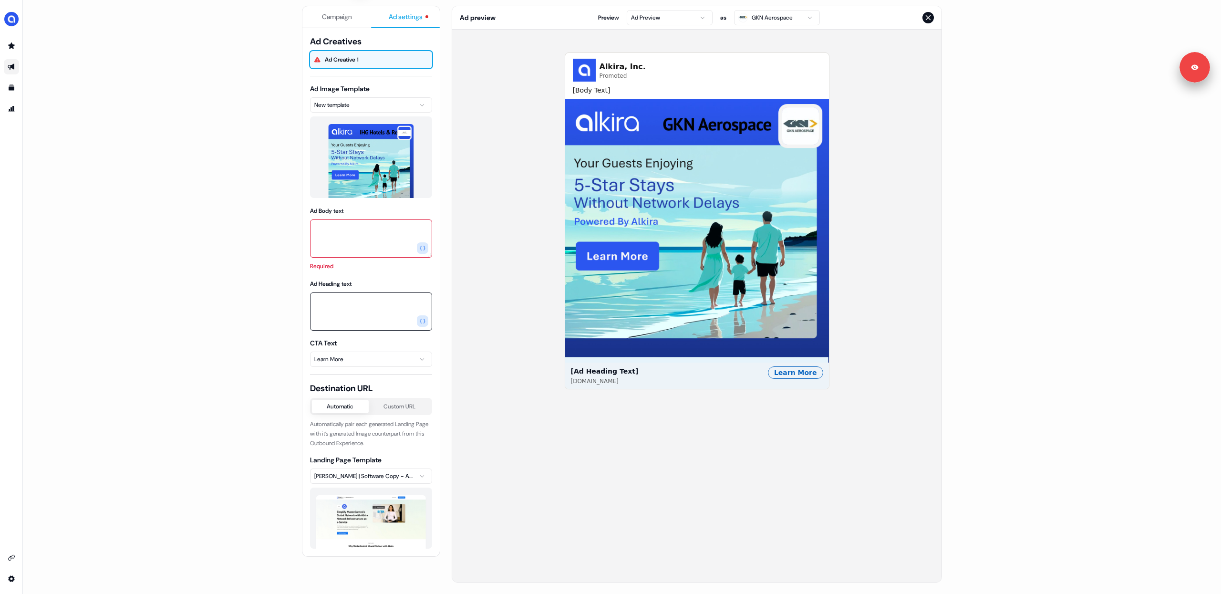
click at [335, 295] on textarea "Ad Heading text" at bounding box center [371, 311] width 122 height 38
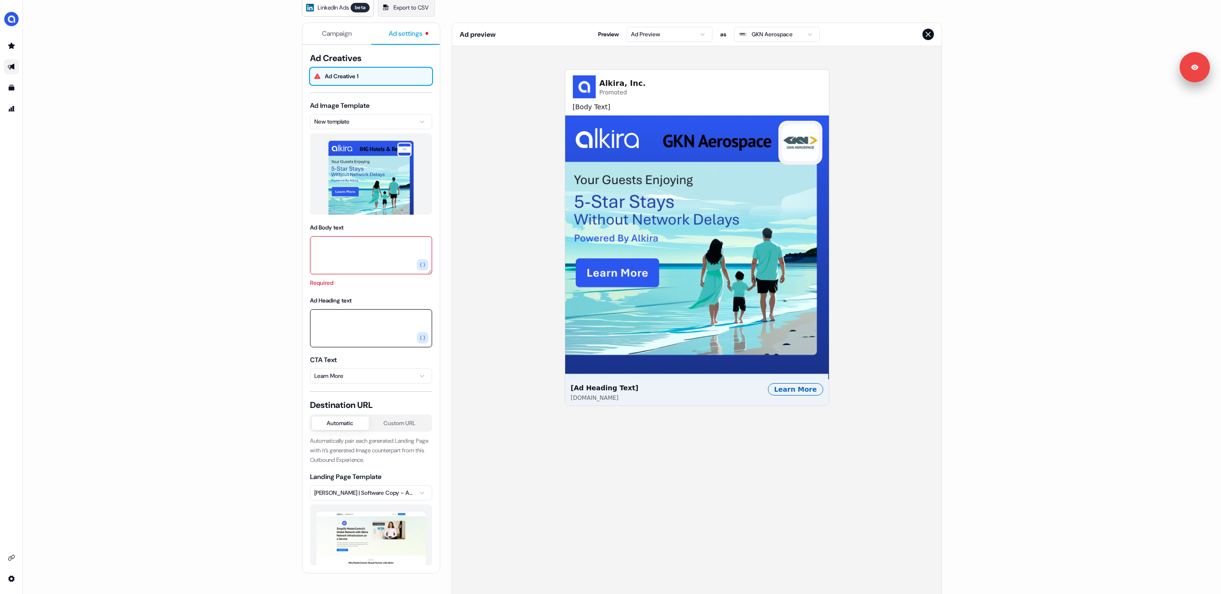
scroll to position [77, 0]
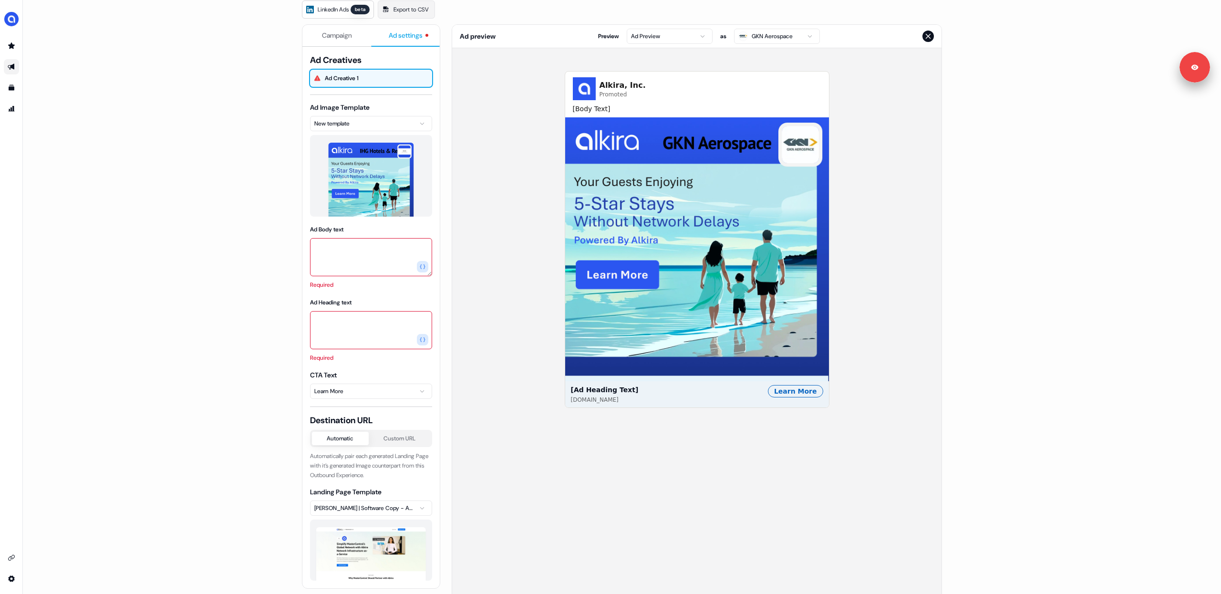
click at [353, 255] on textarea "Ad Body text" at bounding box center [371, 257] width 122 height 38
click at [423, 270] on button "button" at bounding box center [422, 266] width 11 height 11
click at [335, 333] on span "Company Name" at bounding box center [316, 332] width 40 height 10
click at [417, 245] on textarea "**********" at bounding box center [371, 257] width 122 height 38
type textarea "**********"
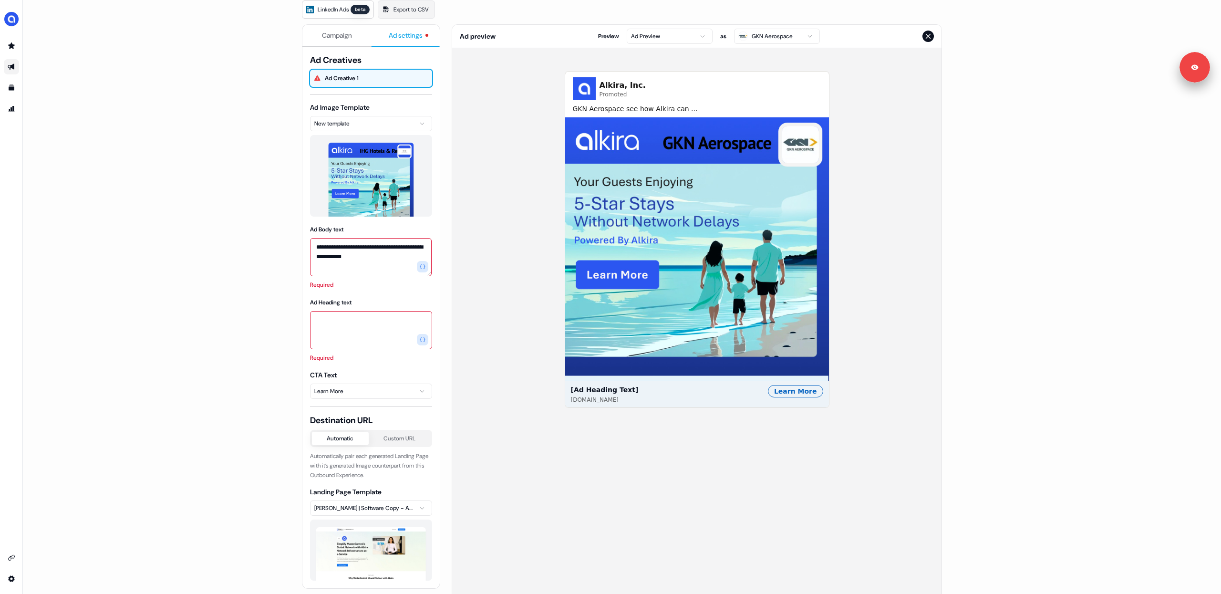
click at [536, 327] on div "Alkira, Inc. Promoted GKN Aerospace see how Alkira can ... [Ad Heading Text] [D…" at bounding box center [696, 324] width 489 height 552
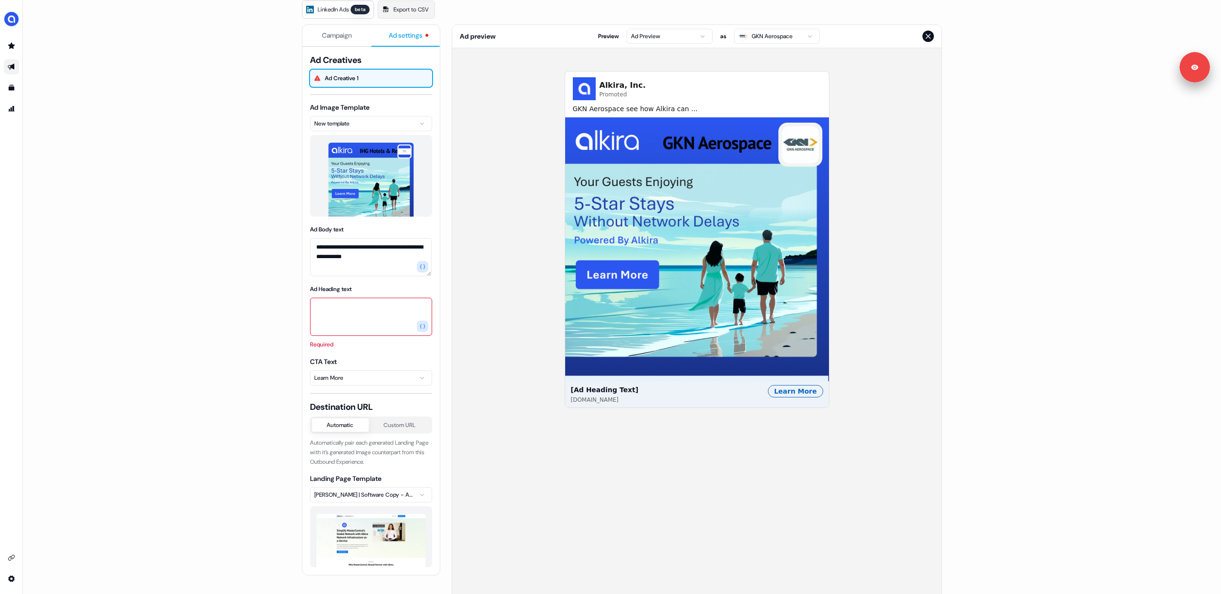
click at [775, 39] on html "**********" at bounding box center [610, 297] width 1221 height 594
click at [781, 40] on html "**********" at bounding box center [610, 297] width 1221 height 594
click at [762, 38] on html "**********" at bounding box center [610, 297] width 1221 height 594
click at [778, 36] on html "**********" at bounding box center [610, 297] width 1221 height 594
click at [770, 39] on html "**********" at bounding box center [610, 297] width 1221 height 594
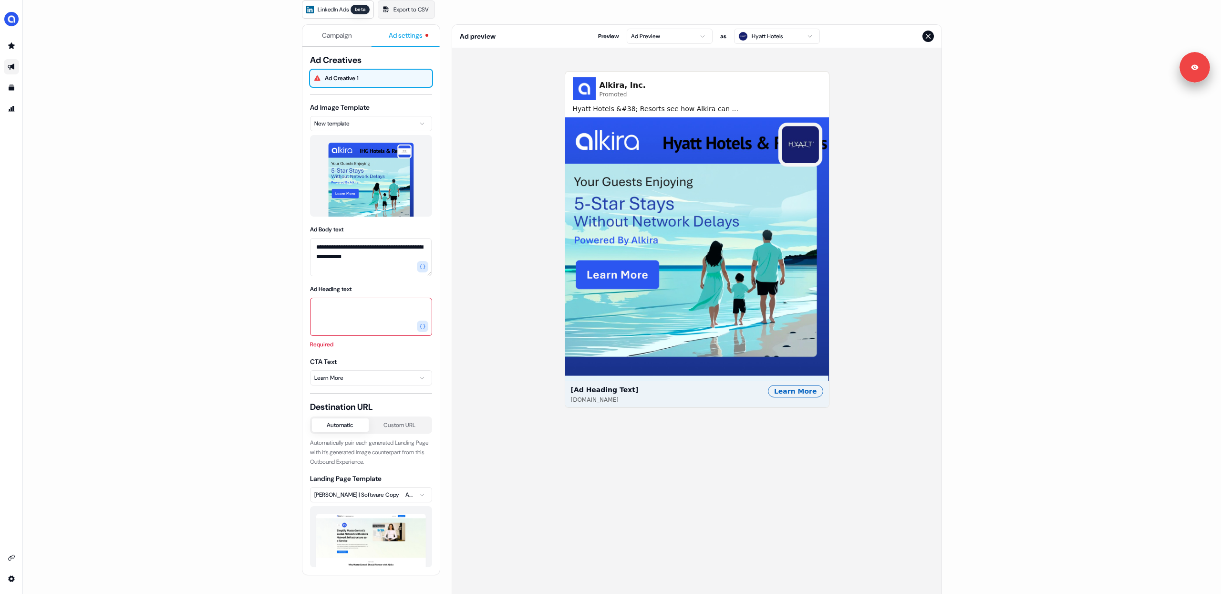
click at [887, 151] on div "Alkira, Inc. Promoted Hyatt Hotels &#38; Resorts see how Alkira can ... [Ad Hea…" at bounding box center [696, 324] width 489 height 552
click at [508, 118] on div "Alkira, Inc. Promoted Hyatt Hotels &#38; Resorts see how Alkira can ... [Ad Hea…" at bounding box center [696, 324] width 489 height 552
click at [503, 121] on div "Alkira, Inc. Promoted Hyatt Hotels &#38; Resorts see how Alkira can ... [Ad Hea…" at bounding box center [696, 324] width 489 height 552
click at [514, 250] on div "Alkira, Inc. Promoted Hyatt Hotels &#38; Resorts see how Alkira can ... [Ad Hea…" at bounding box center [696, 324] width 489 height 552
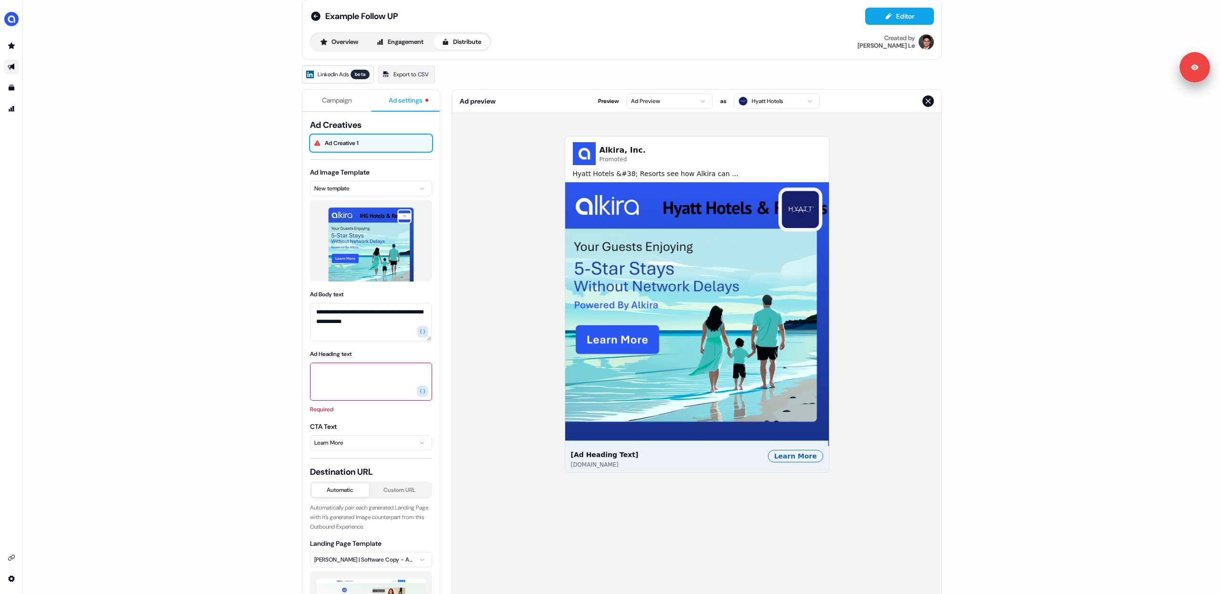
scroll to position [11, 0]
drag, startPoint x: 281, startPoint y: 144, endPoint x: 371, endPoint y: 160, distance: 92.1
click at [282, 144] on div "**********" at bounding box center [622, 297] width 1198 height 594
click at [284, 136] on div "**********" at bounding box center [622, 297] width 1198 height 594
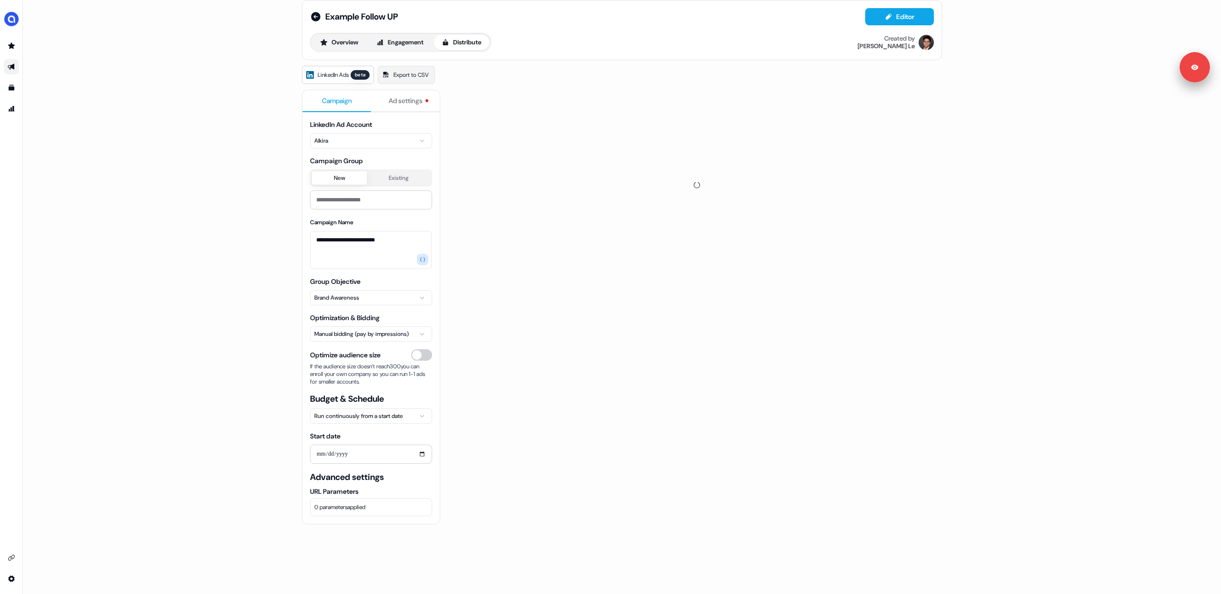
scroll to position [13, 0]
click at [342, 105] on button "Campaign" at bounding box center [336, 99] width 69 height 22
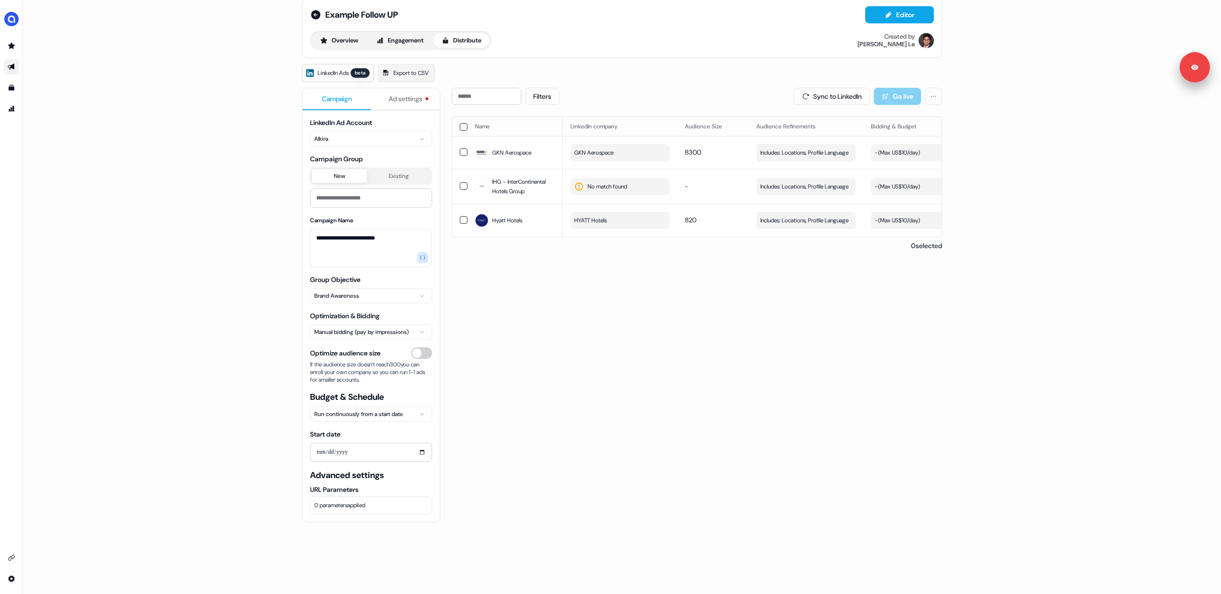
drag, startPoint x: 772, startPoint y: 337, endPoint x: 777, endPoint y: 324, distance: 13.7
click at [772, 337] on div "Filters Sync to LinkedIn Go live Name LinkedIn company Audience Size Audience R…" at bounding box center [697, 376] width 490 height 577
click at [597, 191] on span "No match found" at bounding box center [607, 187] width 40 height 10
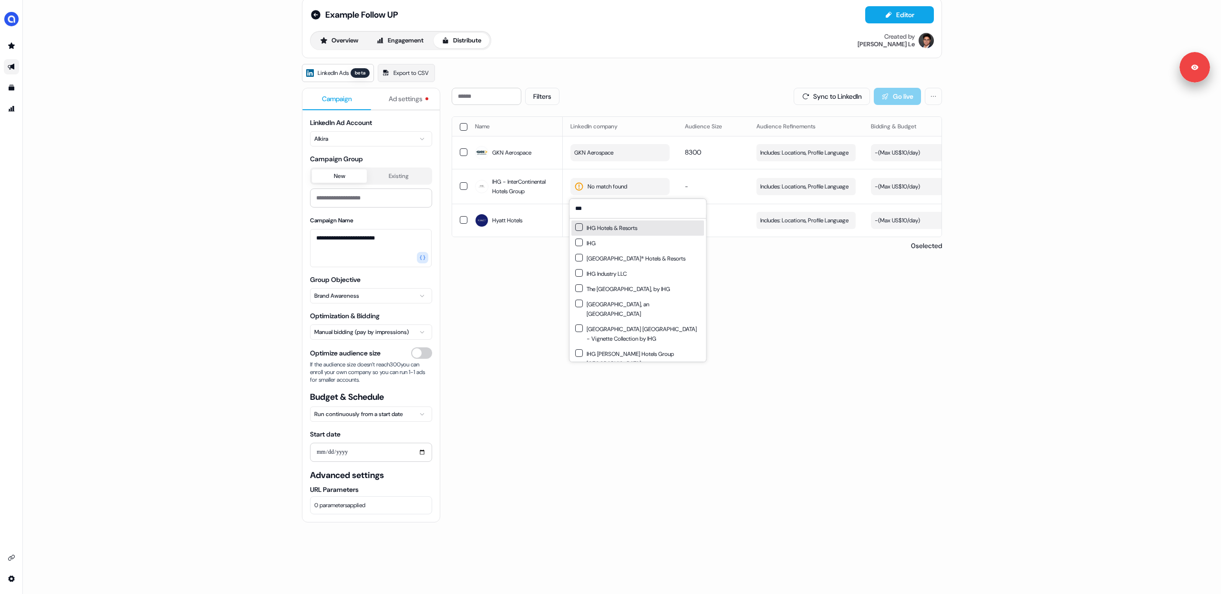
type input "***"
click at [579, 227] on button "Suggestions" at bounding box center [579, 227] width 8 height 8
click at [579, 241] on button "Suggestions" at bounding box center [579, 242] width 8 height 8
click at [516, 331] on div "Filters Sync to LinkedIn Go live Name LinkedIn company Audience Size Audience R…" at bounding box center [697, 376] width 490 height 577
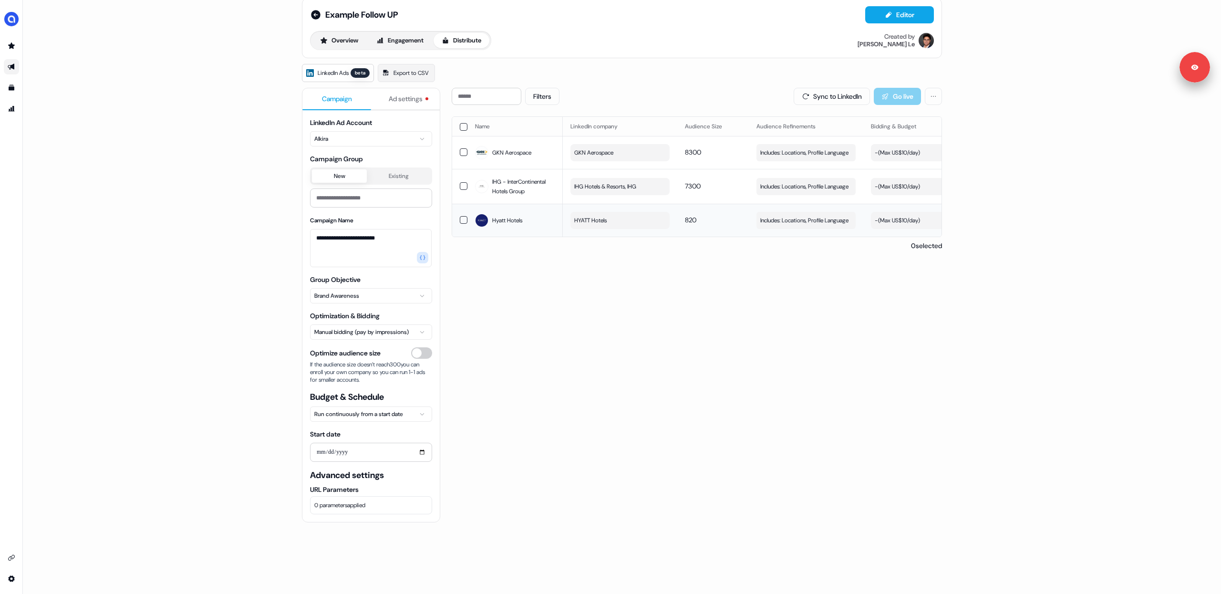
click at [613, 222] on button "HYATT Hotels" at bounding box center [619, 220] width 99 height 17
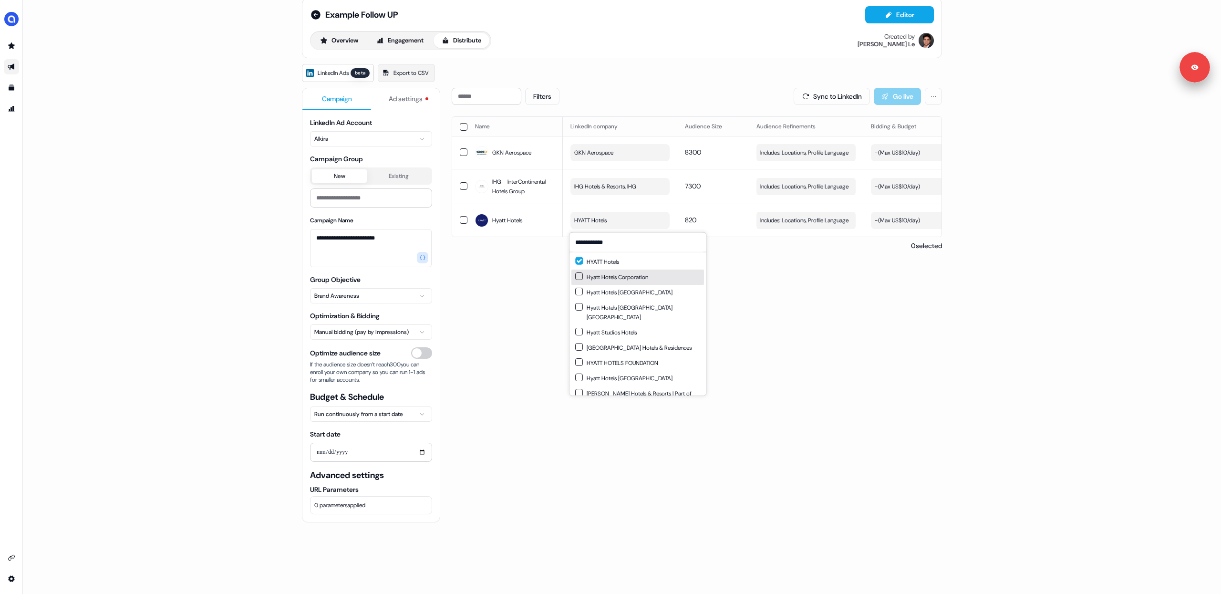
type input "**********"
click at [535, 321] on div "Filters Sync to LinkedIn Go live Name LinkedIn company Audience Size Audience R…" at bounding box center [697, 376] width 490 height 577
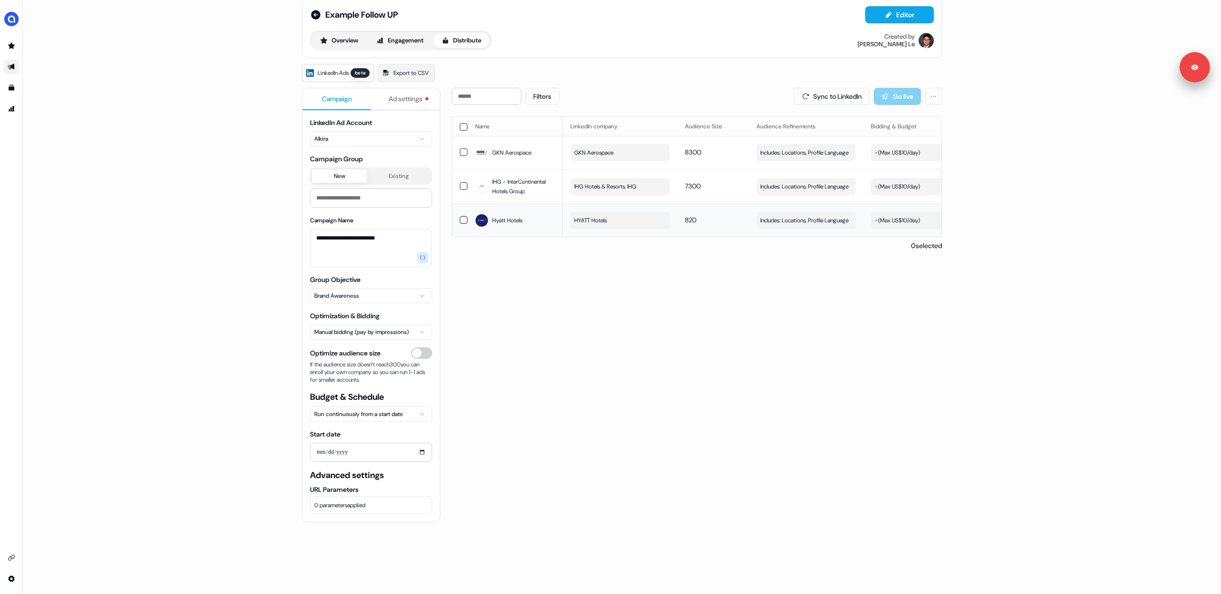
click at [601, 219] on span "HYATT Hotels" at bounding box center [590, 221] width 32 height 10
click at [531, 285] on div "Filters Sync to LinkedIn Go live Name LinkedIn company Audience Size Audience R…" at bounding box center [697, 376] width 490 height 577
click at [460, 129] on button "button" at bounding box center [464, 127] width 8 height 8
click at [788, 98] on button "Update Audience" at bounding box center [779, 96] width 78 height 17
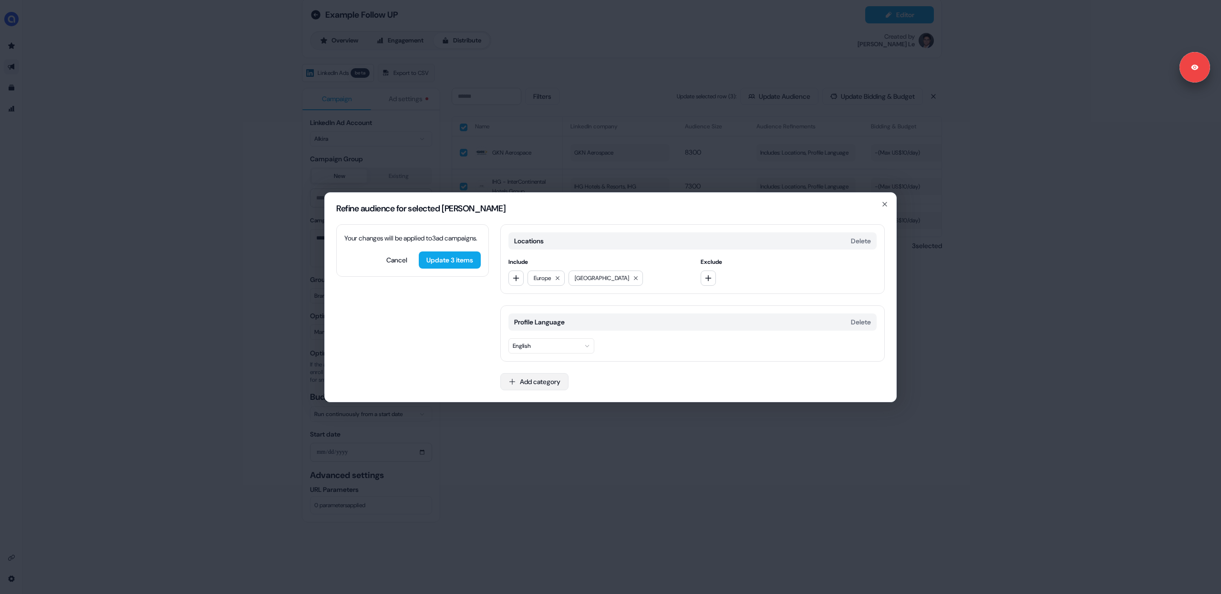
click at [538, 381] on button "Add category" at bounding box center [534, 381] width 68 height 17
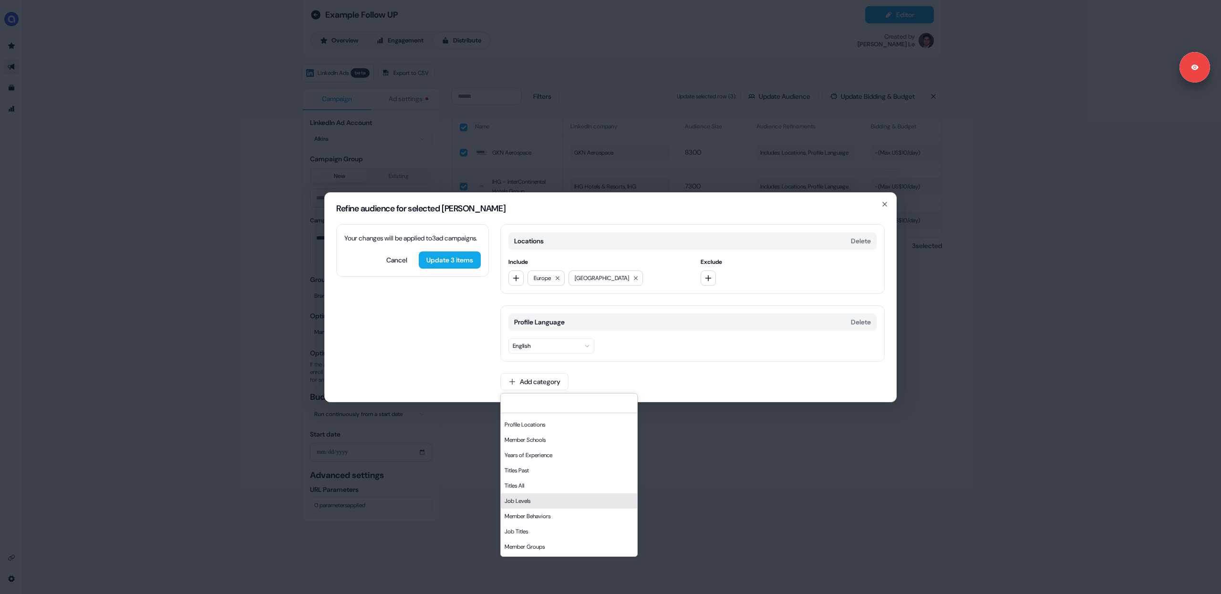
scroll to position [162, 0]
click at [552, 486] on div "Job Levels" at bounding box center [569, 487] width 136 height 15
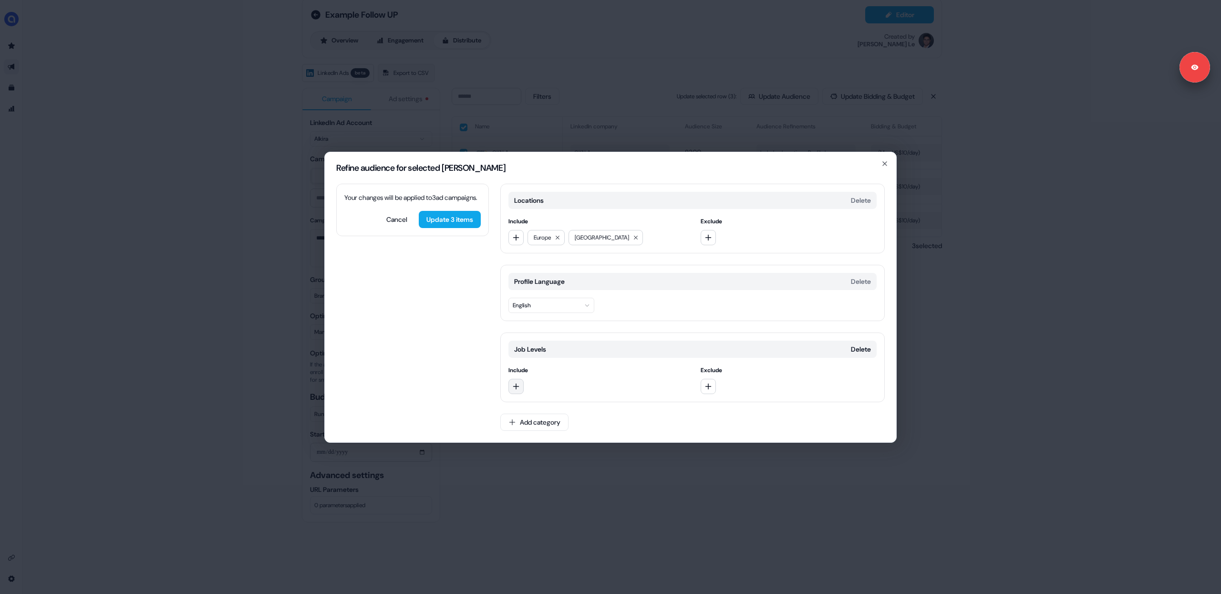
click at [515, 385] on icon "button" at bounding box center [516, 386] width 8 height 8
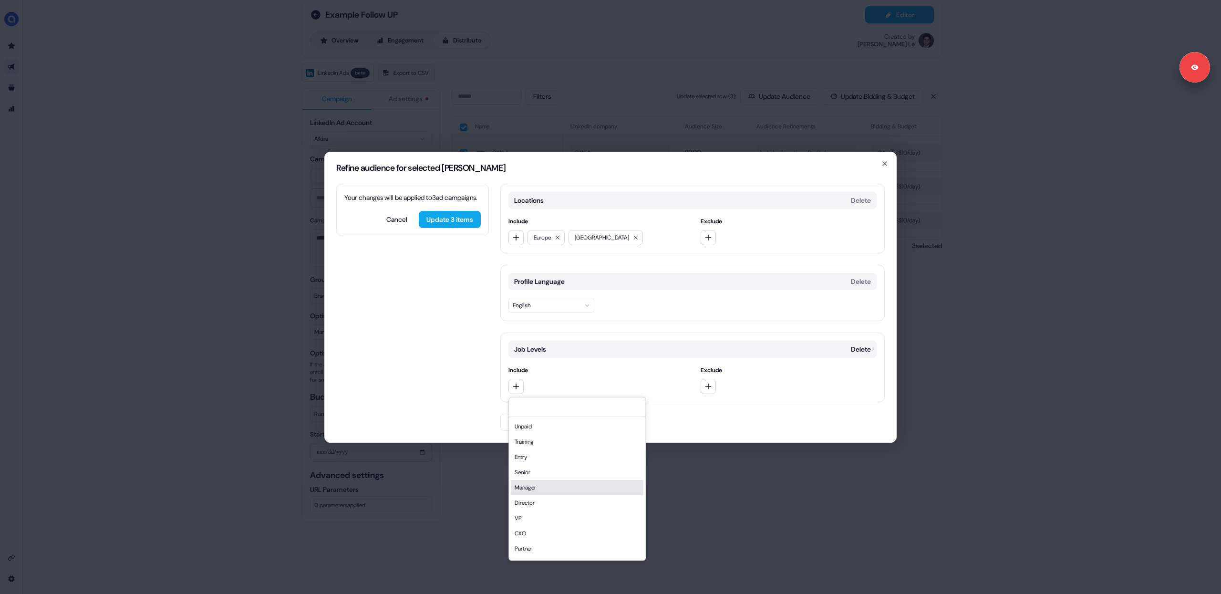
click at [554, 486] on div "Manager" at bounding box center [577, 487] width 133 height 15
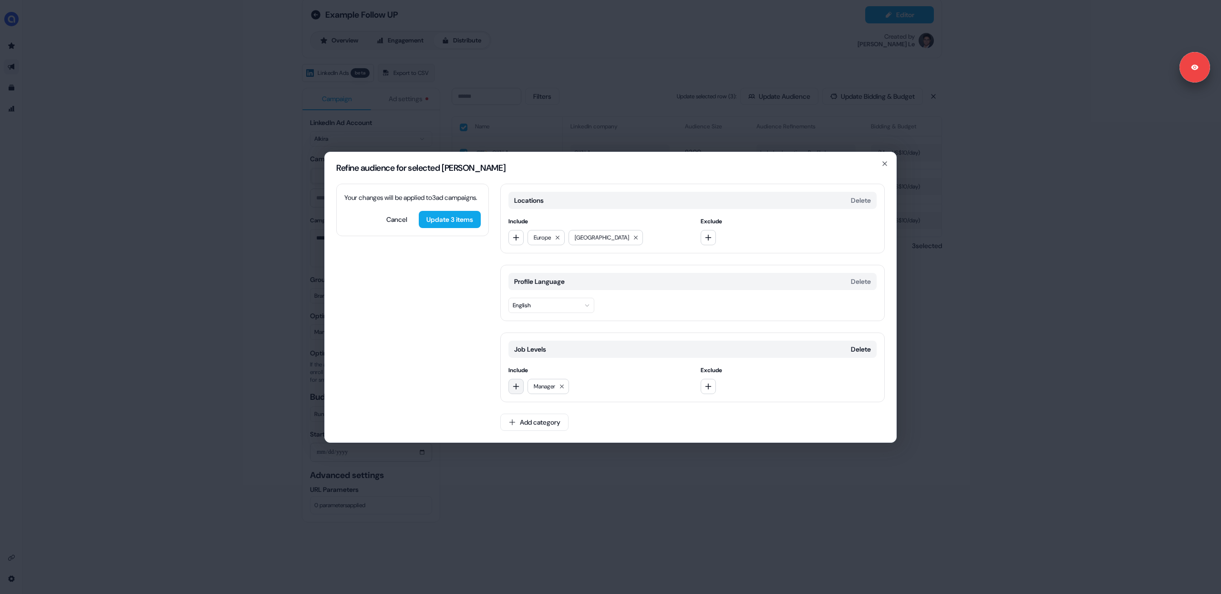
click at [522, 389] on button "button" at bounding box center [515, 386] width 15 height 15
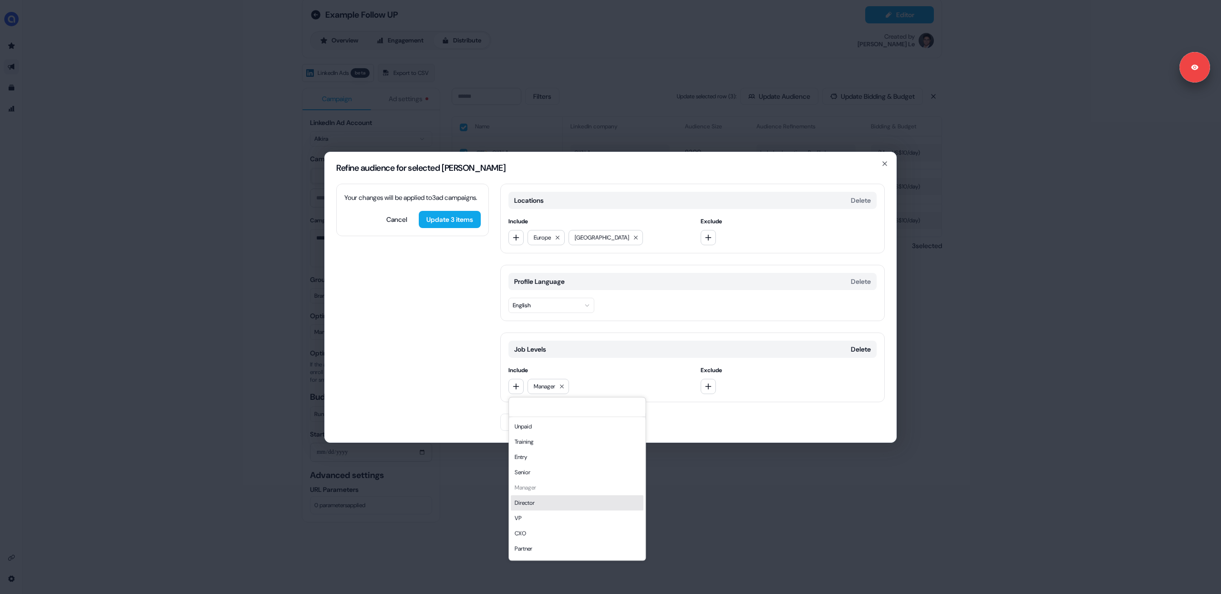
click at [549, 500] on div "Director" at bounding box center [577, 502] width 133 height 15
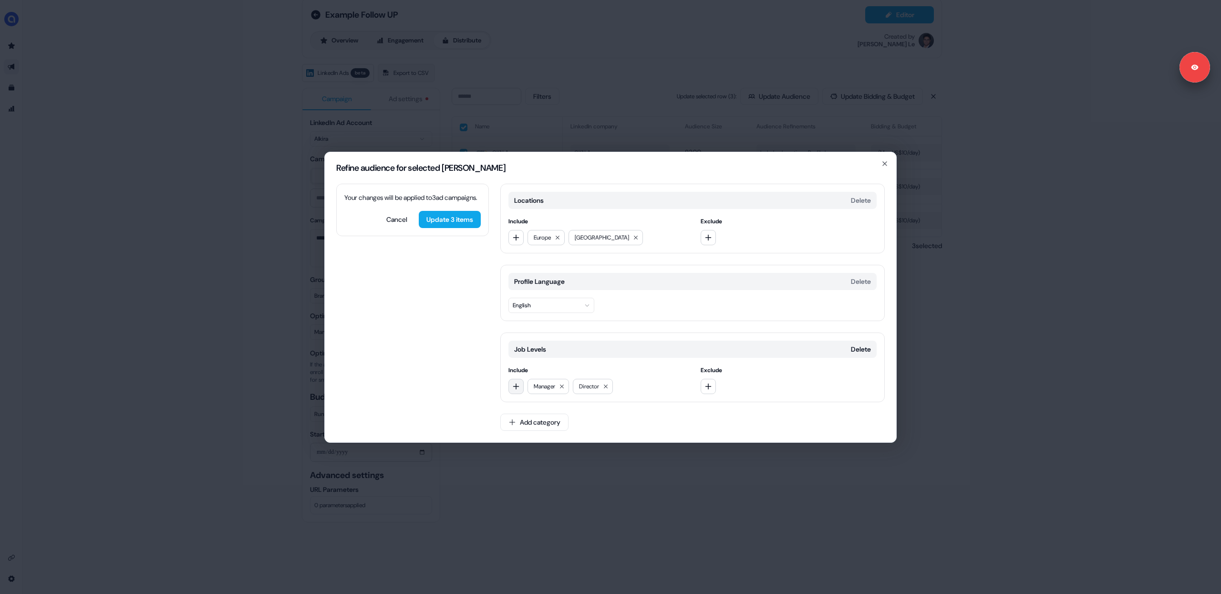
click at [512, 386] on icon "button" at bounding box center [516, 386] width 8 height 8
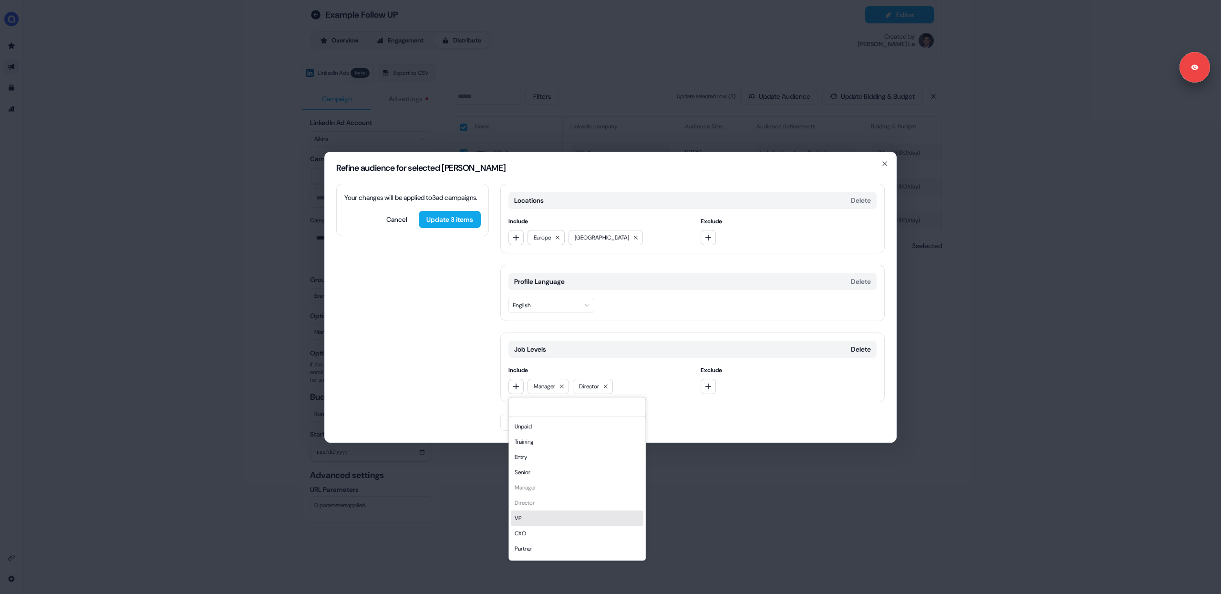
click at [546, 519] on div "VP" at bounding box center [577, 517] width 133 height 15
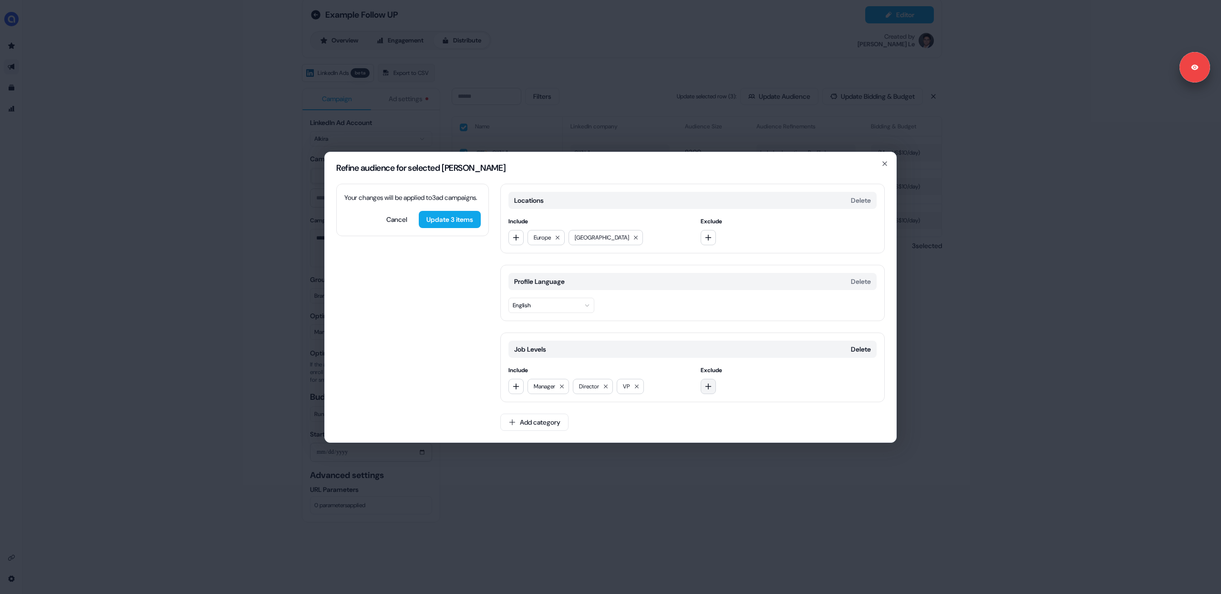
click at [708, 386] on icon "button" at bounding box center [708, 386] width 6 height 6
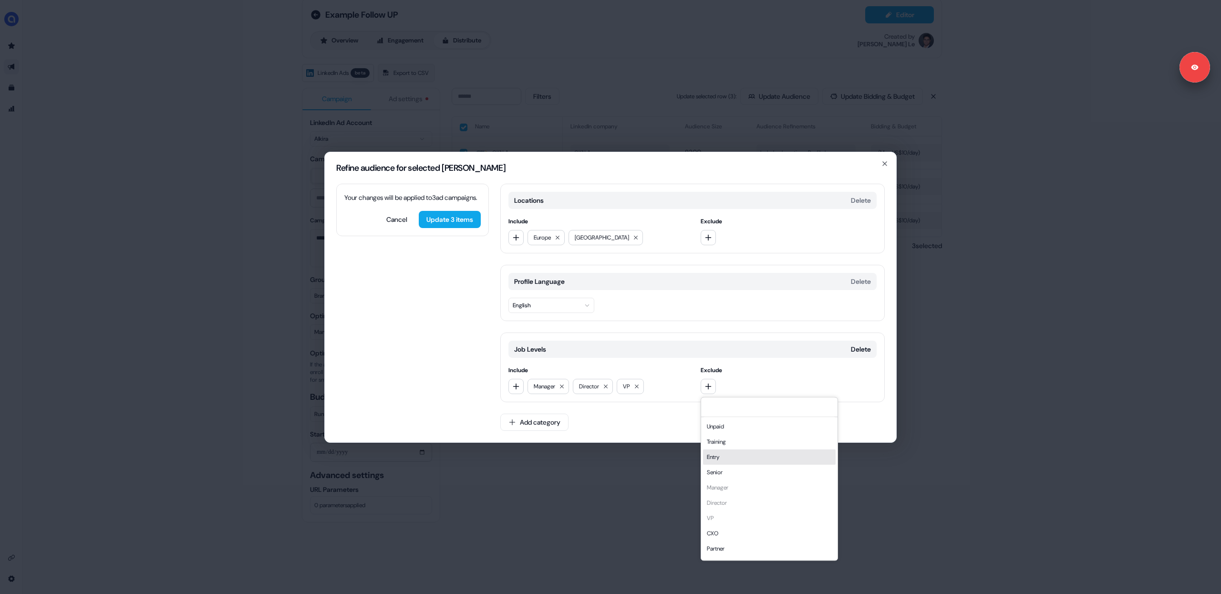
click at [729, 454] on div "Entry" at bounding box center [769, 456] width 133 height 15
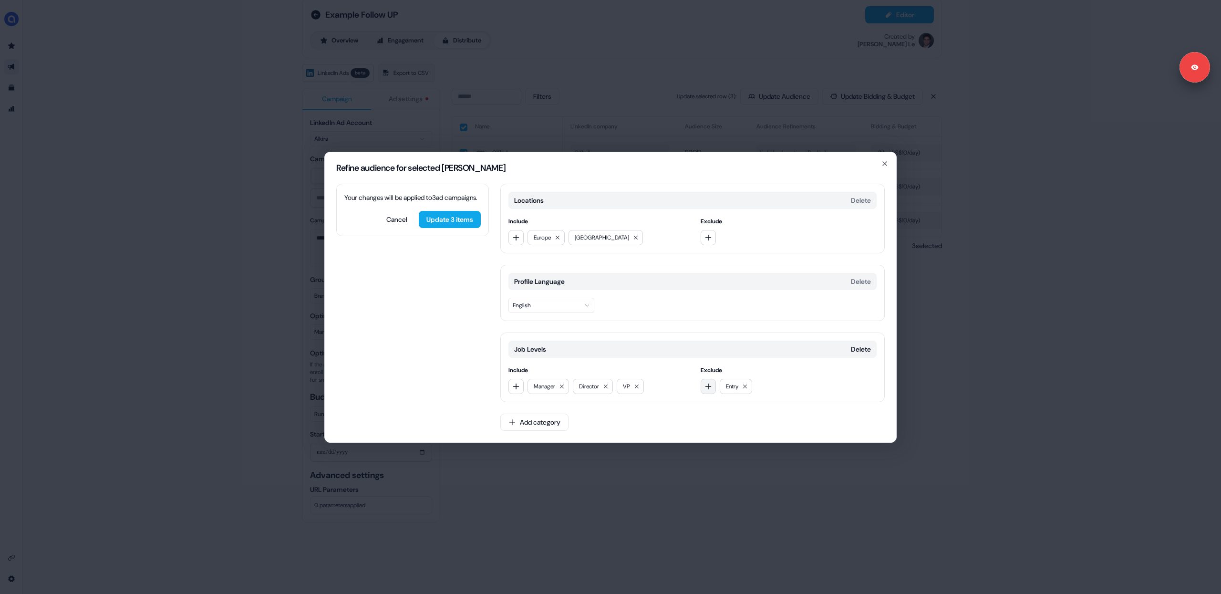
click at [711, 388] on icon "button" at bounding box center [708, 386] width 8 height 8
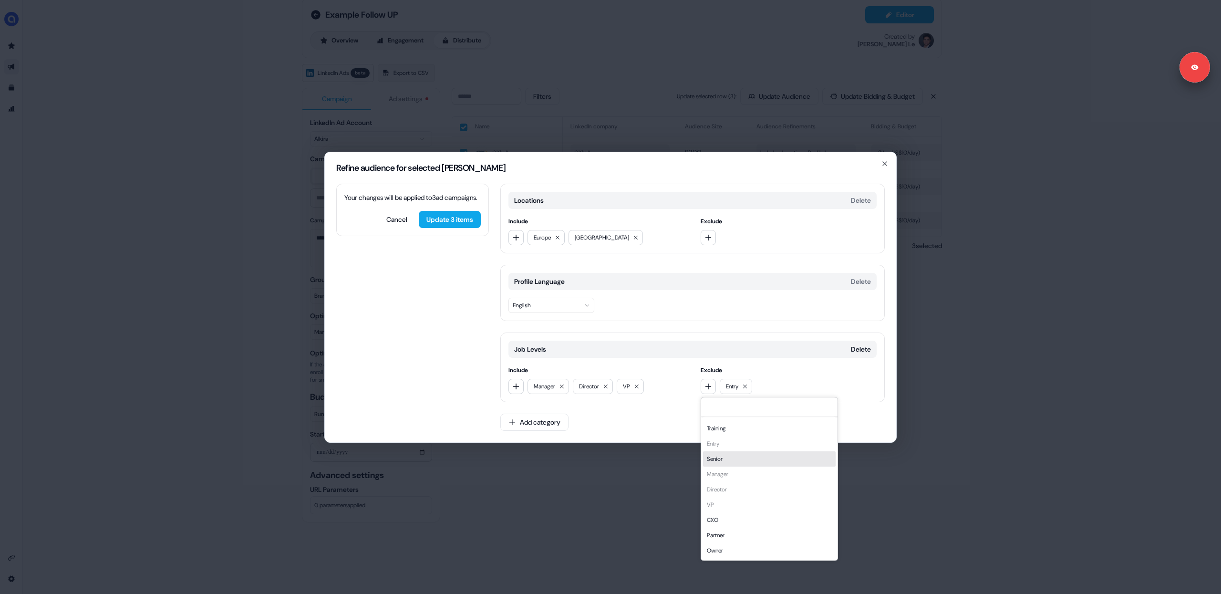
scroll to position [0, 0]
click at [679, 418] on div "Locations Delete Include [GEOGRAPHIC_DATA] [GEOGRAPHIC_DATA] Exclude Profile La…" at bounding box center [692, 313] width 384 height 258
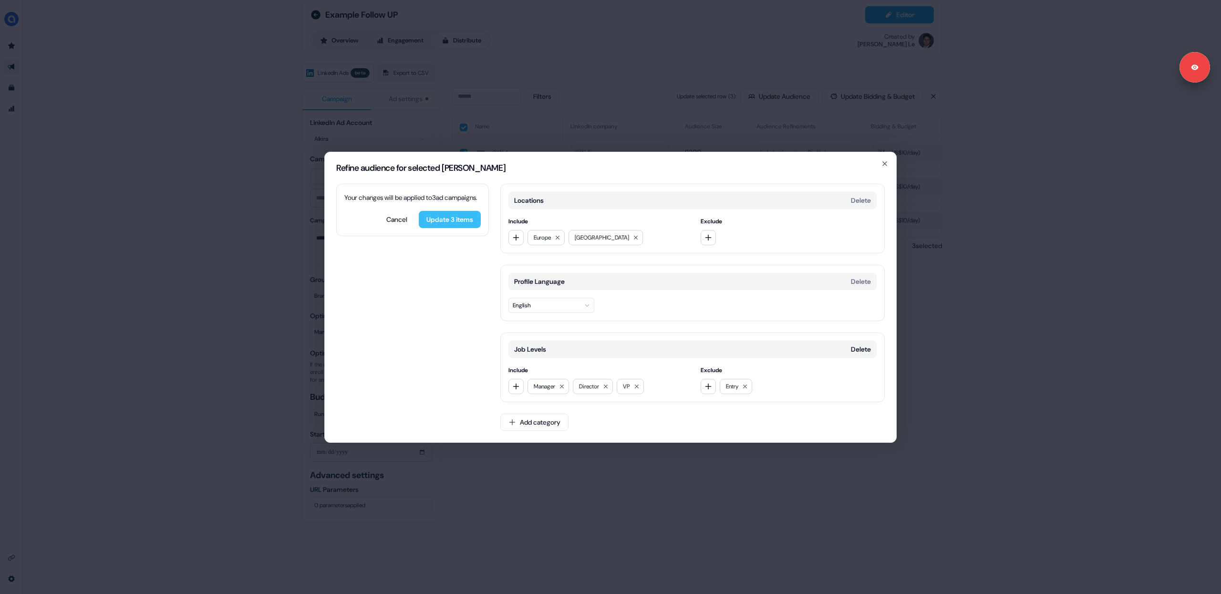
click at [441, 228] on button "Update 3 items" at bounding box center [450, 219] width 62 height 17
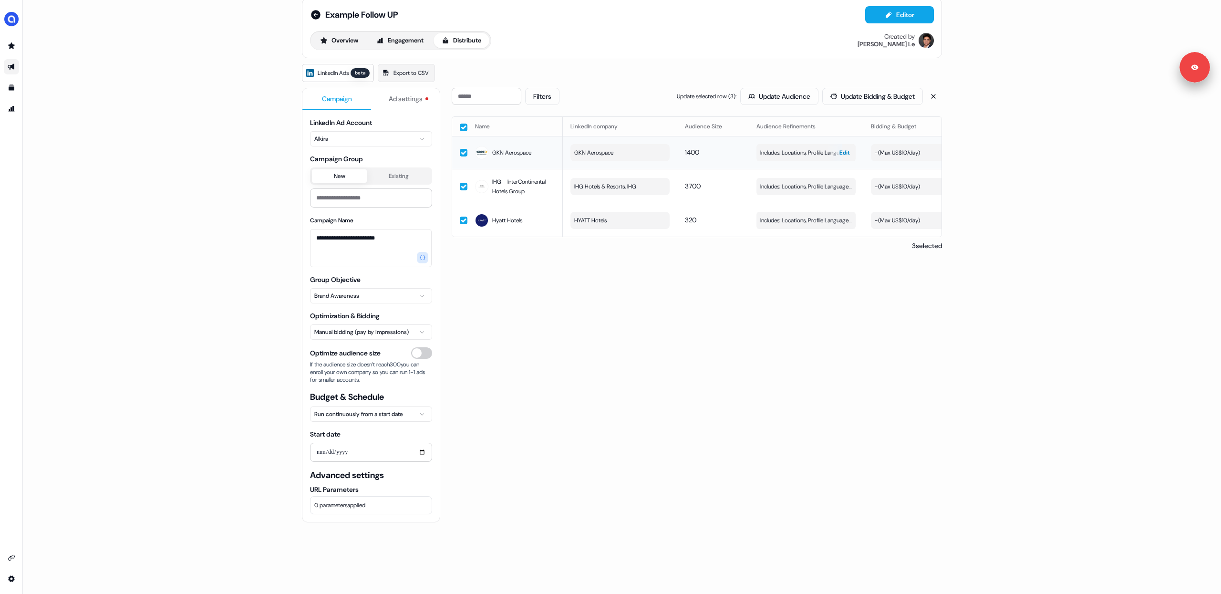
click at [843, 155] on span "Edit" at bounding box center [844, 153] width 10 height 10
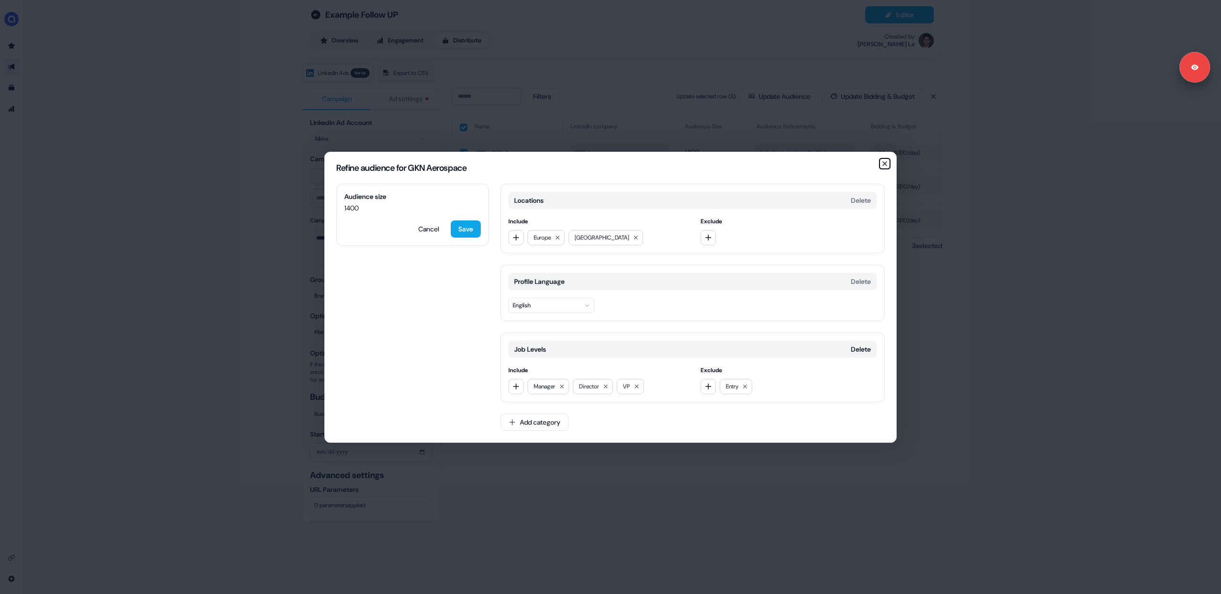
click at [883, 161] on icon "button" at bounding box center [885, 164] width 8 height 8
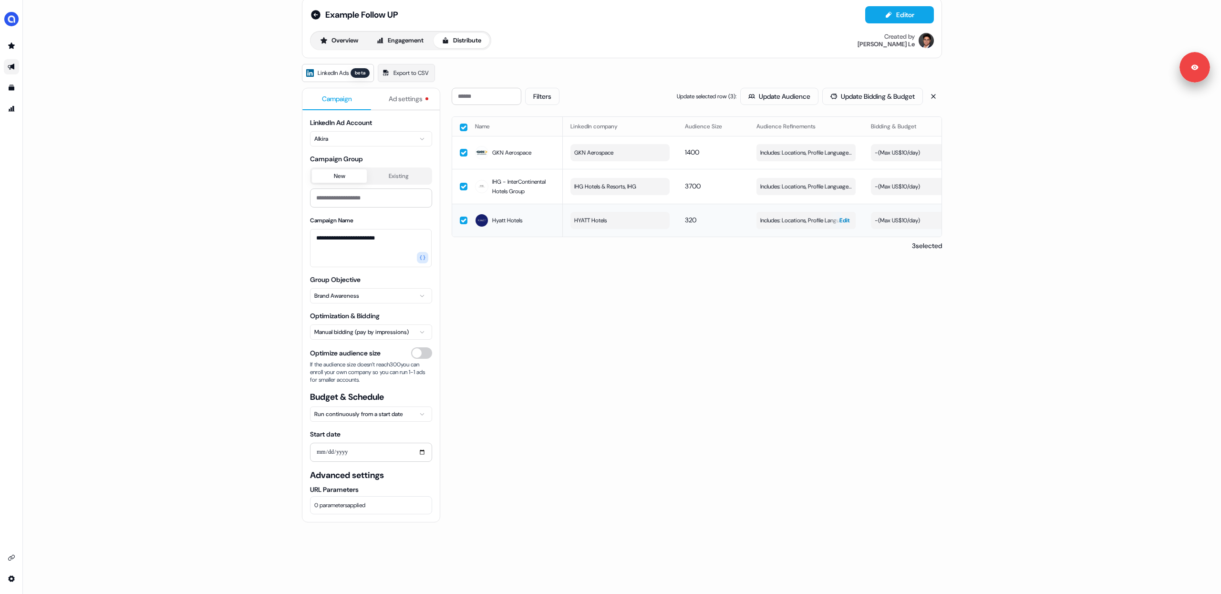
click at [844, 221] on span "Edit" at bounding box center [844, 221] width 10 height 10
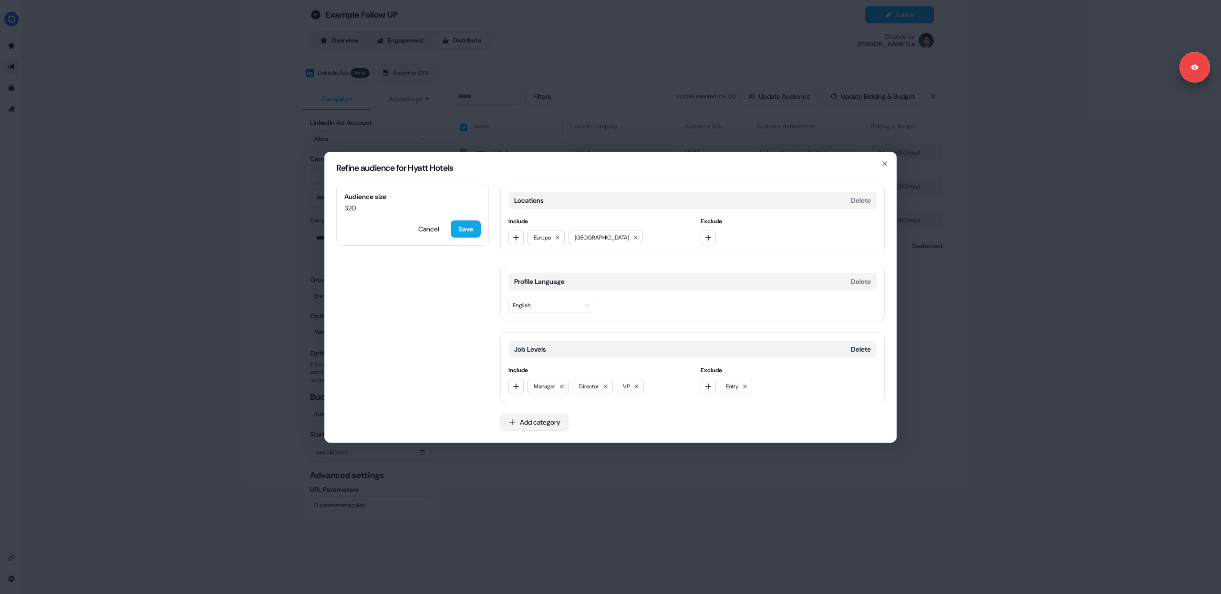
click at [541, 422] on button "Add category" at bounding box center [534, 421] width 68 height 17
drag, startPoint x: 538, startPoint y: 321, endPoint x: 538, endPoint y: 303, distance: 18.1
click at [538, 303] on div "Member Gender Member Skills Job Functions Fields Of Study Degrees Employers Pas…" at bounding box center [569, 420] width 136 height 305
click at [539, 305] on div "Job Functions" at bounding box center [569, 306] width 136 height 15
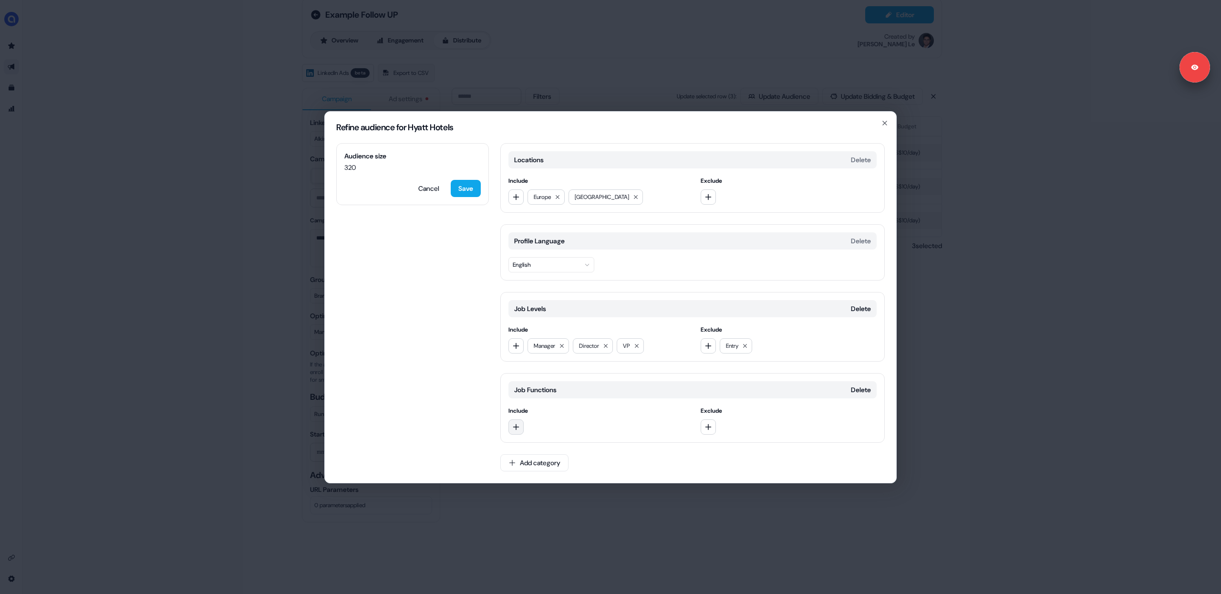
click at [512, 427] on button "button" at bounding box center [515, 426] width 15 height 15
click at [557, 390] on div "Engineering" at bounding box center [577, 390] width 133 height 15
click at [401, 167] on span "Audience is too small (< 300 )" at bounding box center [393, 168] width 71 height 10
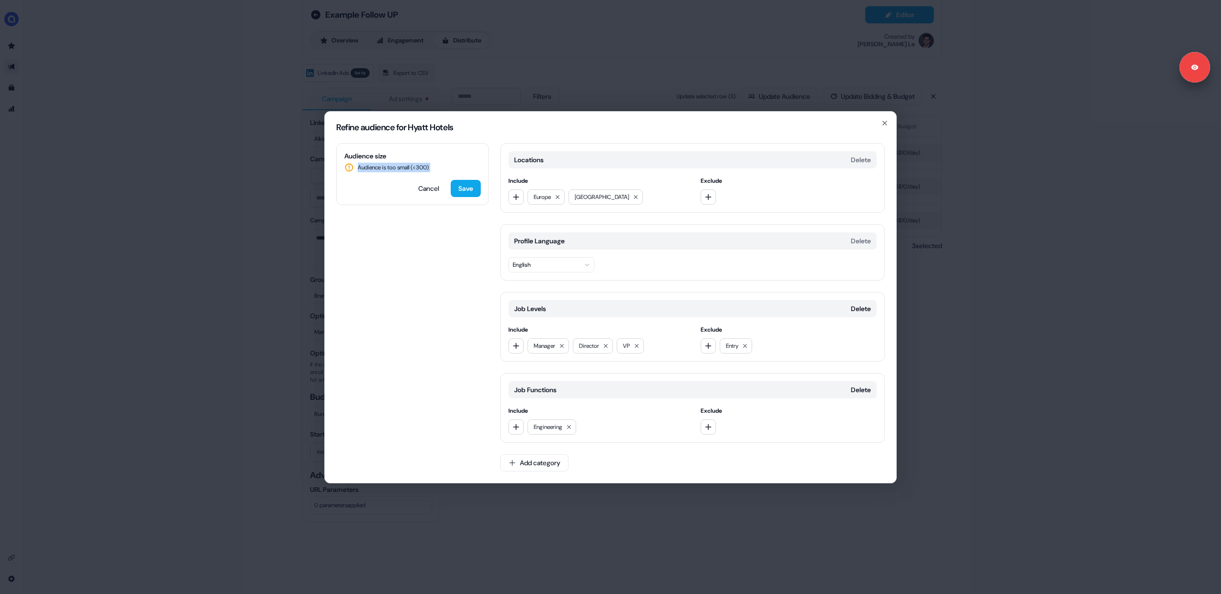
click at [572, 427] on icon at bounding box center [569, 427] width 6 height 6
click at [417, 297] on div "Audience size 320 Cancel Save Locations Delete Include [GEOGRAPHIC_DATA] [GEOGR…" at bounding box center [610, 313] width 571 height 340
click at [670, 369] on div "Locations Delete Include [GEOGRAPHIC_DATA] [GEOGRAPHIC_DATA] Exclude Profile La…" at bounding box center [692, 313] width 384 height 340
click at [886, 121] on icon "button" at bounding box center [885, 123] width 4 height 4
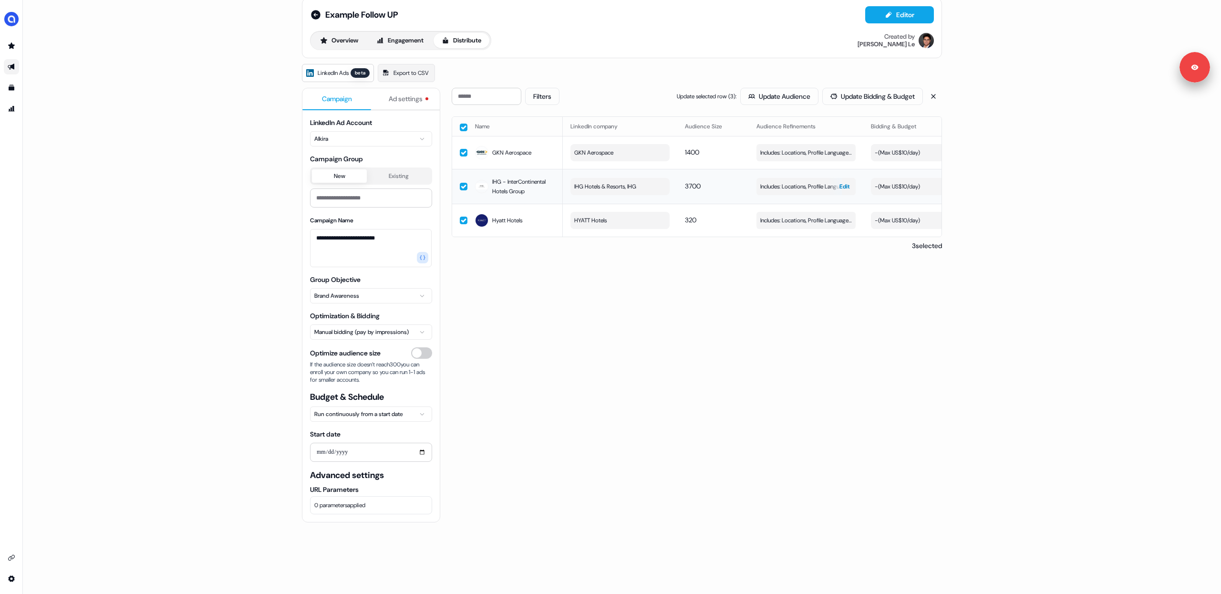
click at [840, 188] on span "Edit" at bounding box center [844, 187] width 10 height 10
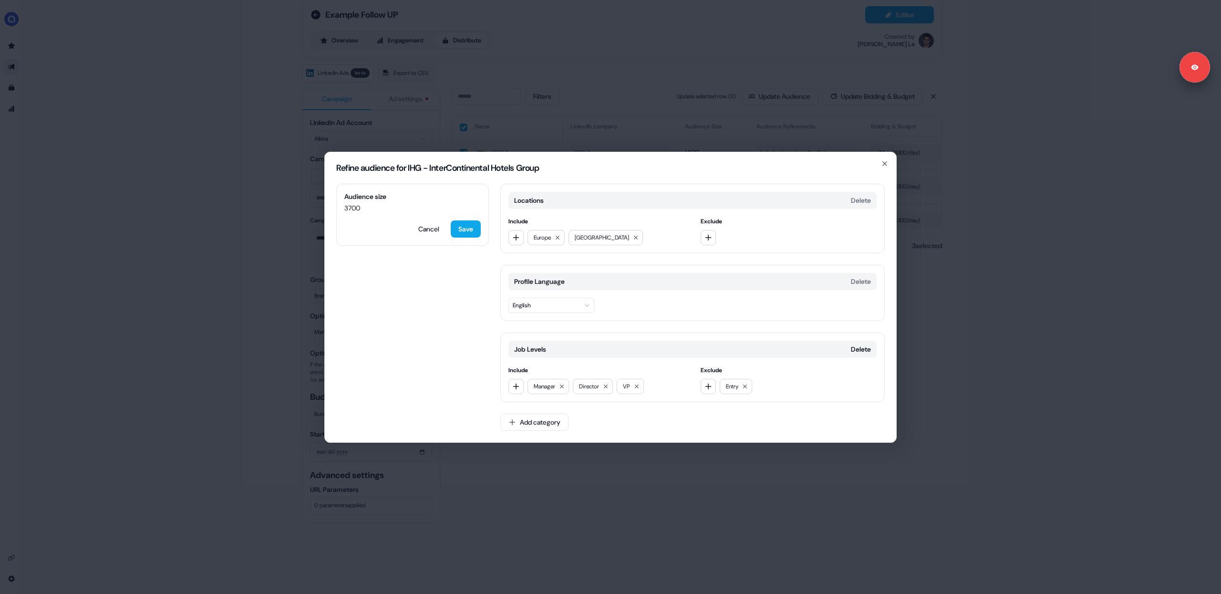
drag, startPoint x: 677, startPoint y: 484, endPoint x: 676, endPoint y: 463, distance: 21.0
click at [677, 484] on div "Refine audience for IHG - InterContinental Hotels Group Audience size 3700 Canc…" at bounding box center [610, 297] width 1221 height 594
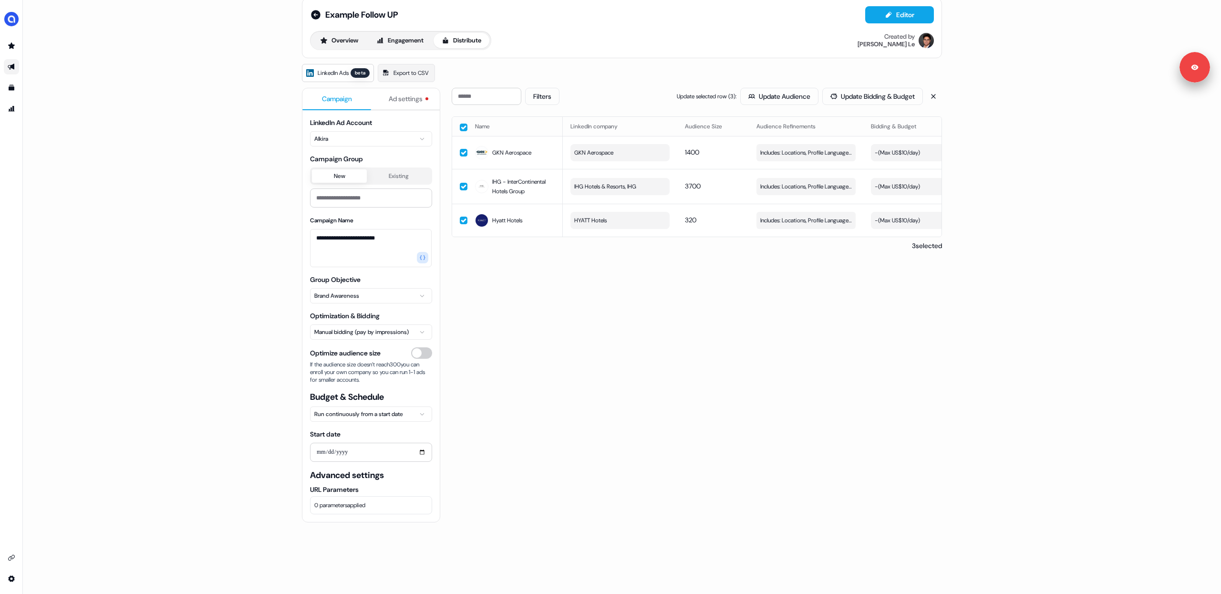
click at [659, 319] on div "Filters Update selected row ( 3 ): Update Audience Update Bidding & Budget Name…" at bounding box center [697, 376] width 490 height 577
click at [839, 221] on span "Edit" at bounding box center [844, 221] width 10 height 10
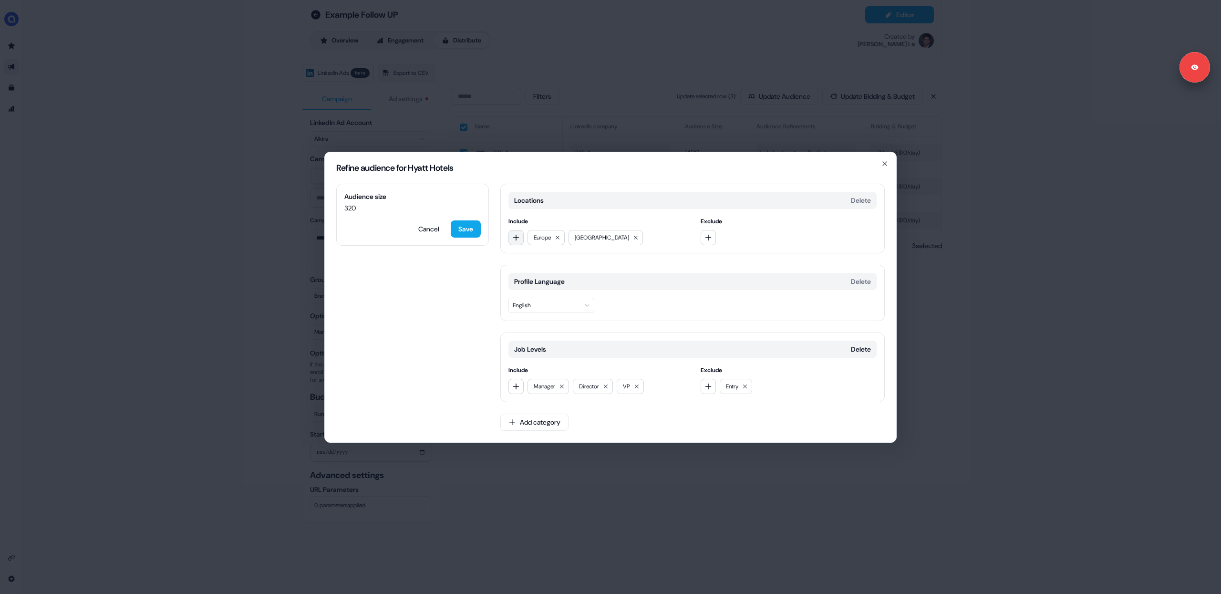
click at [516, 237] on icon "button" at bounding box center [516, 237] width 6 height 6
click at [974, 324] on div "Refine audience for Hyatt Hotels Audience size 320 Cancel Save Locations Delete…" at bounding box center [610, 297] width 1221 height 594
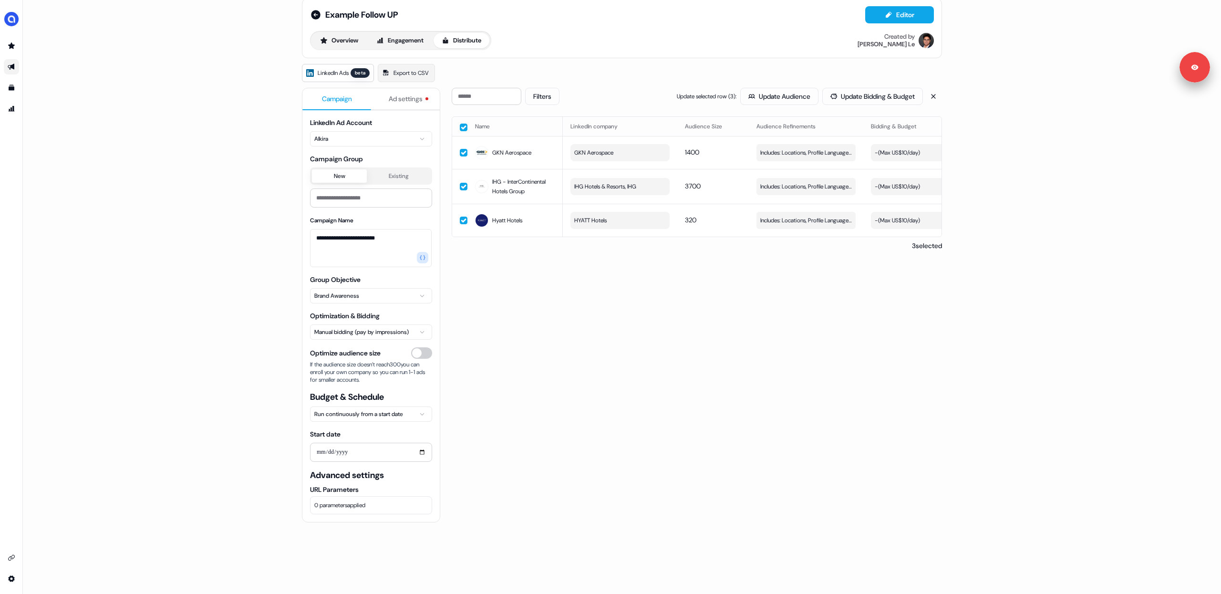
drag, startPoint x: 802, startPoint y: 350, endPoint x: 775, endPoint y: 308, distance: 50.1
click at [802, 350] on div "Filters Update selected row ( 3 ): Update Audience Update Bidding & Budget Name…" at bounding box center [697, 376] width 490 height 577
drag, startPoint x: 544, startPoint y: 150, endPoint x: 517, endPoint y: 156, distance: 27.3
click at [489, 151] on div "GKN Aerospace" at bounding box center [515, 152] width 80 height 17
drag, startPoint x: 531, startPoint y: 344, endPoint x: 431, endPoint y: 153, distance: 215.6
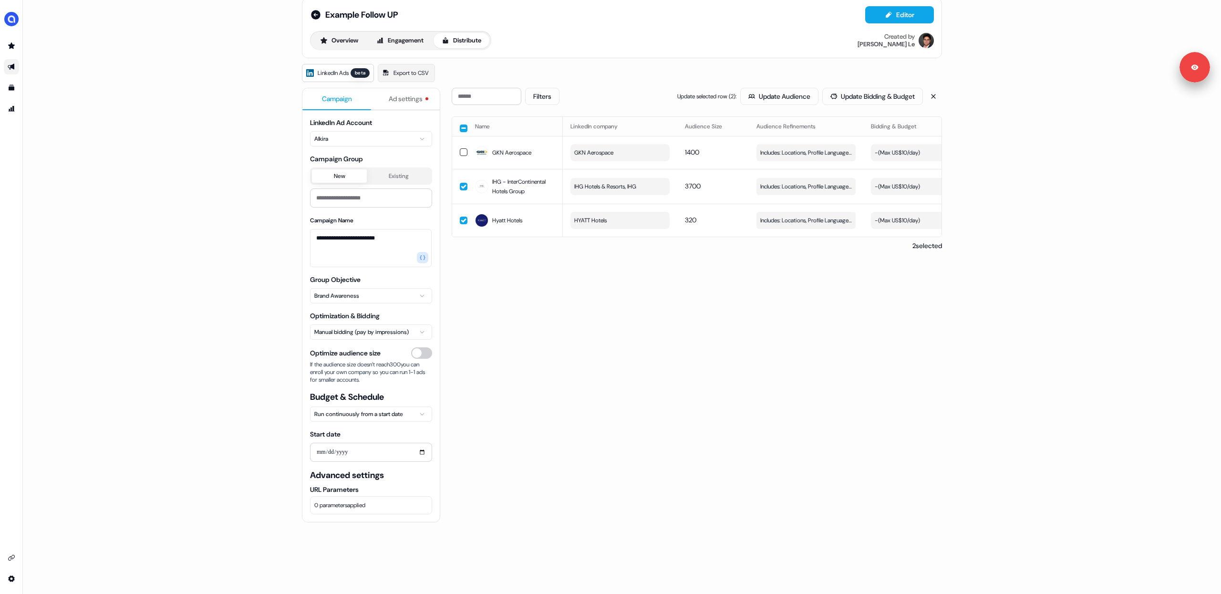
click at [526, 339] on div "Filters Update selected row ( 2 ): Update Audience Update Bidding & Budget Name…" at bounding box center [697, 376] width 490 height 577
click at [314, 15] on icon at bounding box center [316, 15] width 10 height 10
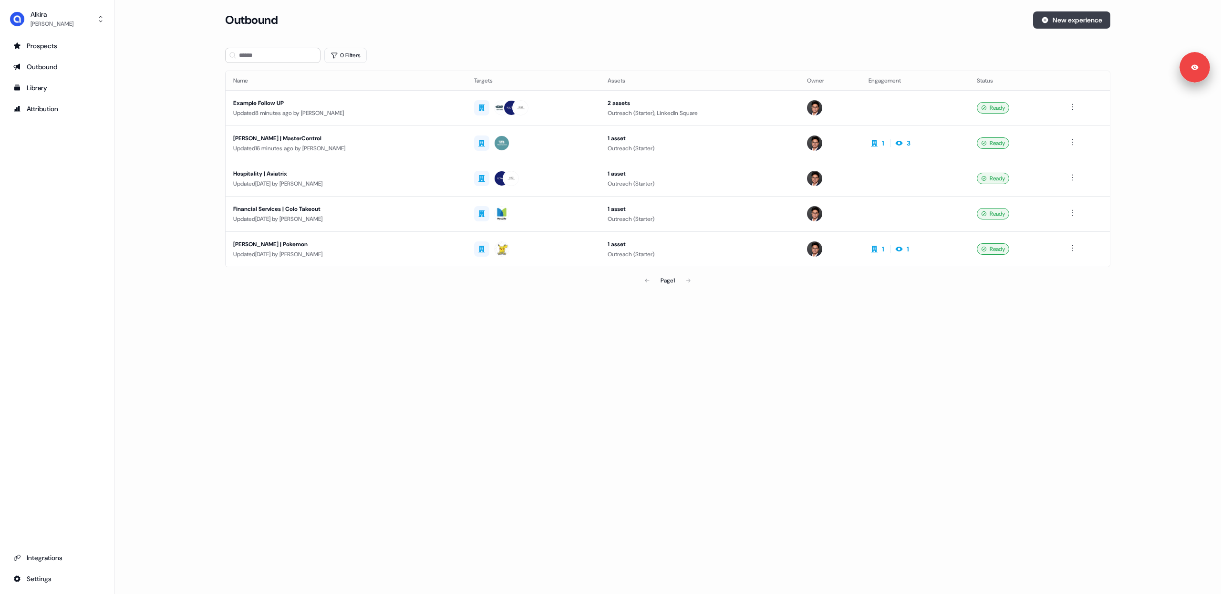
click at [1056, 21] on button "New experience" at bounding box center [1071, 19] width 77 height 17
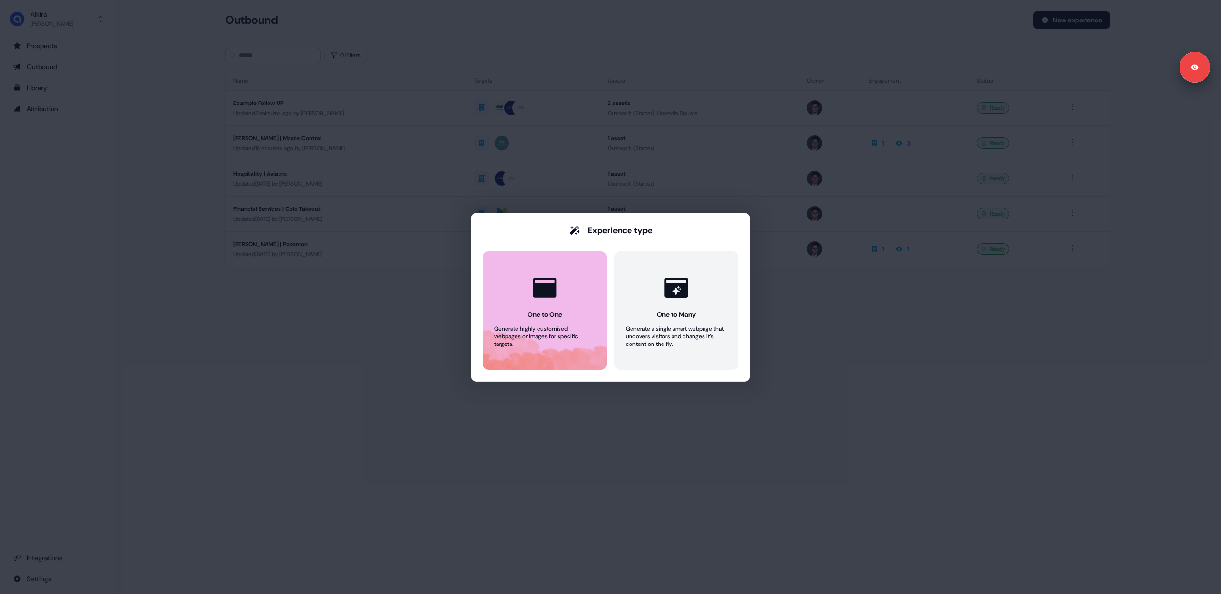
click at [538, 313] on div "One to One" at bounding box center [544, 314] width 35 height 10
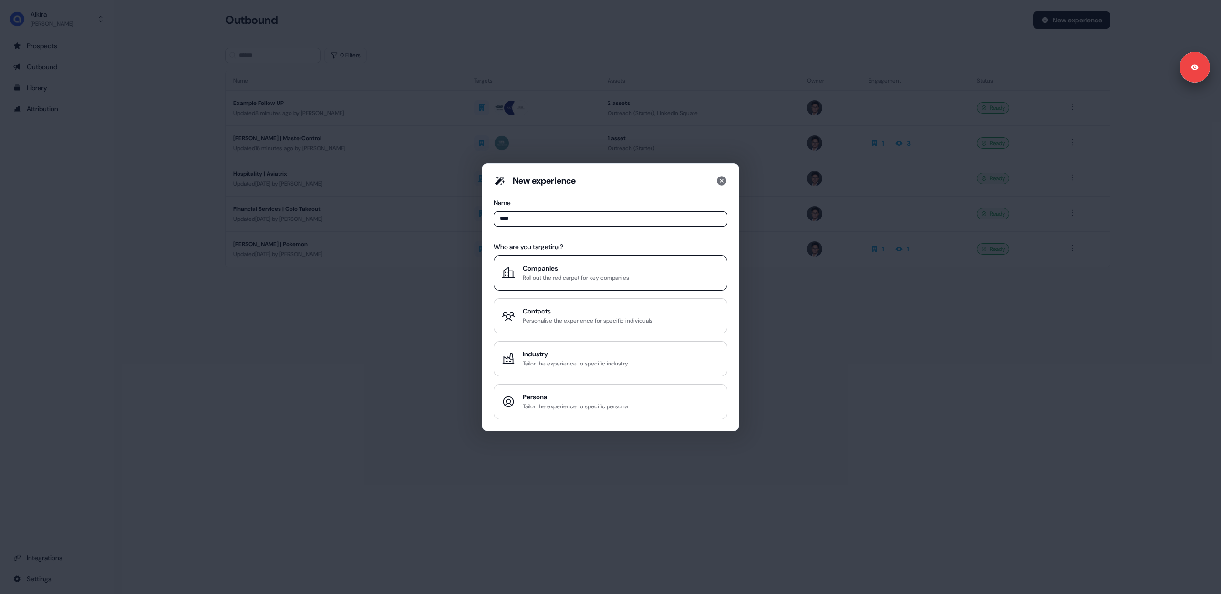
type input "****"
click at [551, 273] on div "Roll out the red carpet for key companies" at bounding box center [576, 278] width 106 height 10
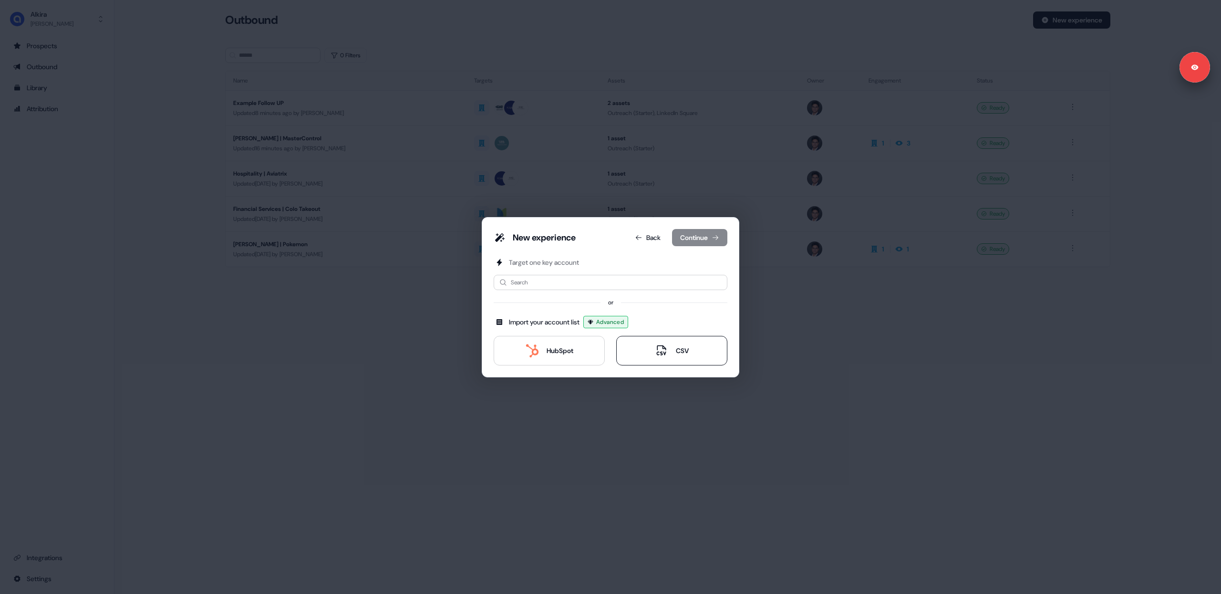
click at [676, 350] on div "CSV" at bounding box center [682, 351] width 13 height 10
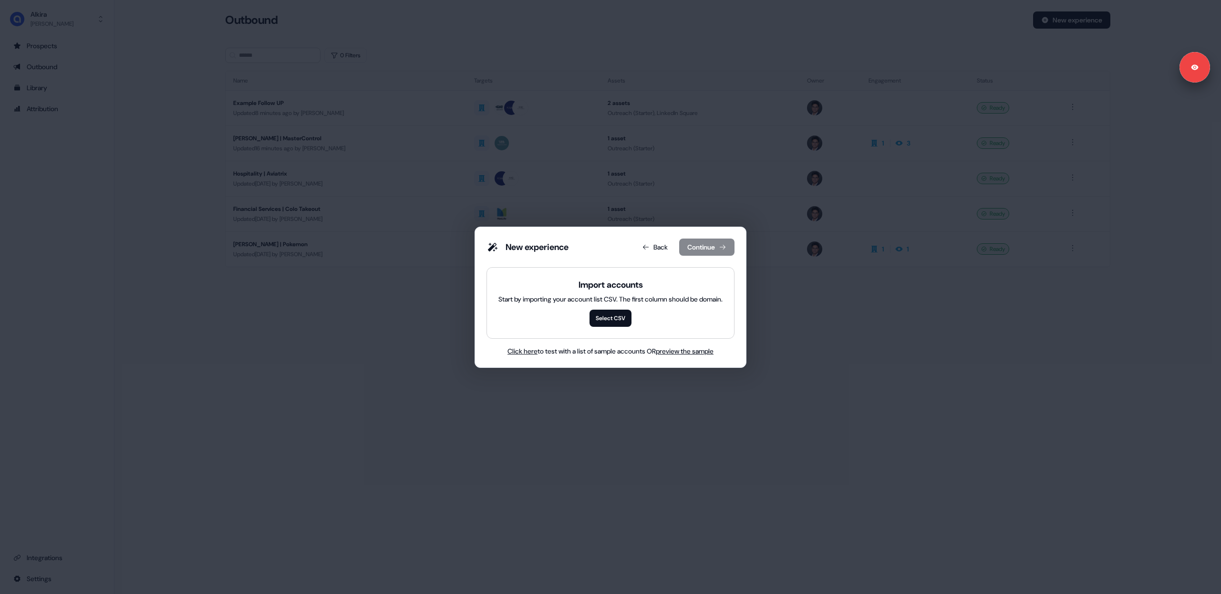
click at [674, 351] on span "preview the sample" at bounding box center [685, 351] width 58 height 9
click at [659, 239] on button "Back" at bounding box center [654, 246] width 41 height 17
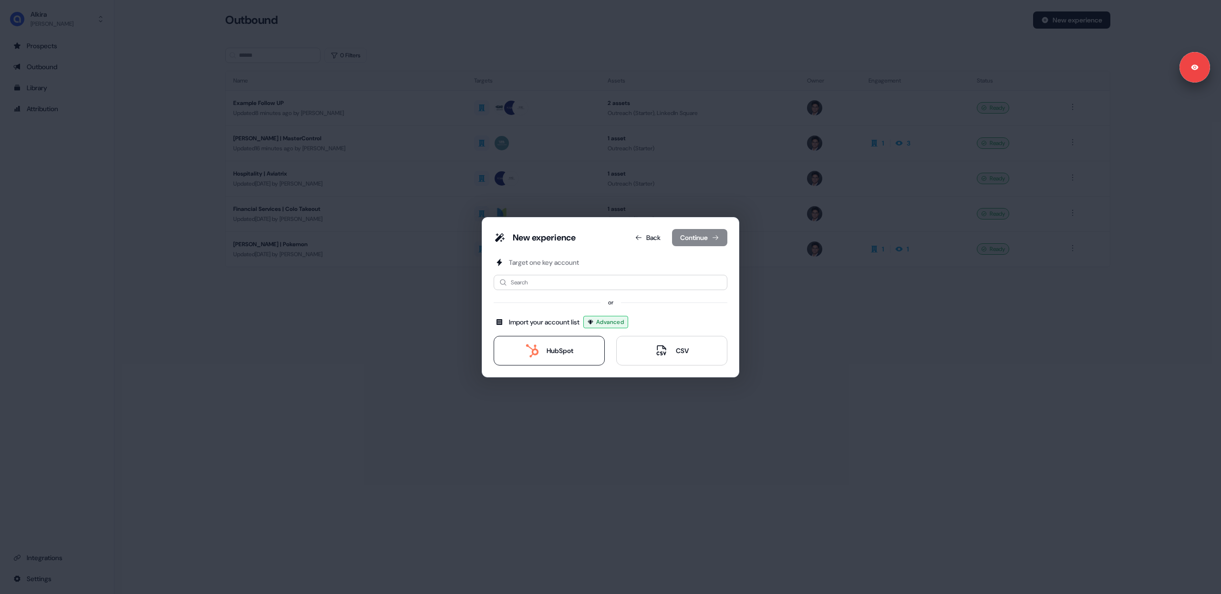
click at [540, 350] on div "HubSpot" at bounding box center [549, 350] width 48 height 13
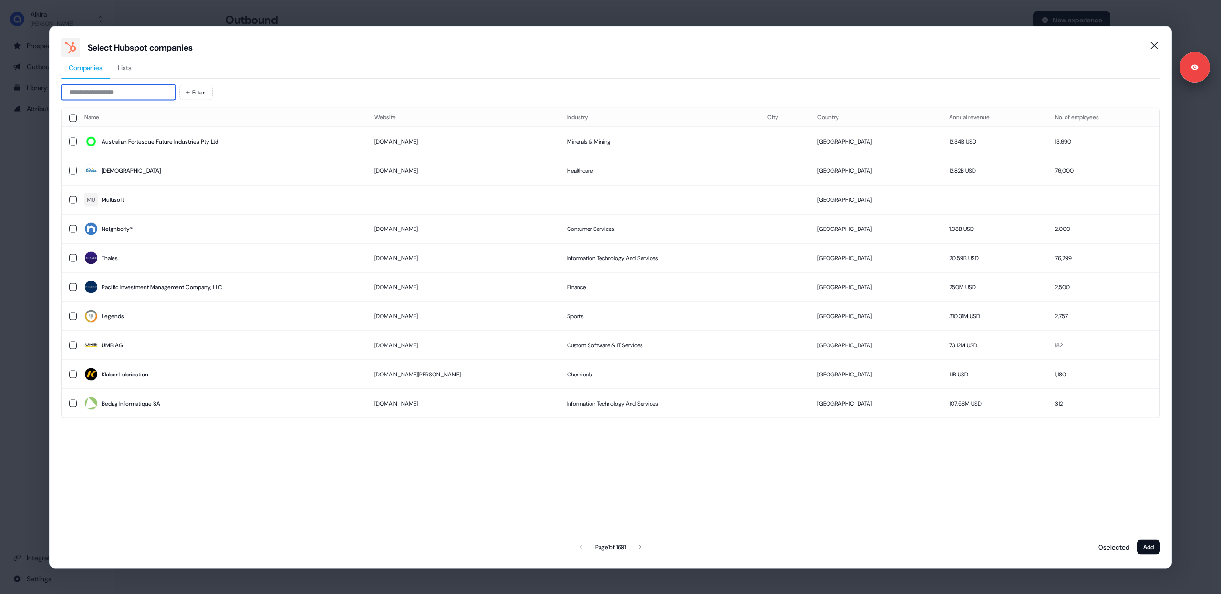
click at [127, 93] on input at bounding box center [118, 91] width 114 height 15
click at [60, 97] on div "Select Hubspot companies Companies Lists Filter Name Website Industry City Coun…" at bounding box center [610, 297] width 1122 height 542
click at [129, 68] on span "Lists" at bounding box center [125, 67] width 14 height 10
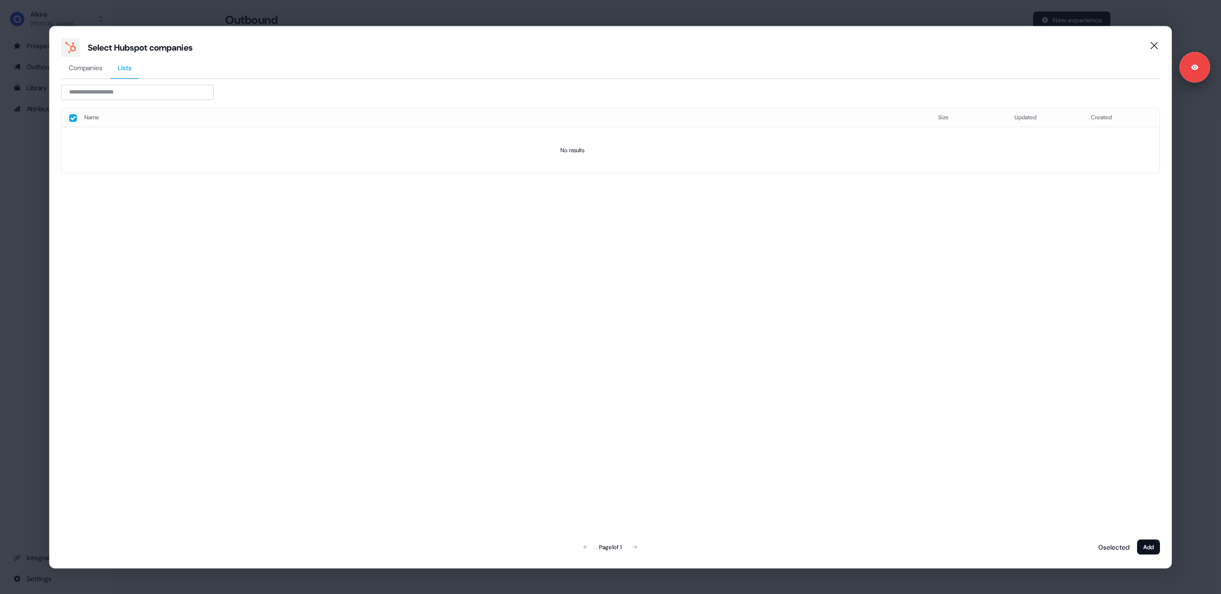
click at [168, 62] on div "Companies Lists" at bounding box center [610, 68] width 1099 height 22
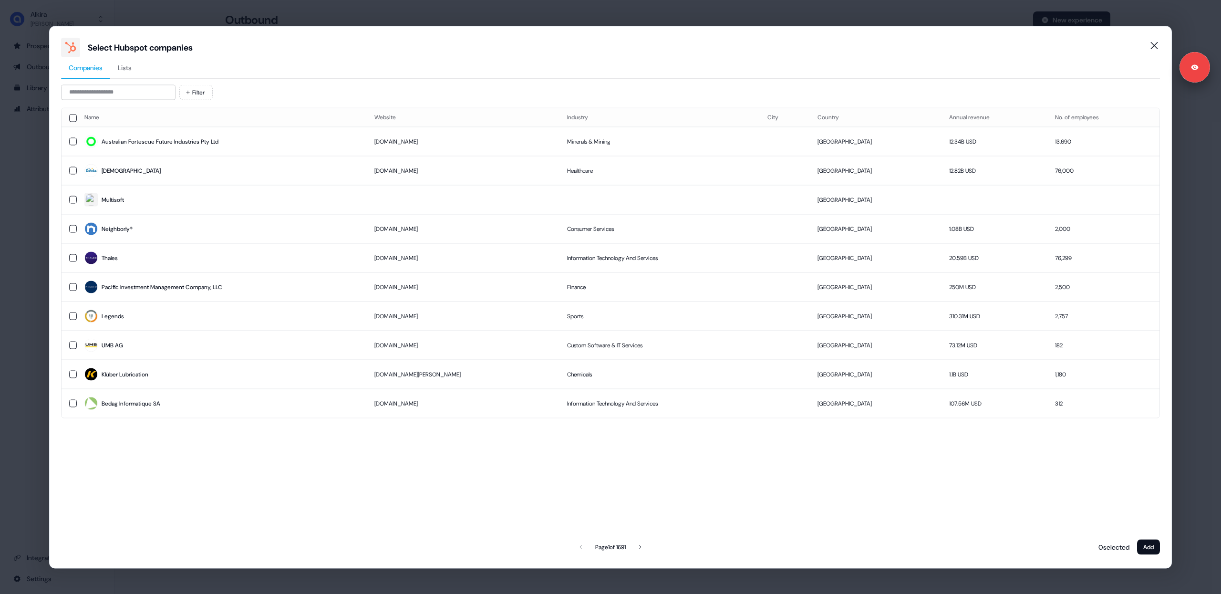
click at [89, 63] on span "Companies" at bounding box center [86, 67] width 34 height 10
click at [91, 428] on div "Name Website Industry City Country Annual revenue No. of employees Australian F…" at bounding box center [610, 331] width 1099 height 449
click at [88, 428] on div "Name Website Industry City Country Annual revenue No. of employees Australian F…" at bounding box center [610, 331] width 1099 height 449
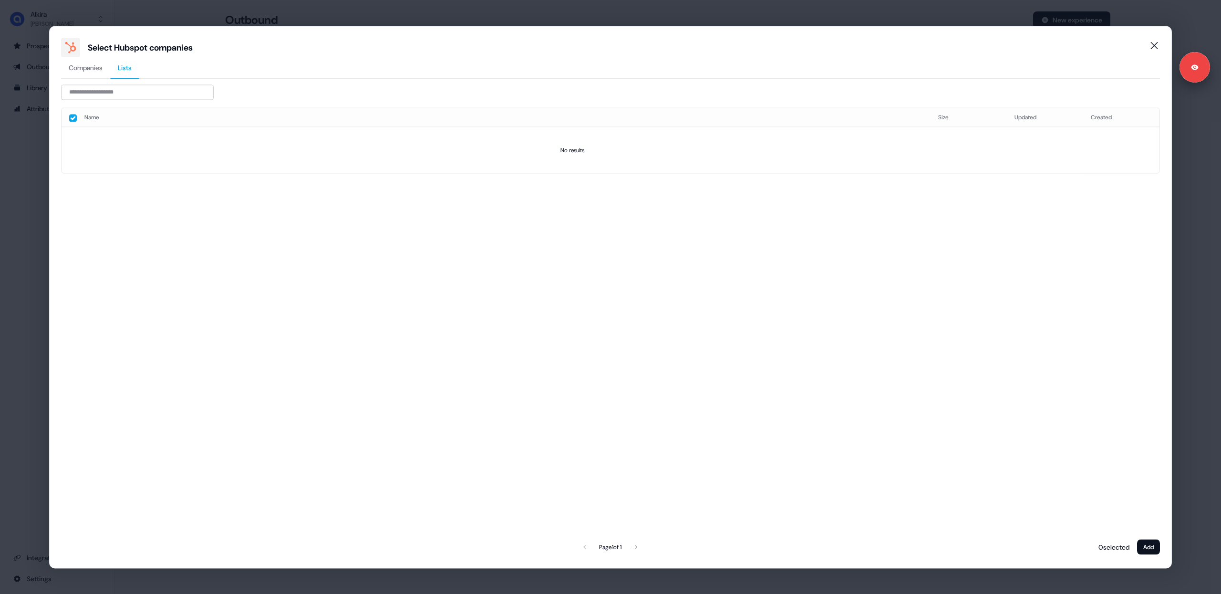
click at [129, 68] on span "Lists" at bounding box center [125, 67] width 14 height 10
click at [82, 69] on span "Companies" at bounding box center [86, 67] width 34 height 10
click at [127, 66] on span "Lists" at bounding box center [125, 67] width 14 height 10
click at [590, 245] on div "Name Size Updated Created No results Page 1 of 1 0 selected Add" at bounding box center [610, 331] width 1099 height 449
click at [27, 376] on div "Select Hubspot companies Companies Lists Name Size Updated Created No results P…" at bounding box center [610, 297] width 1221 height 594
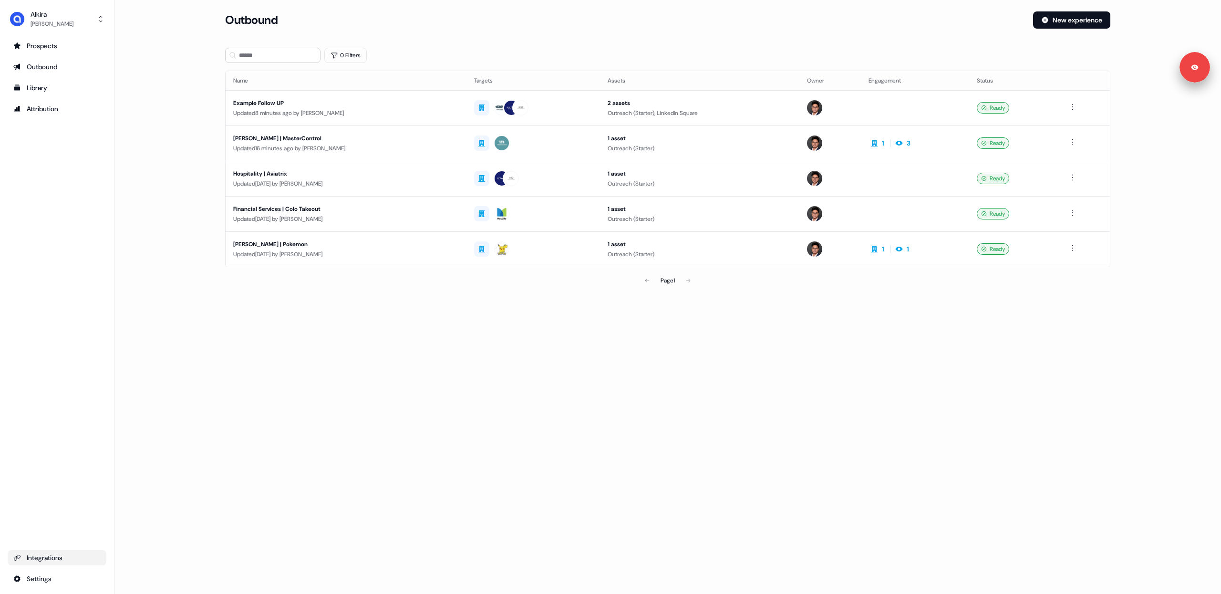
click at [50, 561] on div "Integrations" at bounding box center [56, 558] width 87 height 10
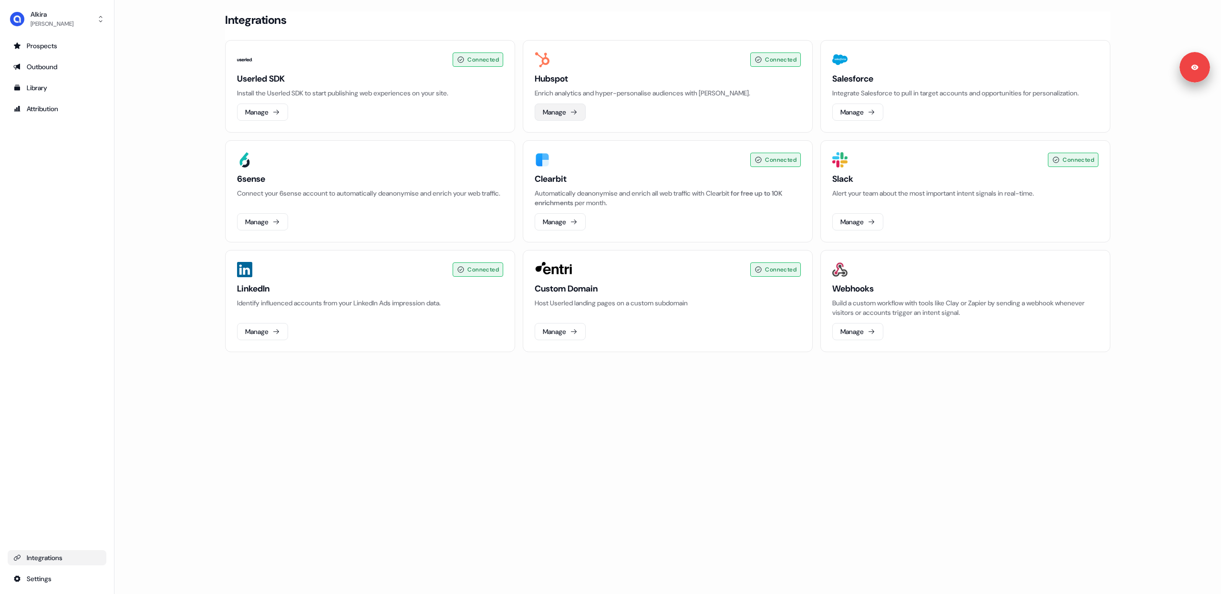
click at [562, 112] on button "Manage" at bounding box center [560, 111] width 51 height 17
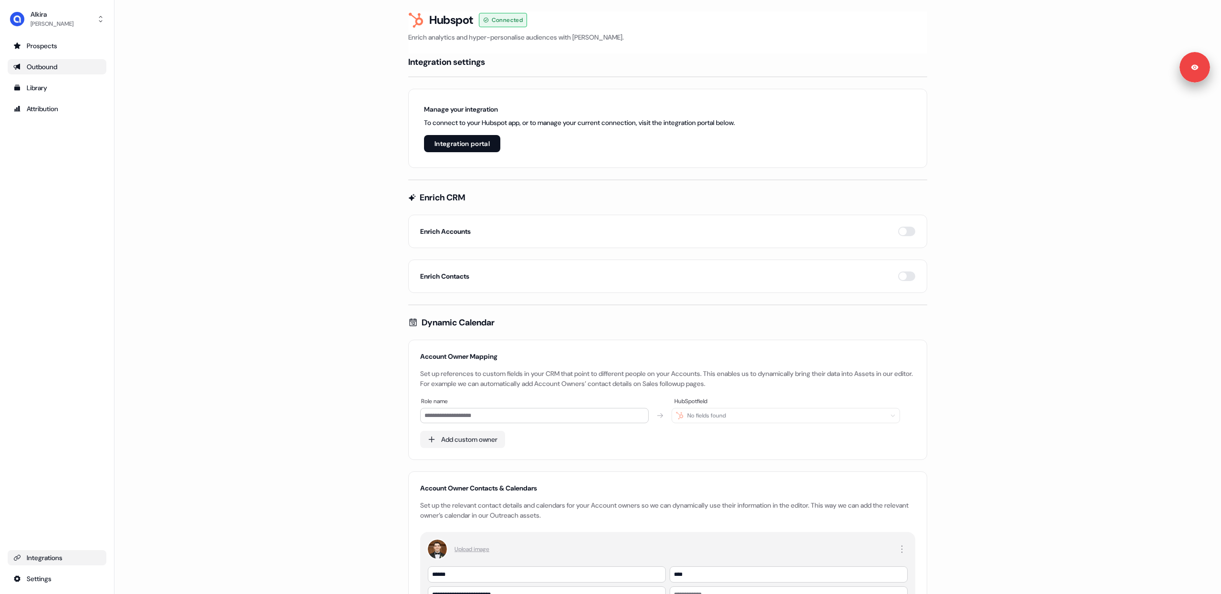
click at [51, 67] on div "Outbound" at bounding box center [56, 67] width 87 height 10
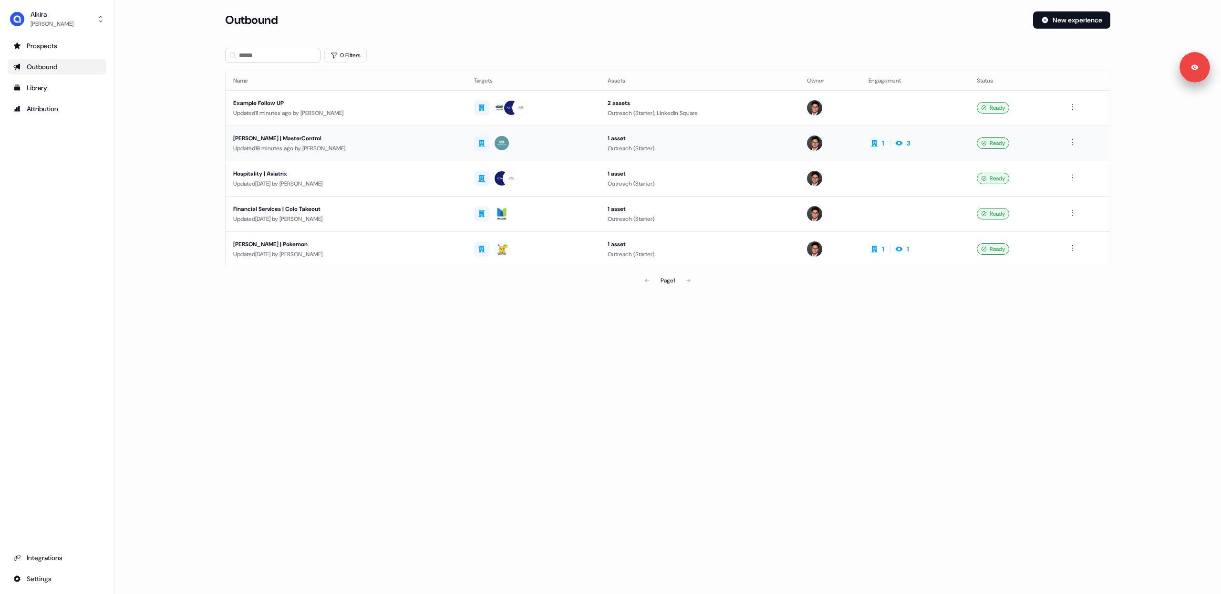
click at [362, 149] on div "Updated 19 minutes ago by [PERSON_NAME]" at bounding box center [346, 149] width 226 height 10
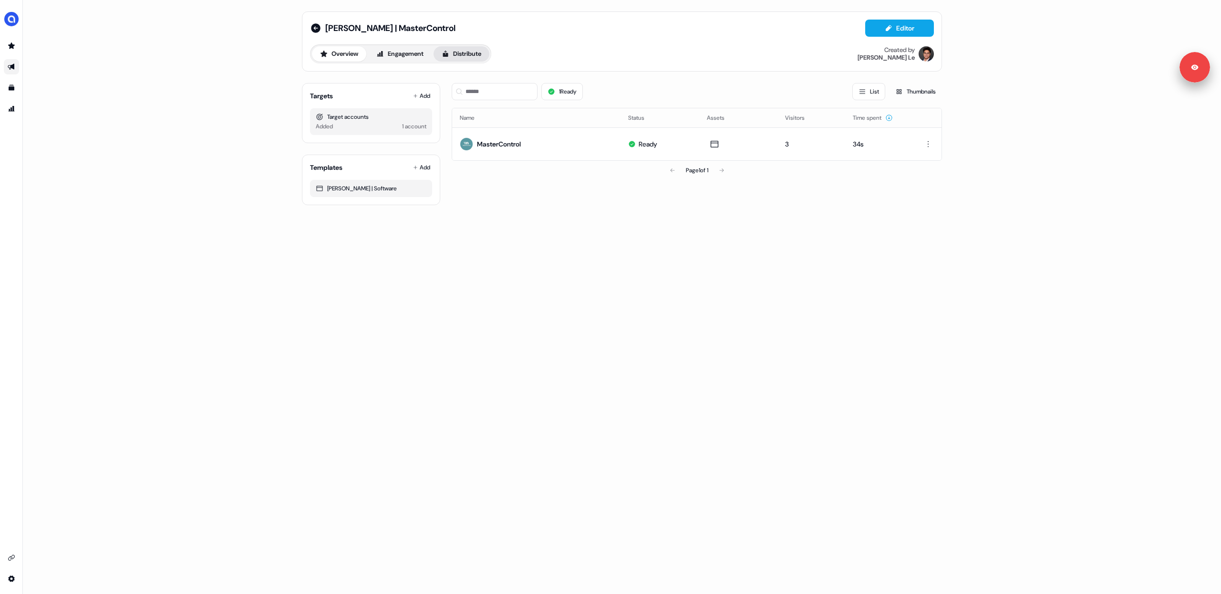
click at [463, 56] on button "Distribute" at bounding box center [461, 53] width 56 height 15
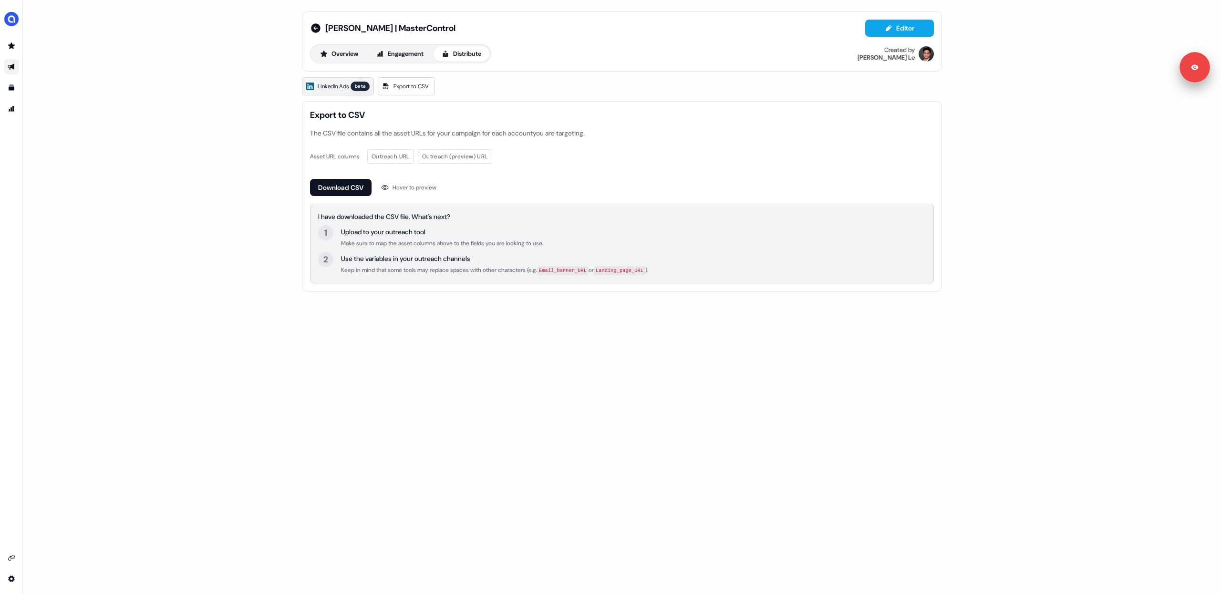
click at [338, 82] on span "LinkedIn Ads" at bounding box center [333, 87] width 31 height 10
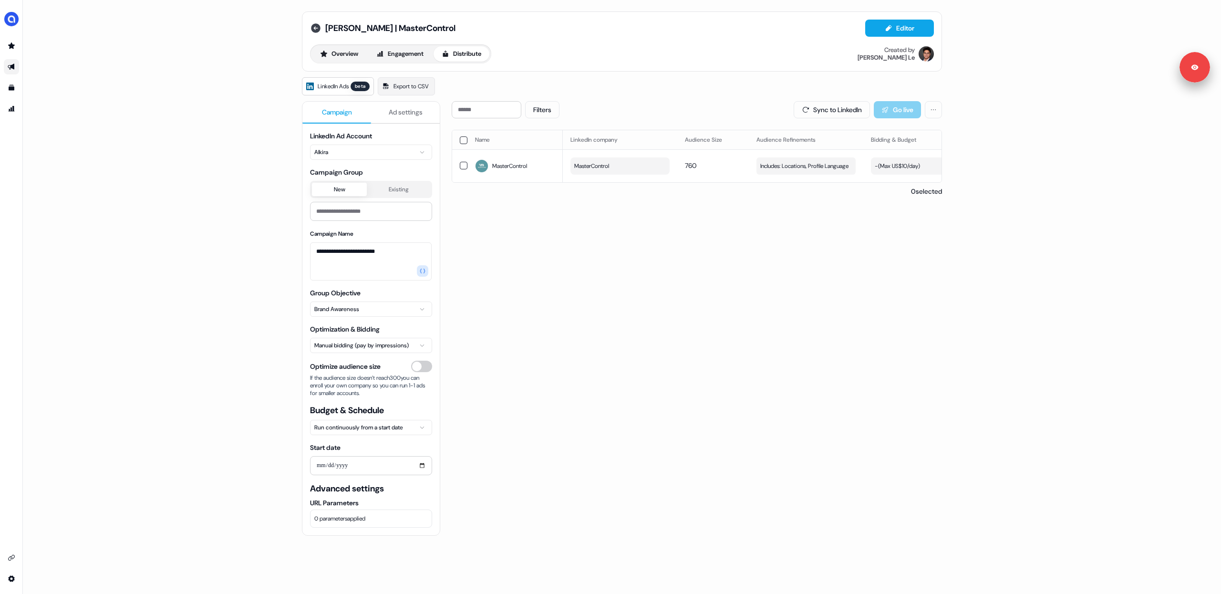
click at [312, 33] on icon at bounding box center [315, 27] width 11 height 11
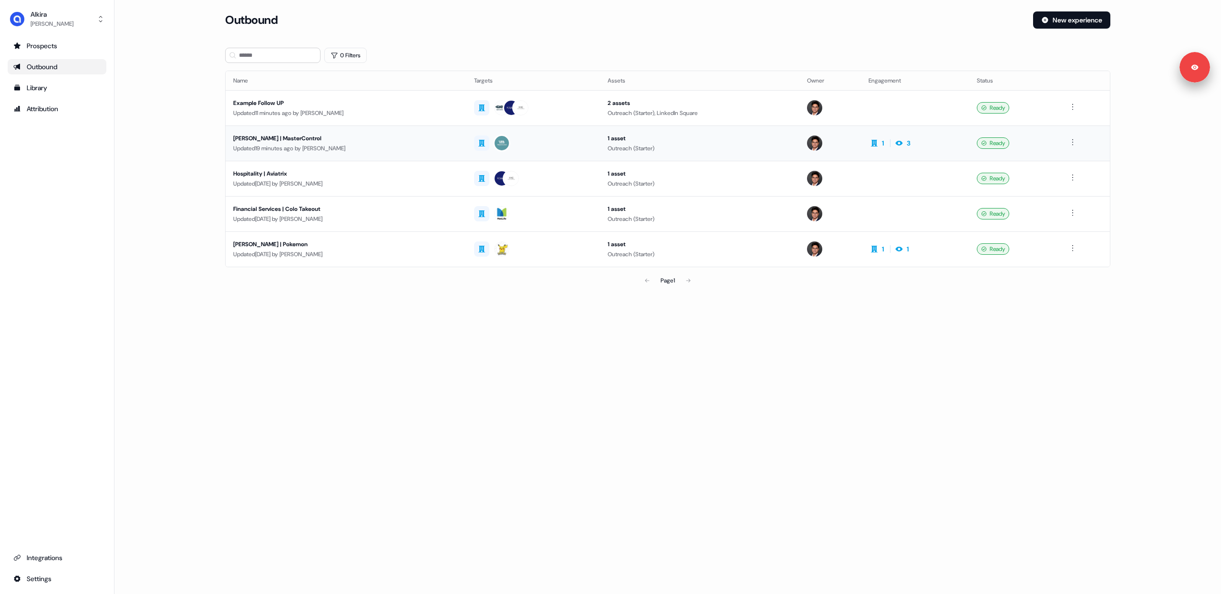
click at [402, 144] on div "Updated 19 minutes ago by [PERSON_NAME]" at bounding box center [346, 149] width 226 height 10
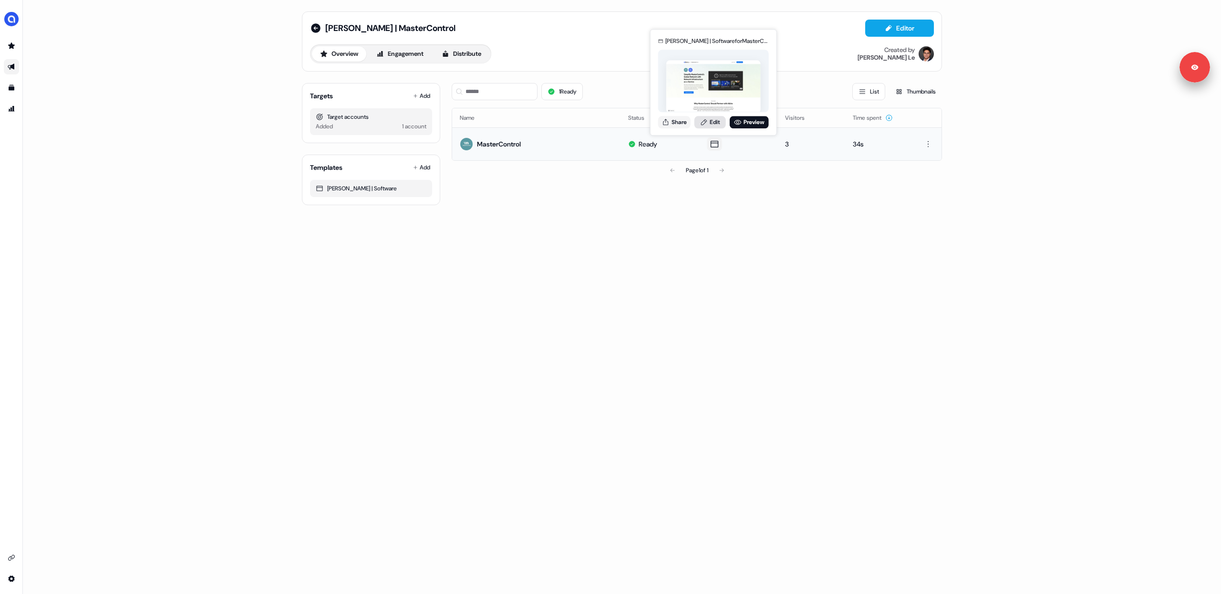
click at [710, 122] on link "Edit" at bounding box center [709, 122] width 31 height 12
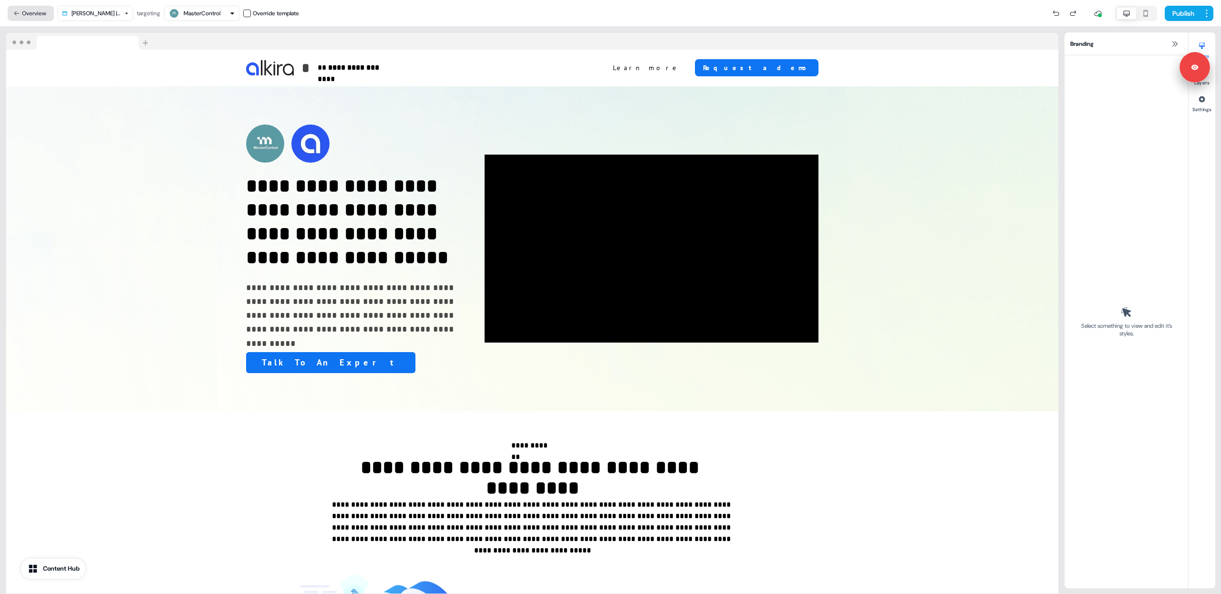
click at [31, 16] on button "Overview" at bounding box center [31, 13] width 46 height 15
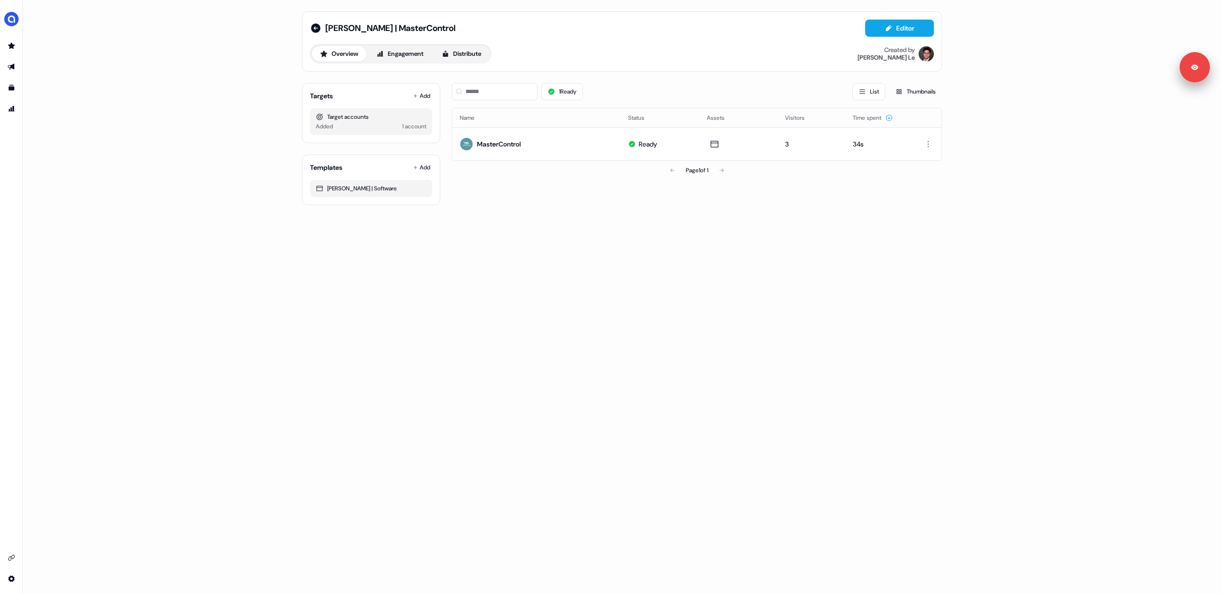
click at [180, 162] on div "[PERSON_NAME] | MasterControl Editor Overview Engagement Distribute Created by …" at bounding box center [622, 297] width 1198 height 594
click at [169, 165] on div "[PERSON_NAME] | MasterControl Editor Overview Engagement Distribute Created by …" at bounding box center [622, 297] width 1198 height 594
click at [409, 55] on button "Engagement" at bounding box center [399, 53] width 63 height 15
click at [343, 55] on button "Overview" at bounding box center [339, 53] width 54 height 15
click at [406, 52] on button "Engagement" at bounding box center [399, 53] width 63 height 15
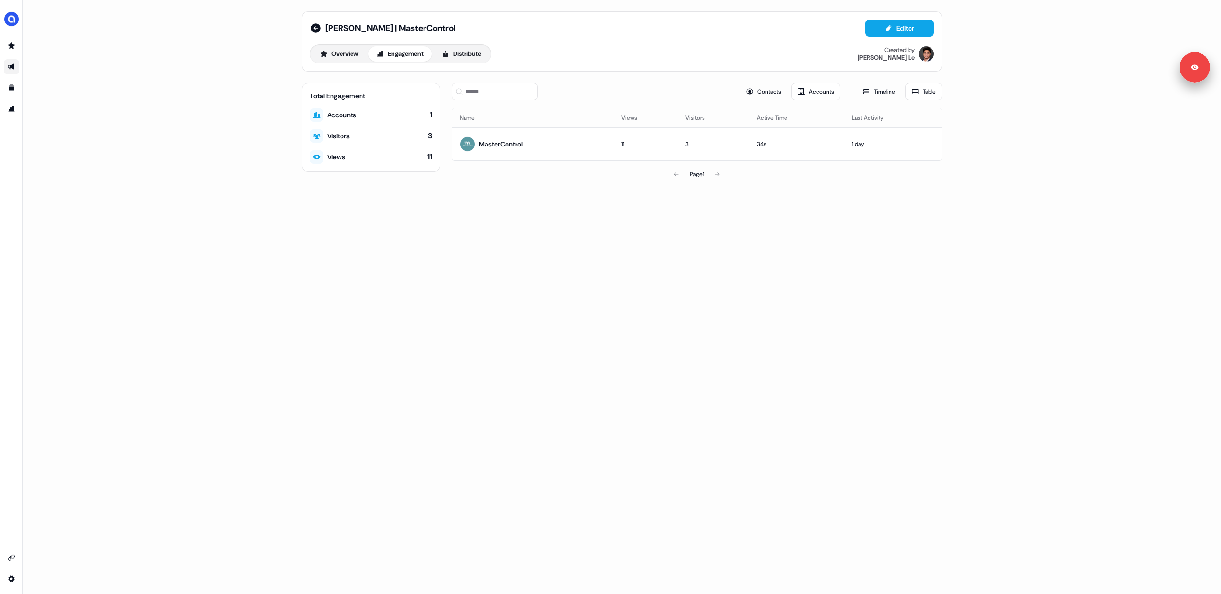
click at [175, 126] on div "[PERSON_NAME] | MasterControl Editor Overview Engagement Distribute Created by …" at bounding box center [622, 297] width 1198 height 594
click at [10, 46] on icon "Go to prospects" at bounding box center [11, 45] width 7 height 6
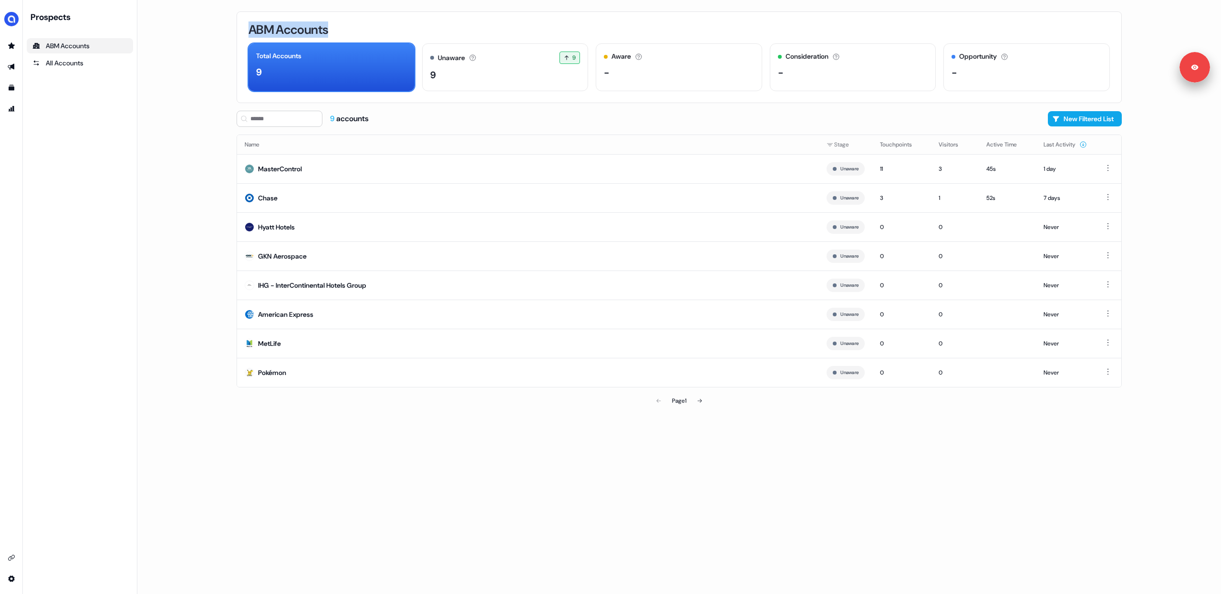
drag, startPoint x: 248, startPoint y: 29, endPoint x: 347, endPoint y: 25, distance: 98.3
click at [347, 25] on div "ABM Accounts" at bounding box center [678, 29] width 861 height 12
click at [342, 27] on div "ABM Accounts" at bounding box center [678, 29] width 861 height 12
click at [683, 115] on div "9 accounts New Filtered List" at bounding box center [679, 119] width 885 height 16
click at [1010, 37] on div "ABM Accounts Total Accounts 9 Unaware The default stage all accounts start in. …" at bounding box center [679, 57] width 885 height 92
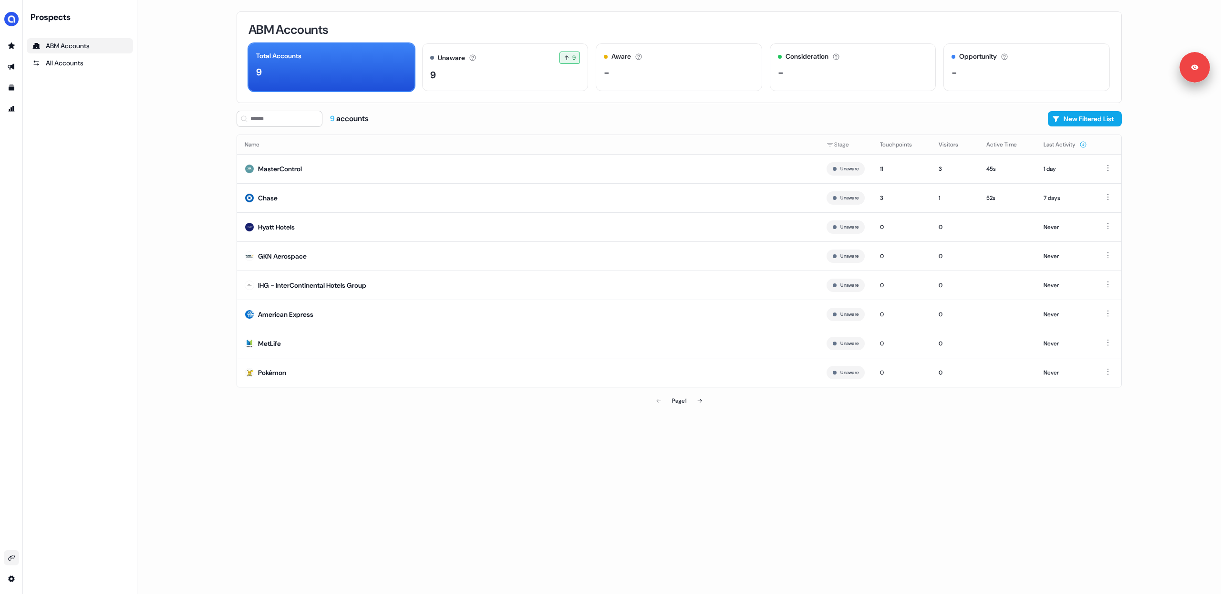
click at [11, 555] on link "Go to integrations" at bounding box center [11, 557] width 15 height 15
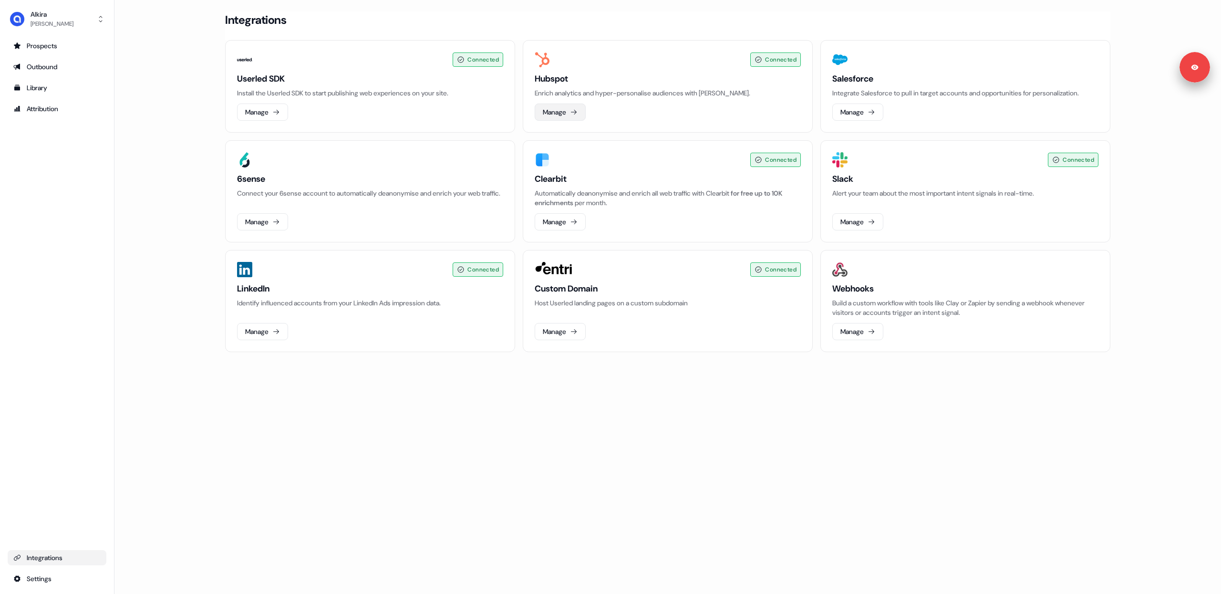
click at [561, 112] on button "Manage" at bounding box center [560, 111] width 51 height 17
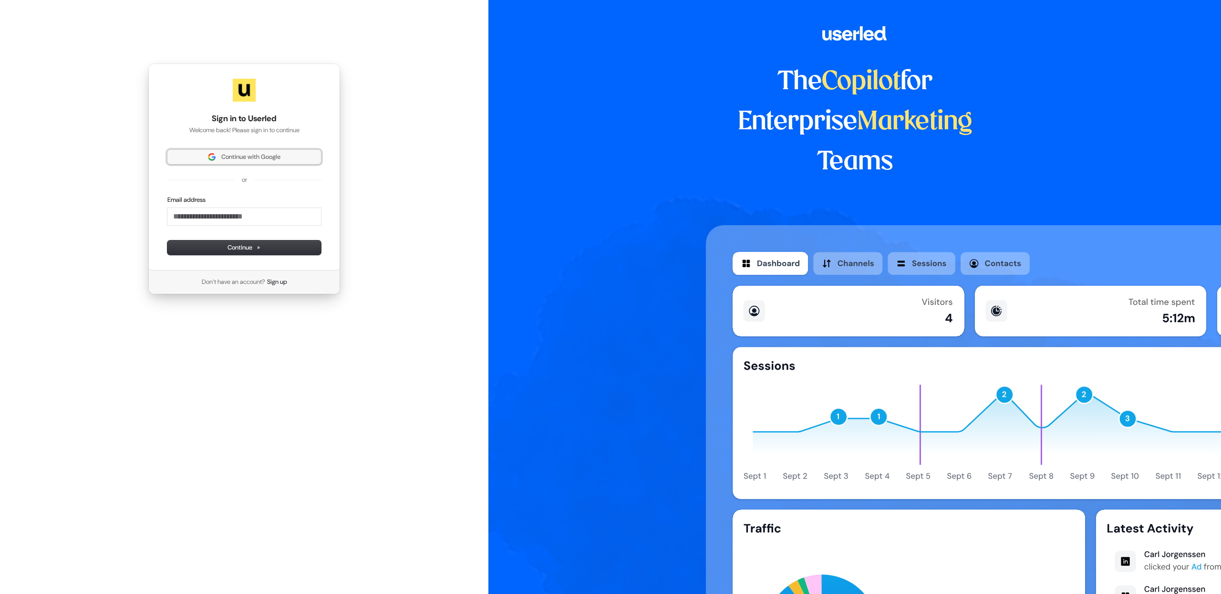
click at [280, 153] on span "Continue with Google" at bounding box center [250, 157] width 59 height 9
